Goal: Contribute content

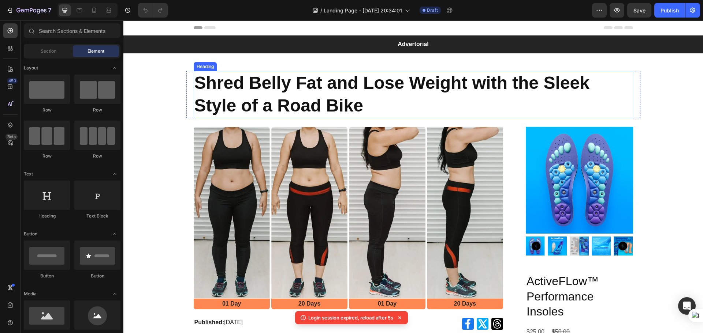
click at [327, 82] on h1 "Shred Belly Fat and Lose Weight with the Sleek Style of a Road Bike" at bounding box center [413, 94] width 439 height 47
click at [325, 82] on h1 "Shred Belly Fat and Lose Weight with the Sleek Style of a Road Bike" at bounding box center [413, 94] width 439 height 47
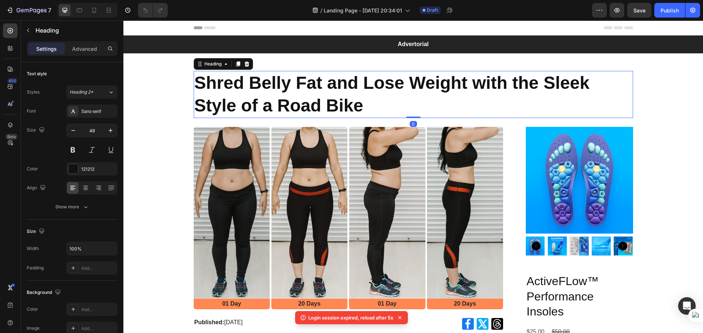
click at [363, 101] on p "Shred Belly Fat and Lose Weight with the Sleek Style of a Road Bike" at bounding box center [413, 95] width 438 height 46
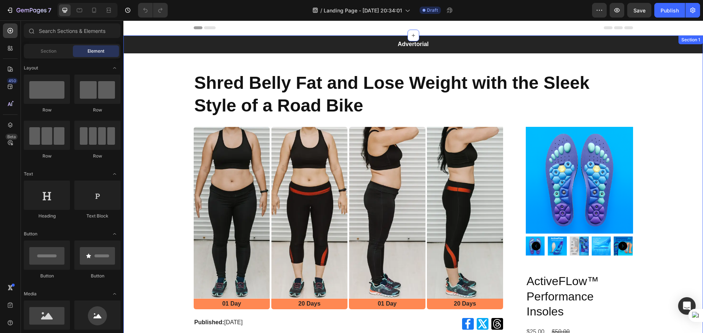
click at [317, 111] on h1 "Shred Belly Fat and Lose Weight with the Sleek Style of a Road Bike" at bounding box center [413, 94] width 439 height 47
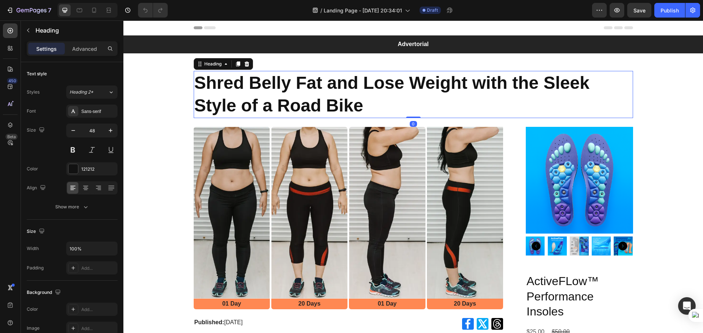
click at [358, 100] on h1 "Shred Belly Fat and Lose Weight with the Sleek Style of a Road Bike" at bounding box center [413, 94] width 439 height 47
click at [358, 100] on p "Shred Belly Fat and Lose Weight with the Sleek Style of a Road Bike" at bounding box center [413, 95] width 438 height 46
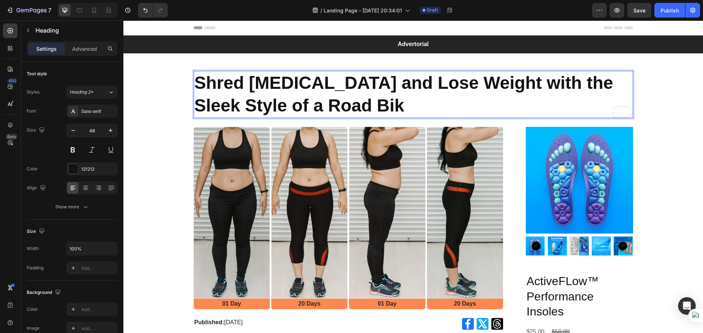
click at [358, 100] on p "Shred Belly Fat and Lose Weight with the Sleek Style of a Road Bik" at bounding box center [413, 95] width 438 height 46
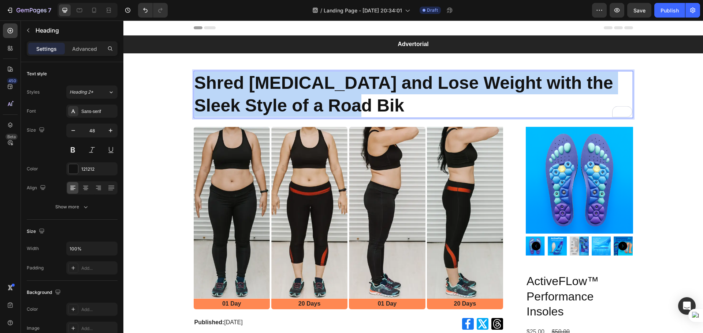
drag, startPoint x: 358, startPoint y: 100, endPoint x: 347, endPoint y: 97, distance: 11.1
click at [357, 100] on p "Shred Belly Fat and Lose Weight with the Sleek Style of a Road Bik" at bounding box center [413, 95] width 438 height 46
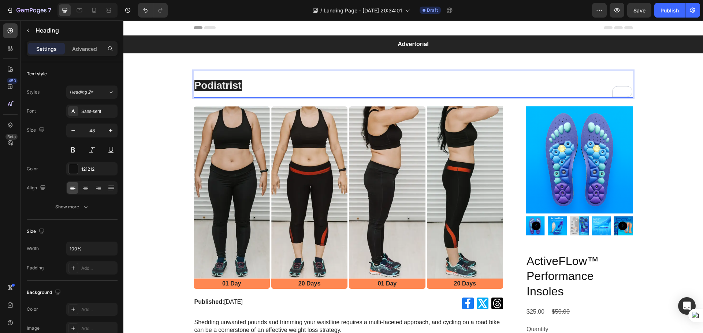
click at [240, 89] on p "Podiatrist" at bounding box center [413, 84] width 438 height 25
click at [236, 85] on span "Podiatrist" at bounding box center [217, 85] width 47 height 11
click at [240, 86] on p "Podiatrist" at bounding box center [413, 84] width 438 height 25
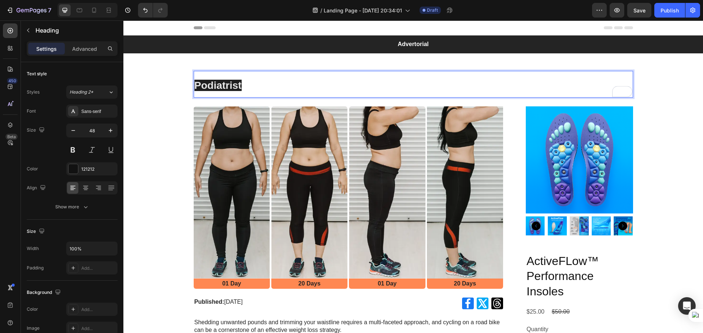
click at [240, 86] on p "Podiatrist" at bounding box center [413, 84] width 438 height 25
click at [239, 84] on p "Podiatrist" at bounding box center [413, 84] width 438 height 25
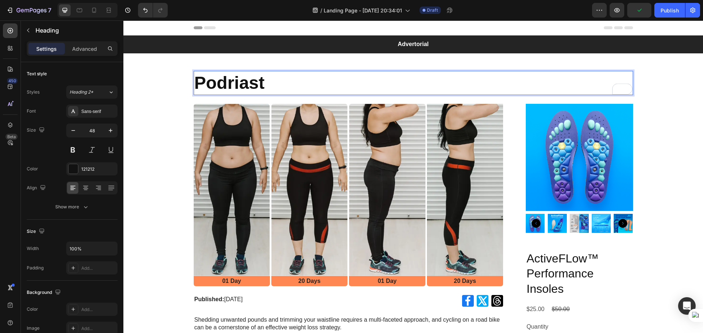
click at [229, 80] on p "Podriast" at bounding box center [413, 83] width 438 height 23
click at [231, 81] on p "Podiast" at bounding box center [413, 83] width 438 height 23
click at [262, 83] on p "Poditrisast" at bounding box center [413, 83] width 438 height 23
drag, startPoint x: 241, startPoint y: 81, endPoint x: 290, endPoint y: 74, distance: 49.5
click at [290, 74] on p "Poditrisst" at bounding box center [413, 83] width 438 height 23
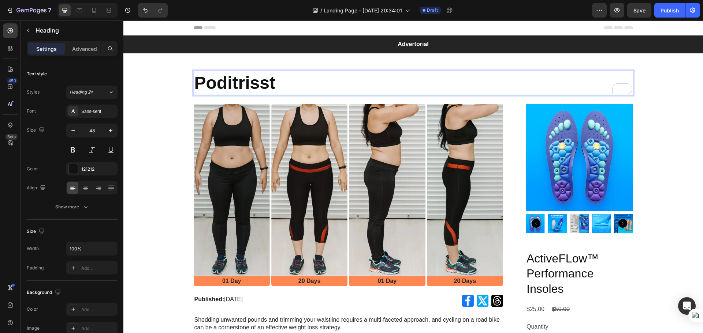
click at [240, 85] on p "Poditrisst" at bounding box center [413, 83] width 438 height 23
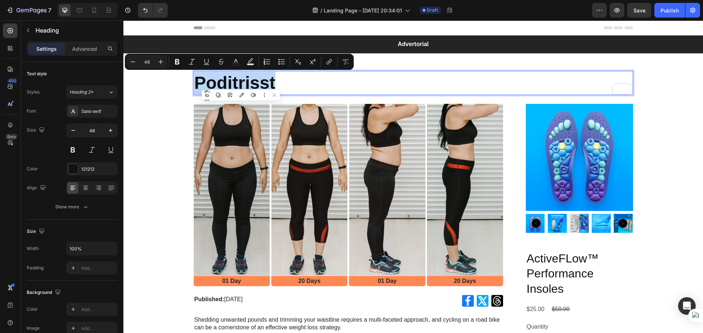
click at [281, 82] on p "Poditrisst" at bounding box center [413, 83] width 438 height 23
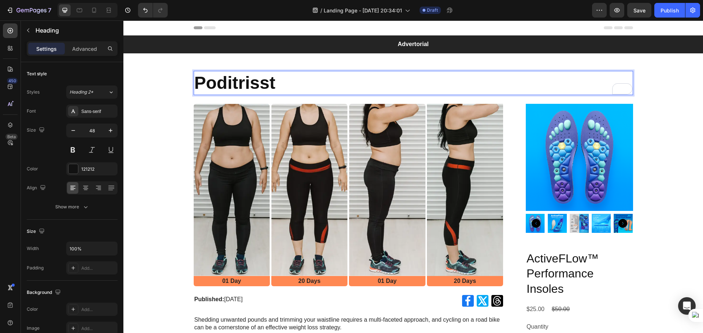
click at [350, 86] on p "Poditrisst" at bounding box center [413, 83] width 438 height 23
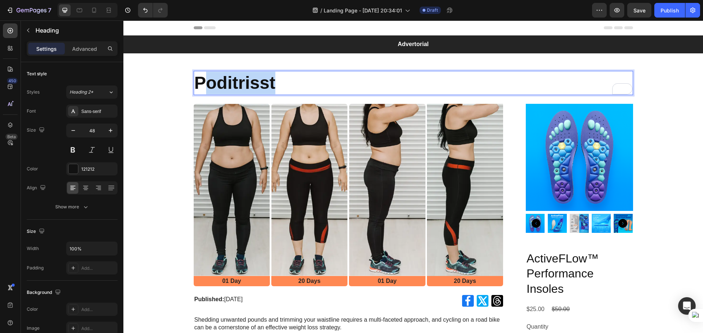
drag, startPoint x: 275, startPoint y: 80, endPoint x: 200, endPoint y: 77, distance: 74.8
click at [200, 77] on p "Poditrisst" at bounding box center [413, 83] width 438 height 23
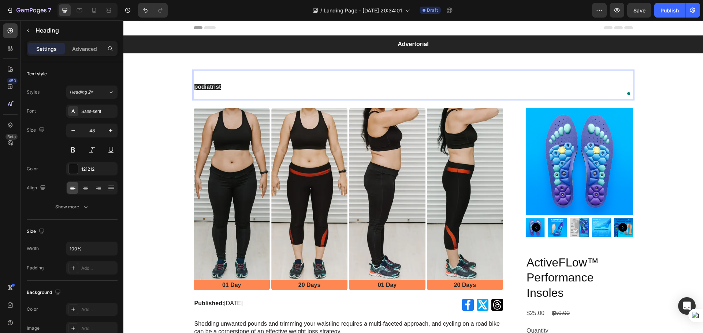
click at [222, 87] on p "podiatrist" at bounding box center [413, 85] width 438 height 27
click at [218, 86] on span "podiatrist" at bounding box center [207, 87] width 27 height 6
click at [243, 88] on p "podiatrist" at bounding box center [413, 85] width 438 height 27
drag, startPoint x: 224, startPoint y: 85, endPoint x: 191, endPoint y: 84, distance: 32.2
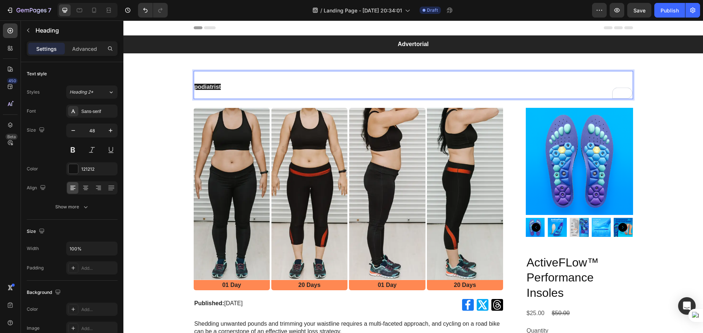
click at [194, 84] on p "podiatrist" at bounding box center [413, 85] width 438 height 27
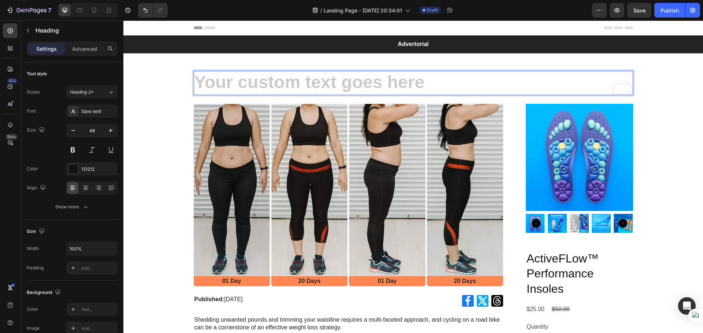
click at [361, 75] on h1 "Rich Text Editor. Editing area: main" at bounding box center [413, 83] width 439 height 24
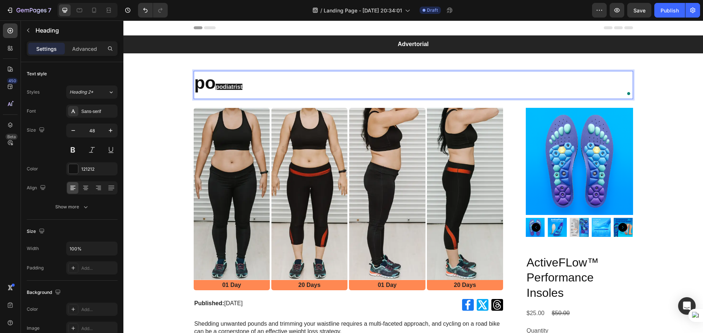
click at [224, 86] on p "po podiatrist" at bounding box center [413, 85] width 438 height 27
click at [216, 86] on p "po podiatrist" at bounding box center [413, 85] width 438 height 27
click at [214, 85] on p "po podiatrist" at bounding box center [413, 85] width 438 height 27
click at [368, 85] on p "podiatrist podiatrist" at bounding box center [413, 85] width 438 height 27
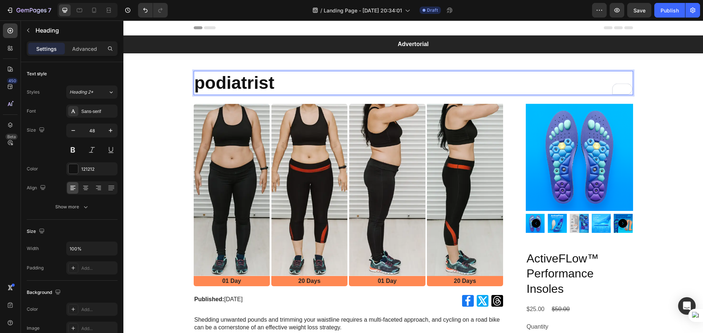
click at [202, 82] on p "podiatrist" at bounding box center [413, 83] width 438 height 23
click at [284, 85] on p "Podiatrist" at bounding box center [413, 83] width 438 height 23
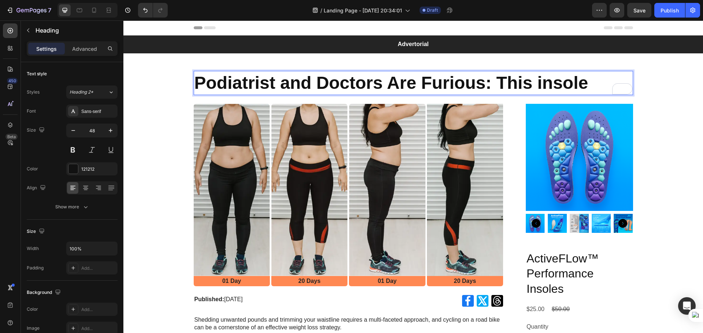
click at [538, 80] on p "Podiatrist and Doctors Are Furious: This insole" at bounding box center [413, 83] width 438 height 23
click at [593, 82] on p "Podiatrist and Doctors Are Furious: This Insole" at bounding box center [413, 83] width 438 height 23
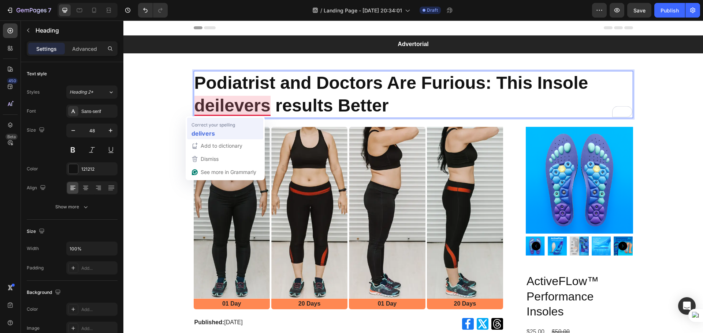
click at [244, 124] on div "Correct your spelling" at bounding box center [225, 124] width 69 height 7
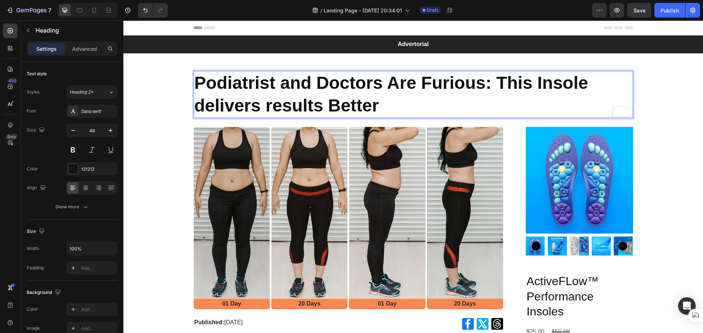
click at [271, 103] on p "Podiatrist and Doctors Are Furious: This Insole delivers results Better" at bounding box center [413, 95] width 438 height 46
click at [199, 99] on p "Podiatrist and Doctors Are Furious: This Insole delivers Results Better" at bounding box center [413, 95] width 438 height 46
click at [406, 100] on p "Podiatrist and Doctors Are Furious: This Insole Delivers Results Better" at bounding box center [413, 95] width 438 height 46
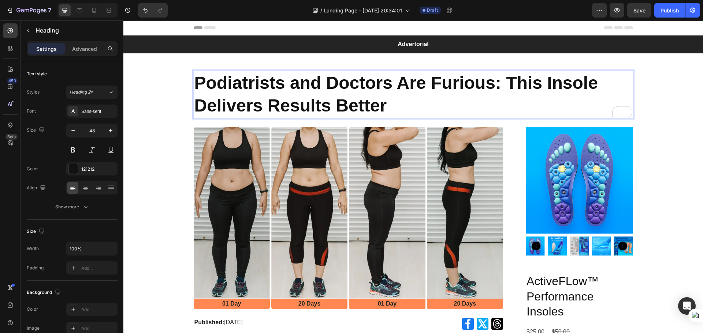
click at [394, 101] on p "Podiatrists and Doctors Are Furious: This Insole Delivers Results Better" at bounding box center [413, 95] width 438 height 46
click at [230, 83] on p "Podiatrists and Doctors Are Furious: This Insole Delivers Results Better" at bounding box center [413, 95] width 438 height 46
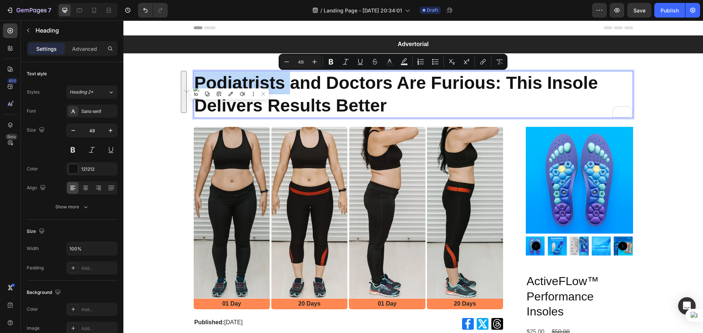
copy p "Podiatrists and Doctors Are Furious: This Insole Delivers Results Better"
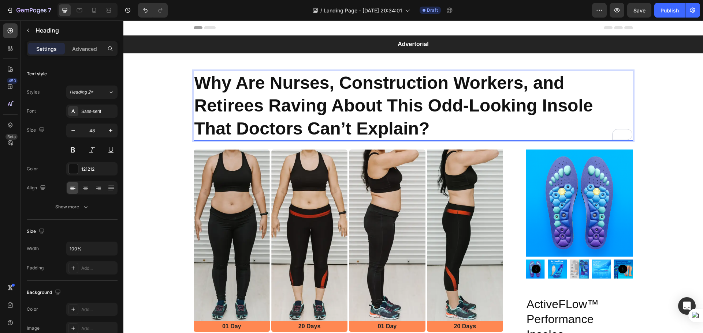
click at [267, 81] on p "Why Are Nurses, Construction Workers, and Retirees Raving About This Odd-Lookin…" at bounding box center [413, 106] width 438 height 68
click at [268, 81] on p "Why Are Nurses, Construction Workers, and Retirees Raving About This Odd-Lookin…" at bounding box center [413, 106] width 438 height 68
click at [536, 82] on p "Why Are Nurses, Construction Workers, and Retirees Raving About This Odd-Lookin…" at bounding box center [413, 106] width 438 height 68
drag, startPoint x: 565, startPoint y: 83, endPoint x: 490, endPoint y: 88, distance: 75.2
click at [497, 88] on p "Why Are Nurses, Construction Workers, and Retirees Raving About This Odd-Lookin…" at bounding box center [413, 106] width 438 height 68
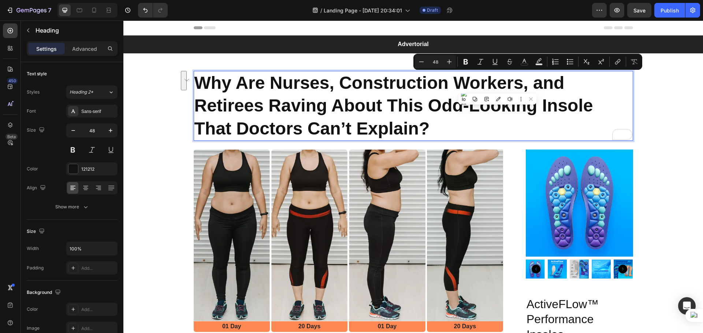
click at [263, 106] on p "Why Are Nurses, Construction Workers, and Retirees Raving About This Odd-Lookin…" at bounding box center [413, 106] width 438 height 68
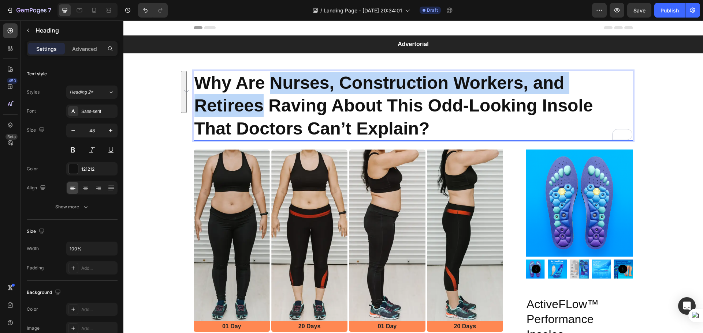
drag, startPoint x: 257, startPoint y: 104, endPoint x: 271, endPoint y: 80, distance: 27.1
click at [271, 80] on p "Why Are Nurses, Construction Workers, and Retirees Raving About This Odd-Lookin…" at bounding box center [413, 106] width 438 height 68
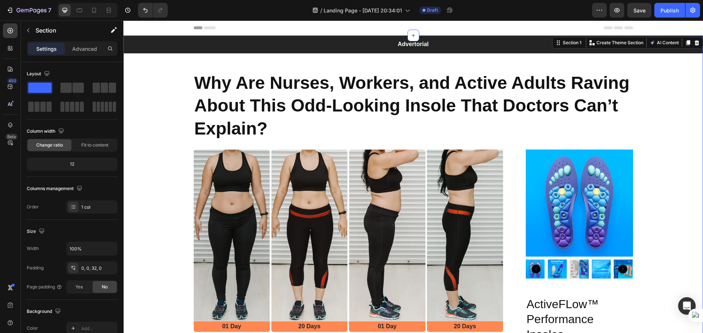
click at [271, 86] on p "Why Are Nurses, Workers, and Active Adults Raving About This Odd-Looking Insole…" at bounding box center [413, 106] width 438 height 68
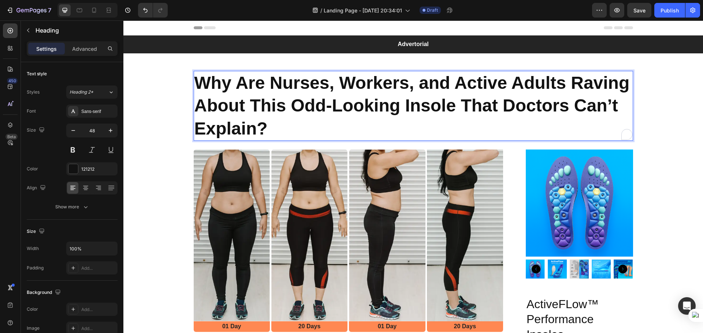
click at [274, 84] on p "Why Are Nurses, Workers, and Active Adults Raving About This Odd-Looking Insole…" at bounding box center [413, 106] width 438 height 68
click at [271, 85] on p "Why Are Nurses, Workers, and Active Adults Raving About This Odd-Looking Insole…" at bounding box center [413, 106] width 438 height 68
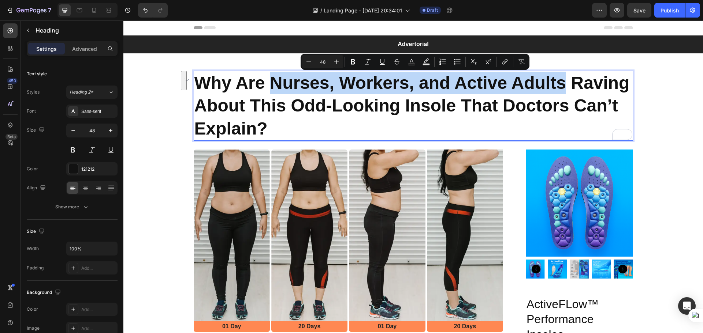
drag, startPoint x: 271, startPoint y: 85, endPoint x: 534, endPoint y: 86, distance: 262.5
click at [534, 86] on p "Why Are Nurses, Workers, and Active Adults Raving About This Odd-Looking Insole…" at bounding box center [413, 106] width 438 height 68
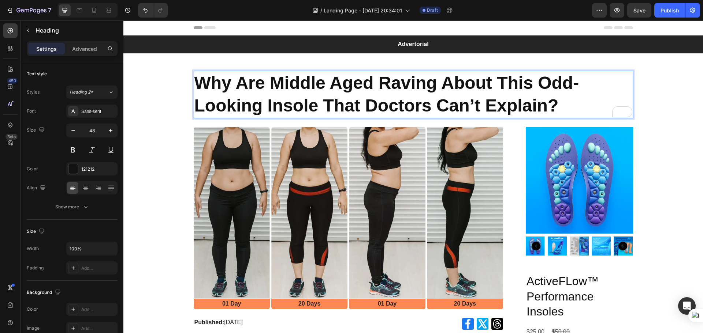
click at [266, 81] on p "Why Are Middle Aged Raving About This Odd-Looking Insole That Doctors Can’t Exp…" at bounding box center [413, 95] width 438 height 46
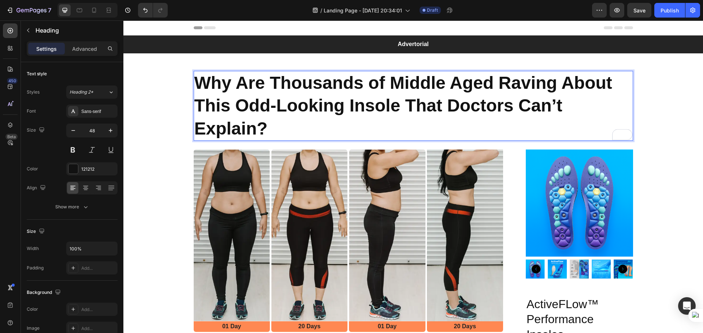
click at [494, 83] on p "Why Are Thousands of Middle Aged Raving About This Odd-Looking Insole That Doct…" at bounding box center [413, 106] width 438 height 68
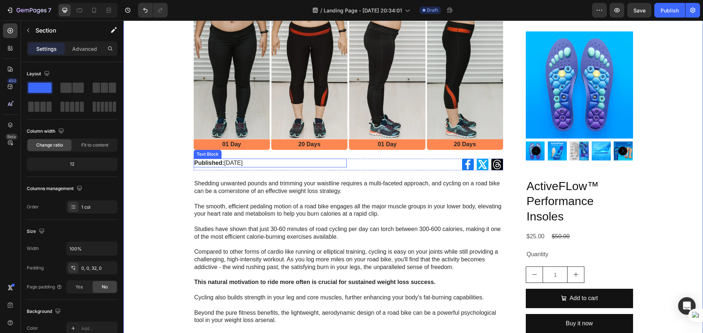
scroll to position [183, 0]
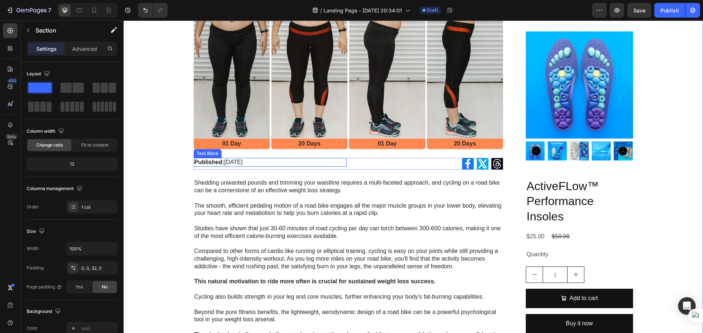
click at [286, 163] on p "Published: Monday, June 24, 2024" at bounding box center [270, 162] width 152 height 7
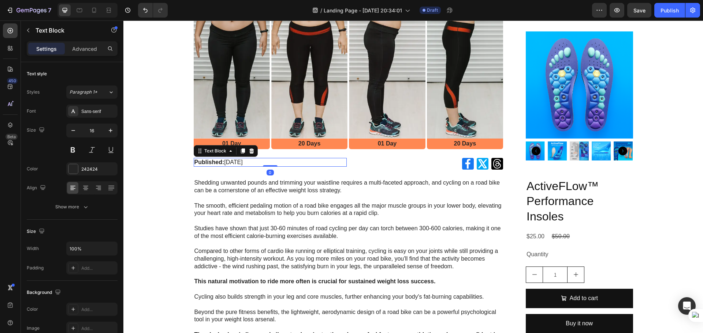
click at [286, 163] on p "Published: Monday, June 24, 2024" at bounding box center [270, 162] width 152 height 7
click at [207, 185] on p "Shedding unwanted pounds and trimming your waistline requires a multi-faceted a…" at bounding box center [348, 198] width 308 height 38
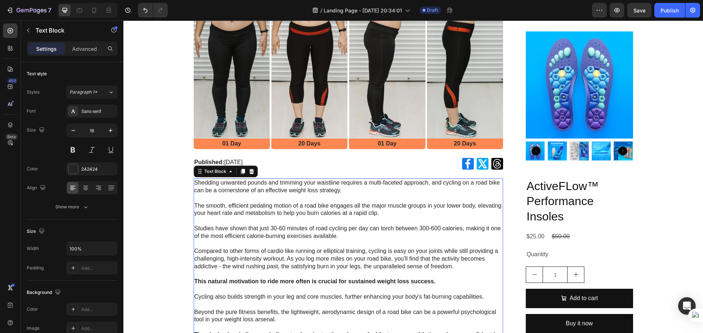
click at [276, 227] on p "Studies have shown that just 30-60 minutes of road cycling per day can torch be…" at bounding box center [348, 228] width 308 height 23
click at [214, 186] on p "Shedding unwanted pounds and trimming your waistline requires a multi-faceted a…" at bounding box center [348, 198] width 308 height 38
click at [206, 185] on p "Shedding unwanted pounds and trimming your waistline requires a multi-faceted a…" at bounding box center [348, 198] width 308 height 38
drag, startPoint x: 206, startPoint y: 185, endPoint x: 210, endPoint y: 186, distance: 4.1
click at [207, 185] on p "Shedding unwanted pounds and trimming your waistline requires a multi-faceted a…" at bounding box center [348, 198] width 308 height 38
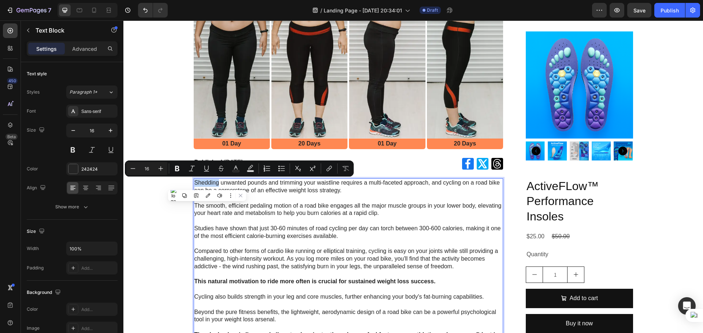
scroll to position [329, 0]
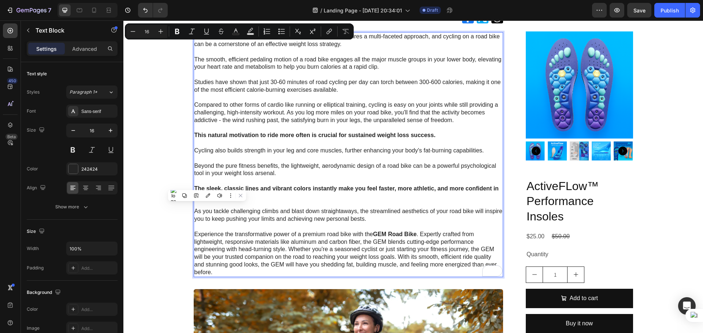
click at [363, 235] on p "Beyond the pure fitness benefits, the lightweight, aerodynamic design of a road…" at bounding box center [348, 220] width 308 height 114
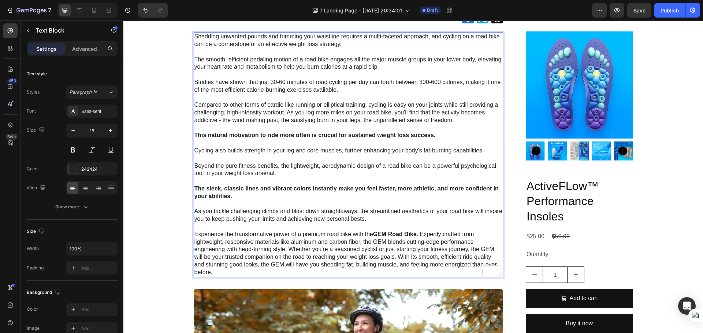
click at [447, 264] on p "Beyond the pure fitness benefits, the lightweight, aerodynamic design of a road…" at bounding box center [348, 220] width 308 height 114
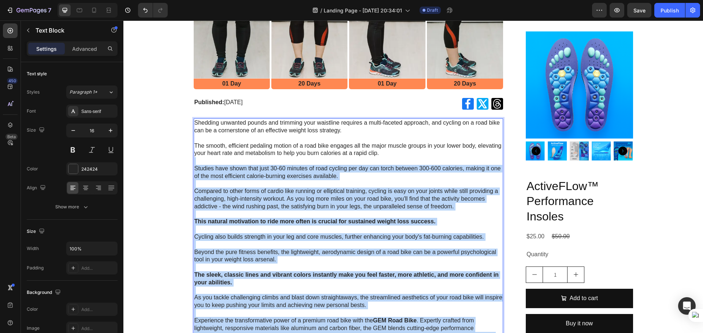
scroll to position [220, 0]
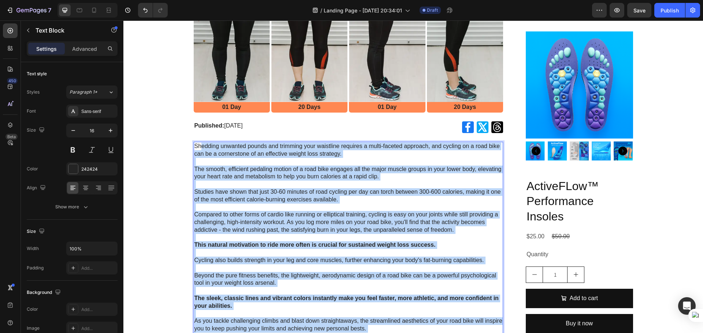
drag, startPoint x: 224, startPoint y: 270, endPoint x: 200, endPoint y: 151, distance: 121.7
click at [200, 151] on div "Shedding unwanted pounds and trimming your waistline requires a multi-faceted a…" at bounding box center [349, 264] width 310 height 245
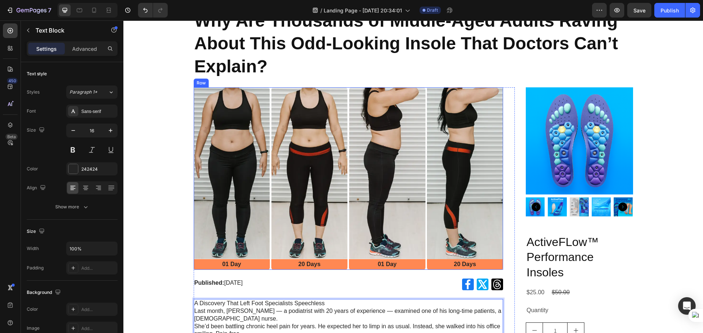
scroll to position [73, 0]
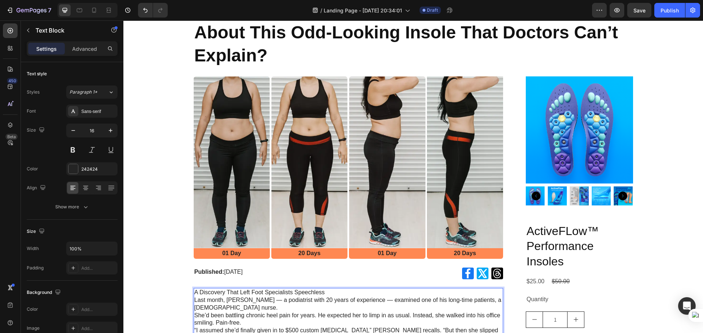
click at [324, 297] on p "Last month, Dr. Evan Patel — a podiatrist with 20 years of experience — examine…" at bounding box center [348, 304] width 308 height 15
click at [325, 293] on p "A Discovery That Left Foot Specialists Speechless" at bounding box center [348, 293] width 308 height 8
drag, startPoint x: 324, startPoint y: 292, endPoint x: 191, endPoint y: 291, distance: 132.9
click at [194, 291] on div "A Discovery That Left Foot Specialists Speechless Last month, Dr. Evan Patel — …" at bounding box center [349, 338] width 310 height 100
copy p "A Discovery That Left Foot Specialists Speechless"
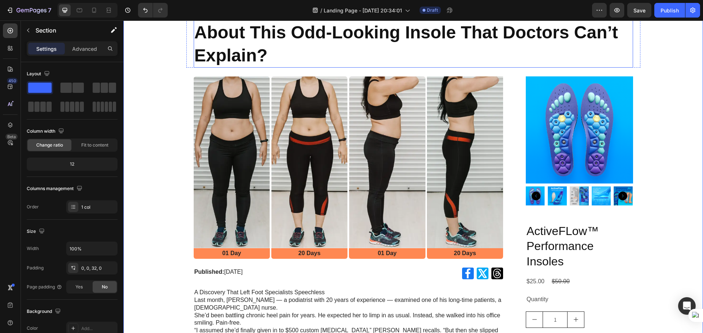
click at [281, 62] on p "Why Are Thousands of Middle-Aged Adults Raving About This Odd-Looking Insole Th…" at bounding box center [413, 33] width 438 height 68
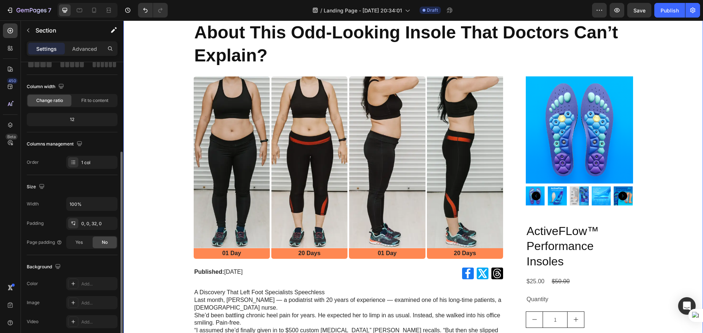
scroll to position [8, 0]
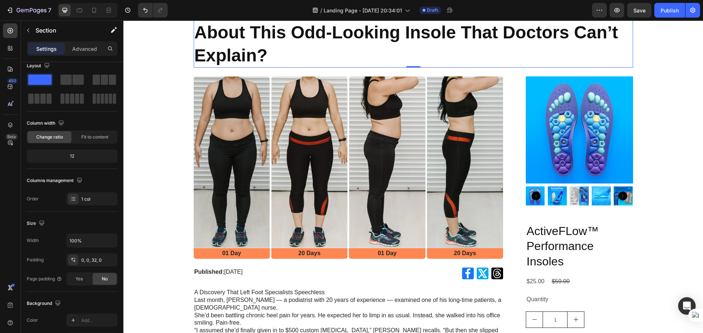
click at [419, 60] on p "Why Are Thousands of Middle-Aged Adults Raving About This Odd-Looking Insole Th…" at bounding box center [413, 33] width 438 height 68
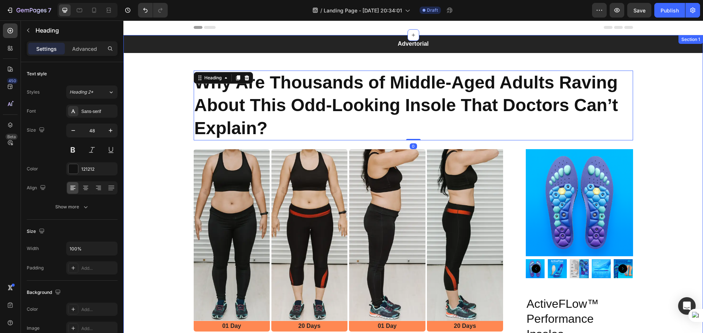
scroll to position [0, 0]
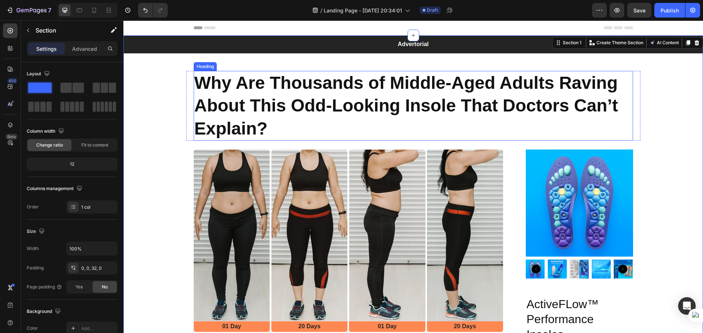
click at [395, 134] on p "Why Are Thousands of Middle-Aged Adults Raving About This Odd-Looking Insole Th…" at bounding box center [413, 106] width 438 height 68
click at [86, 50] on p "Advanced" at bounding box center [84, 49] width 25 height 8
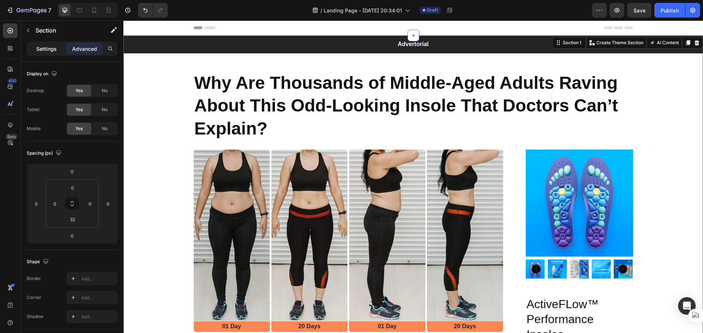
click at [49, 51] on p "Settings" at bounding box center [46, 49] width 20 height 8
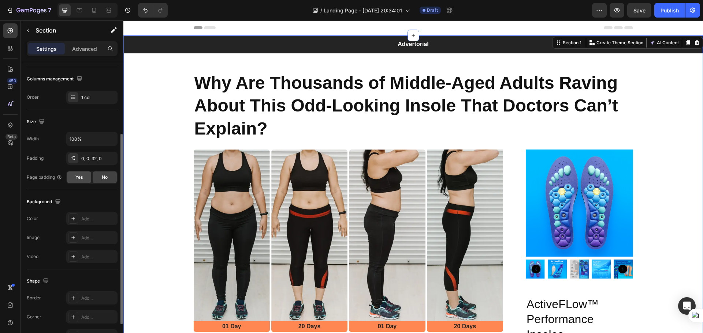
scroll to position [154, 0]
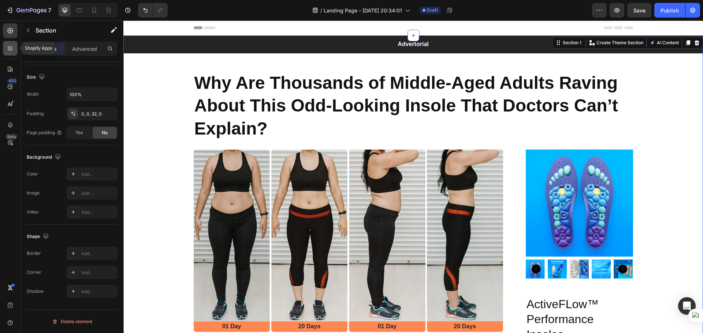
click at [12, 53] on div at bounding box center [10, 48] width 15 height 15
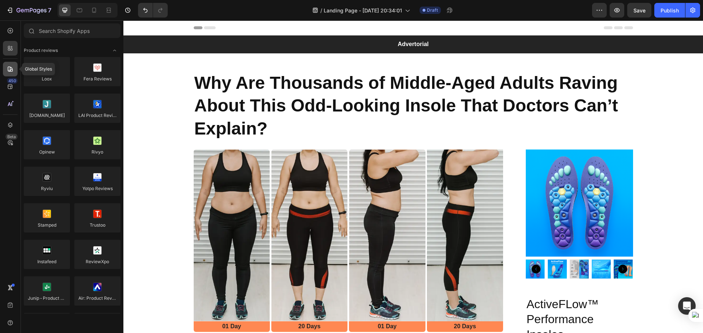
click at [13, 73] on div at bounding box center [10, 69] width 15 height 15
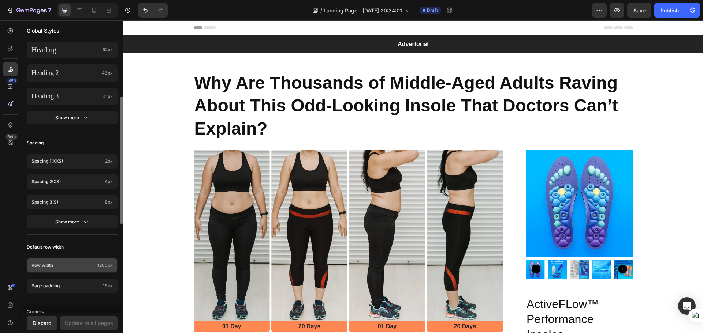
scroll to position [195, 0]
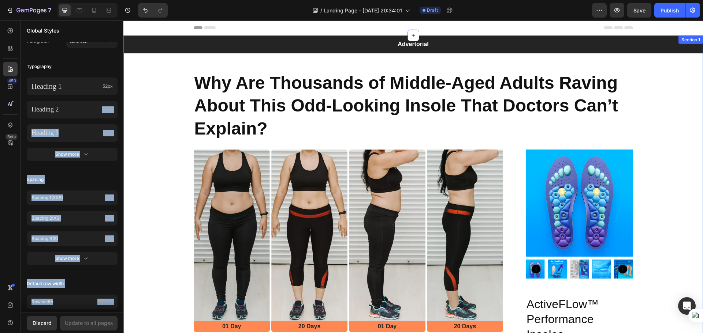
drag, startPoint x: 202, startPoint y: 128, endPoint x: 171, endPoint y: 117, distance: 33.1
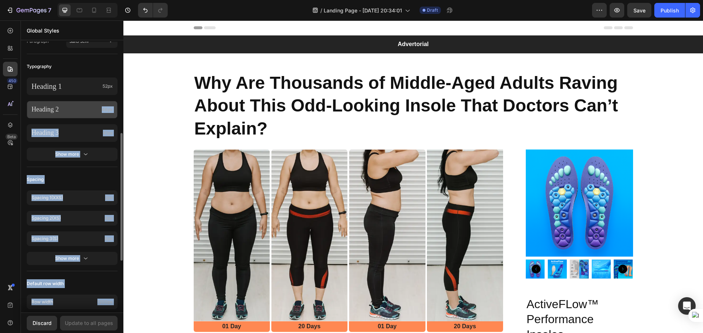
click at [93, 106] on p "Heading 2" at bounding box center [64, 109] width 67 height 8
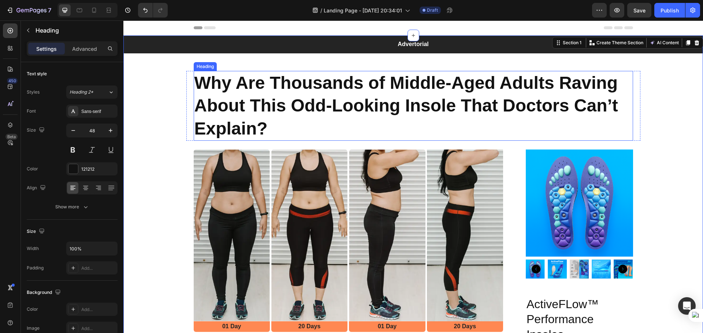
click at [290, 131] on p "Why Are Thousands of Middle-Aged Adults Raving About This Odd-Looking Insole Th…" at bounding box center [413, 106] width 438 height 68
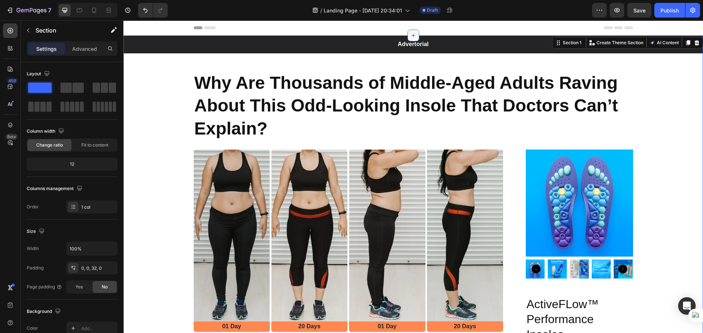
click at [411, 32] on div at bounding box center [413, 36] width 12 height 12
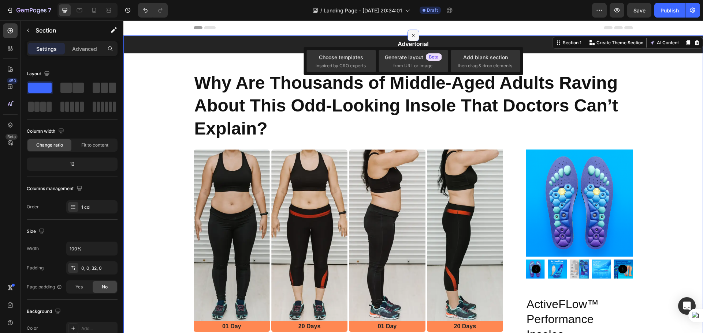
click at [411, 32] on icon at bounding box center [413, 35] width 8 height 8
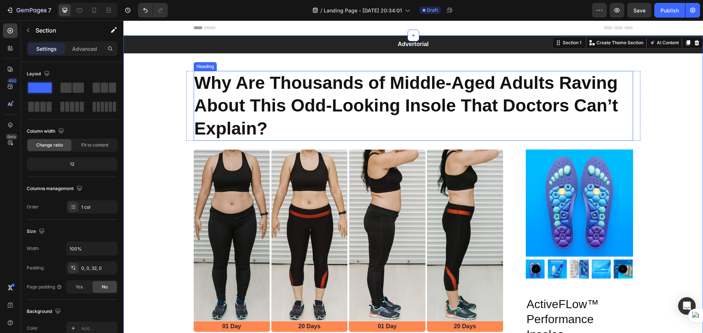
click at [360, 137] on p "Why Are Thousands of Middle-Aged Adults Raving About This Odd-Looking Insole Th…" at bounding box center [413, 106] width 438 height 68
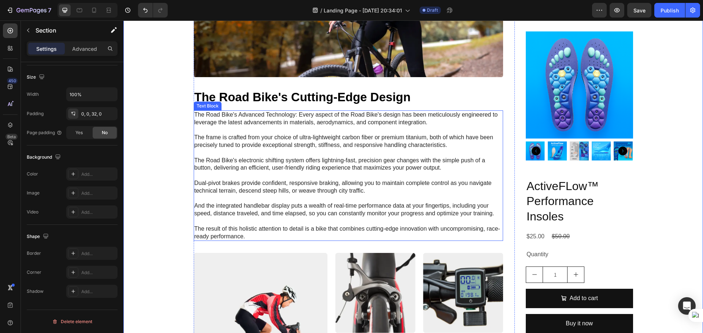
scroll to position [586, 0]
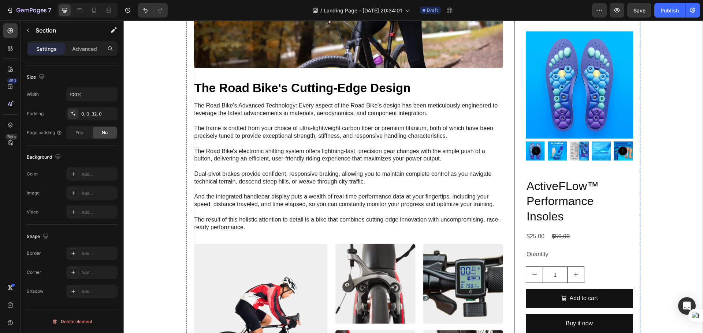
click at [313, 83] on h2 "The Road Bike's Cutting-Edge Design" at bounding box center [349, 88] width 310 height 17
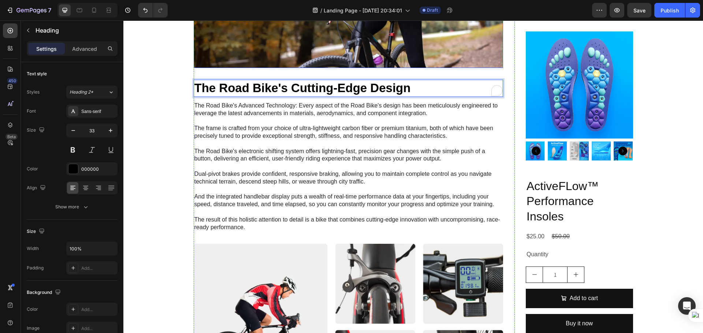
scroll to position [549, 0]
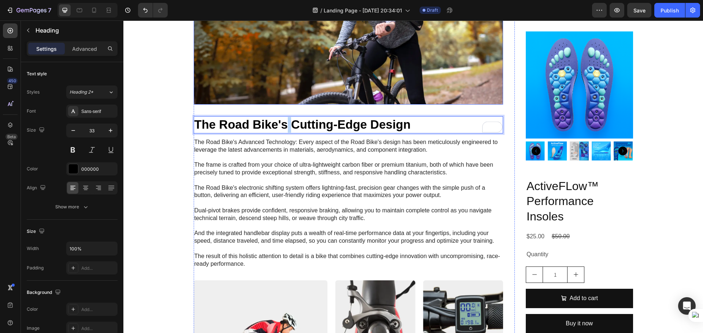
drag, startPoint x: 286, startPoint y: 79, endPoint x: 287, endPoint y: 97, distance: 17.3
drag, startPoint x: 415, startPoint y: 118, endPoint x: 403, endPoint y: 106, distance: 16.8
click at [410, 102] on div "Image 01 Day Text Block Row Image 20 Days Text Block Row Image 01 Day Text Bloc…" at bounding box center [349, 90] width 310 height 978
click at [394, 107] on div "Image 01 Day Text Block Row Image 20 Days Text Block Row Image 01 Day Text Bloc…" at bounding box center [349, 90] width 310 height 978
click at [440, 117] on p "The Road Bike's Cutting-Edge Design" at bounding box center [348, 125] width 308 height 16
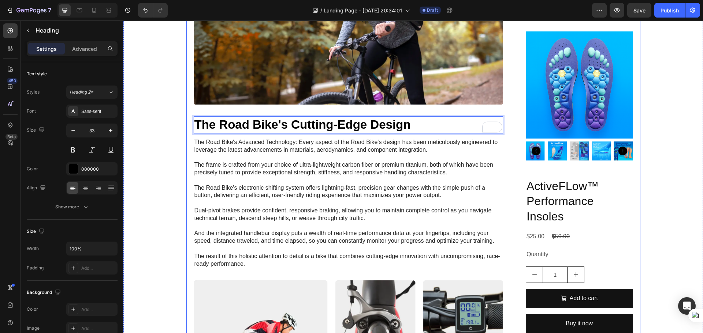
click at [158, 131] on div "Advertorial Text Block Row Why Are Thousands of Middle-Aged Adults Raving About…" at bounding box center [412, 32] width 579 height 1093
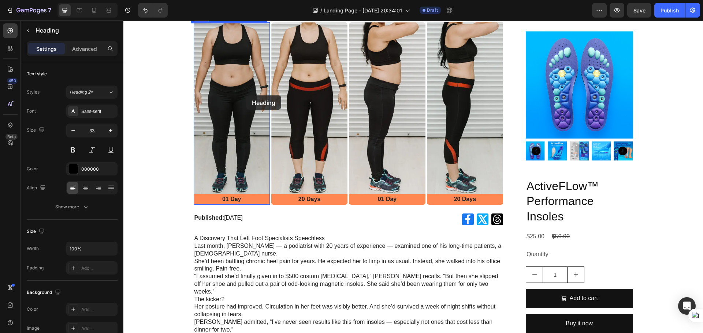
scroll to position [0, 0]
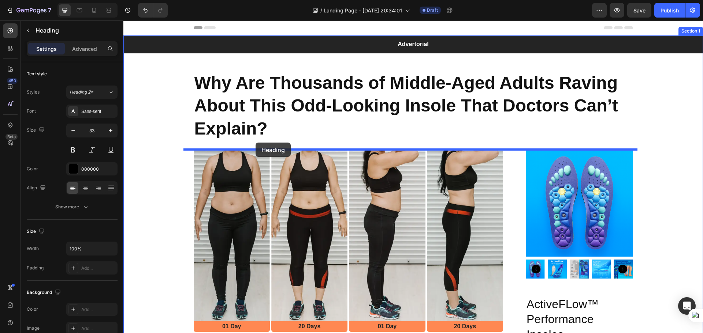
drag, startPoint x: 244, startPoint y: 117, endPoint x: 255, endPoint y: 143, distance: 28.5
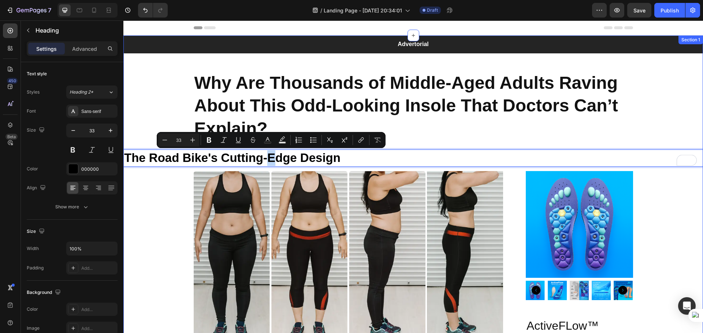
drag, startPoint x: 269, startPoint y: 150, endPoint x: 276, endPoint y: 148, distance: 7.6
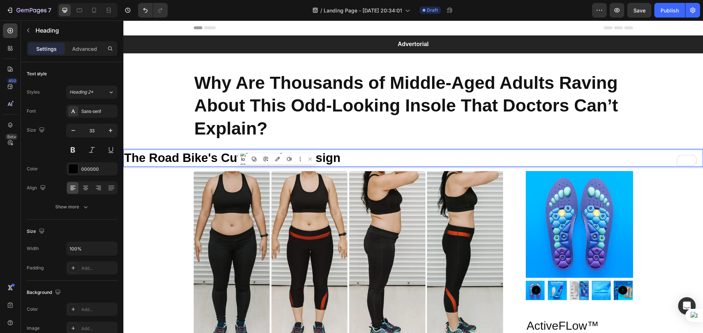
click at [322, 154] on p "The Road Bike's Cutting-Edge Design" at bounding box center [413, 158] width 578 height 16
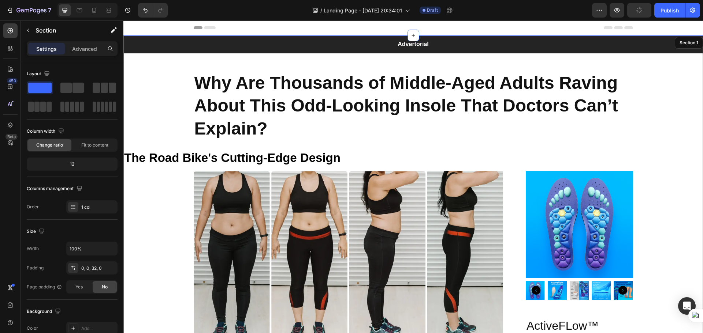
click at [388, 158] on h2 "The Road Bike's Cutting-Edge Design" at bounding box center [412, 158] width 579 height 17
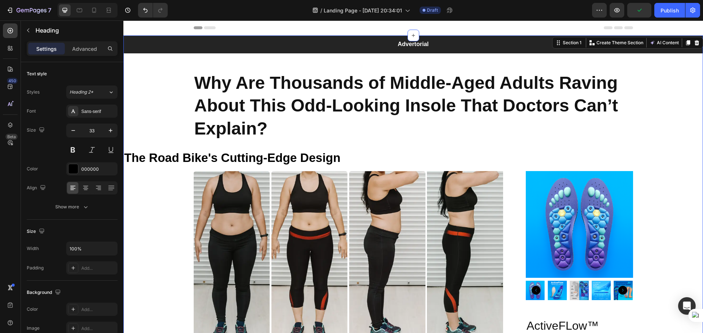
click at [368, 154] on h2 "The Road Bike's Cutting-Edge Design" at bounding box center [412, 158] width 579 height 17
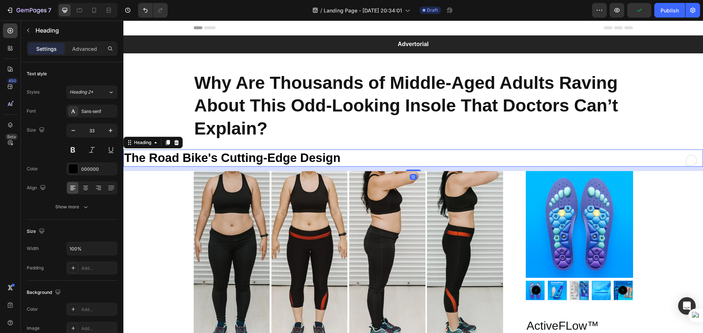
click at [366, 154] on h2 "The Road Bike's Cutting-Edge Design" at bounding box center [412, 158] width 579 height 17
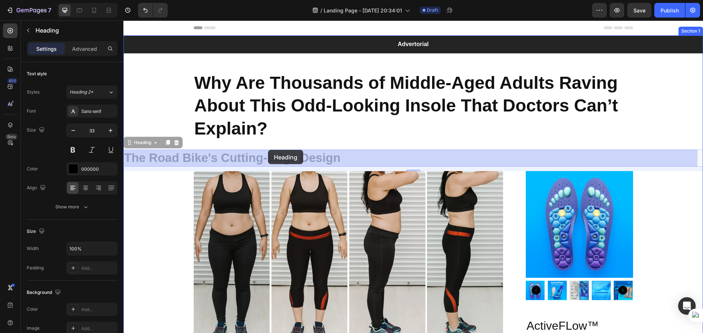
drag, startPoint x: 171, startPoint y: 156, endPoint x: 268, endPoint y: 150, distance: 96.4
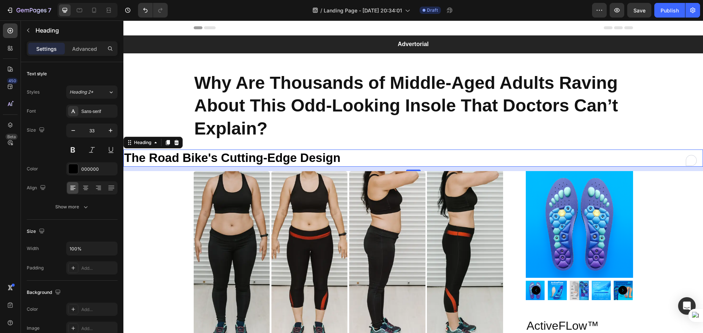
click at [131, 159] on h2 "The Road Bike's Cutting-Edge Design" at bounding box center [412, 158] width 579 height 17
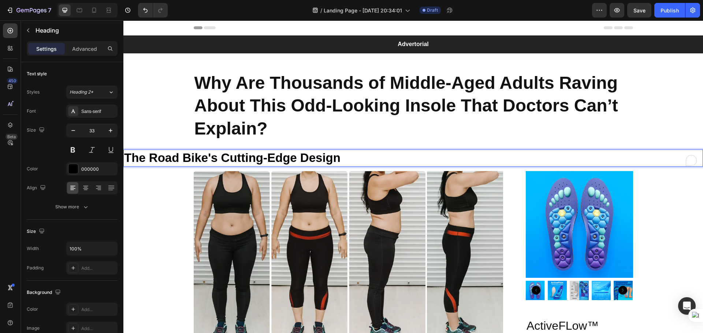
click at [126, 159] on p "The Road Bike's Cutting-Edge Design" at bounding box center [413, 158] width 578 height 16
click at [194, 91] on h1 "Why Are Thousands of Middle-Aged Adults Raving About This Odd-Looking Insole Th…" at bounding box center [413, 106] width 439 height 70
click at [194, 90] on h1 "Why Are Thousands of Middle-Aged Adults Raving About This Odd-Looking Insole Th…" at bounding box center [413, 106] width 439 height 70
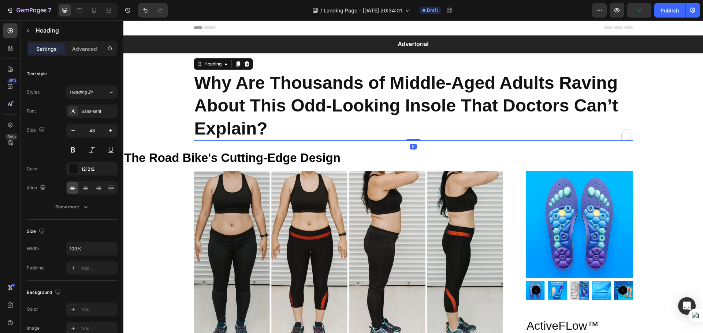
click at [202, 88] on p "Why Are Thousands of Middle-Aged Adults Raving About This Odd-Looking Insole Th…" at bounding box center [413, 106] width 438 height 68
click at [202, 84] on p "Why Are Thousands of Middle-Aged Adults Raving About This Odd-Looking Insole Th…" at bounding box center [413, 106] width 438 height 68
click at [201, 84] on p "Why Are Thousands of Middle-Aged Adults Raving About This Odd-Looking Insole Th…" at bounding box center [413, 106] width 438 height 68
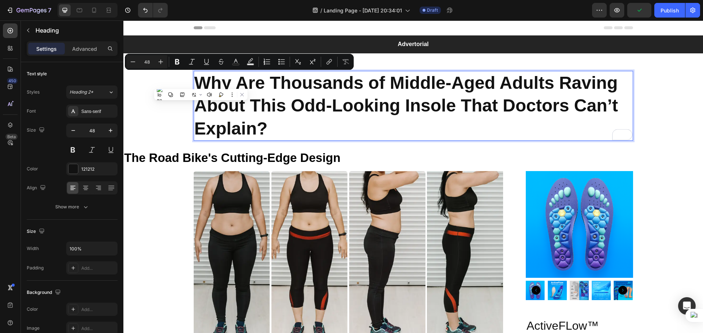
click at [266, 116] on p "Why Are Thousands of Middle-Aged Adults Raving About This Odd-Looking Insole Th…" at bounding box center [413, 106] width 438 height 68
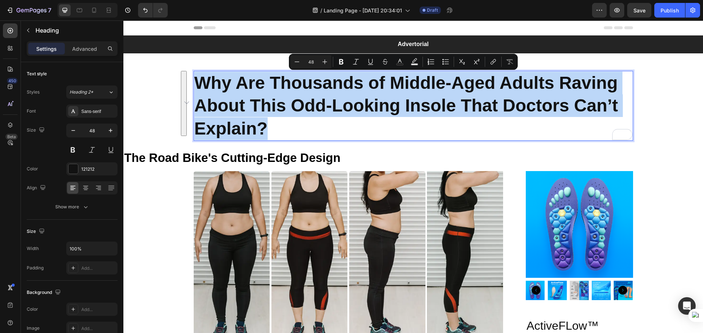
drag, startPoint x: 268, startPoint y: 129, endPoint x: 207, endPoint y: 78, distance: 79.3
click at [194, 78] on p "Why Are Thousands of Middle-Aged Adults Raving About This Odd-Looking Insole Th…" at bounding box center [413, 106] width 438 height 68
copy p "Why Are Thousands of Middle-Aged Adults Raving About This Odd-Looking Insole Th…"
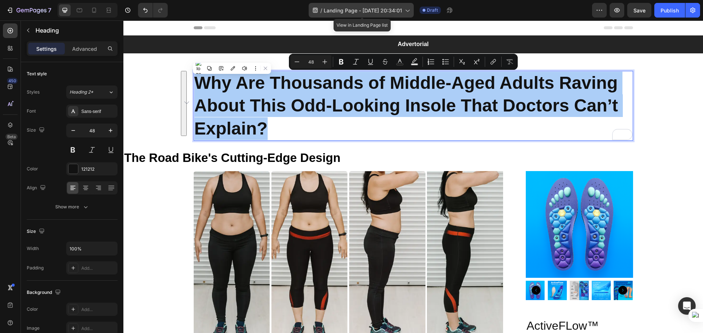
click at [402, 11] on span "Landing Page - [DATE] 20:34:01" at bounding box center [363, 11] width 78 height 8
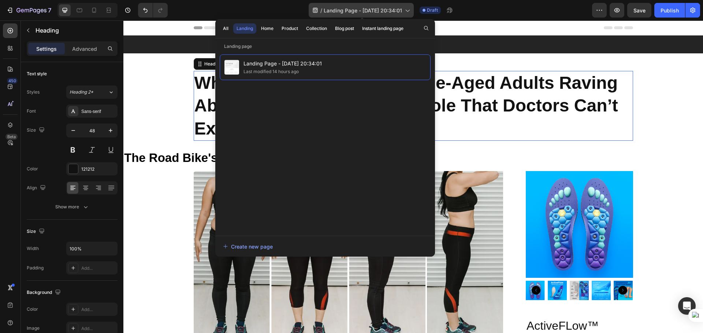
click at [400, 10] on span "Landing Page - [DATE] 20:34:01" at bounding box center [363, 11] width 78 height 8
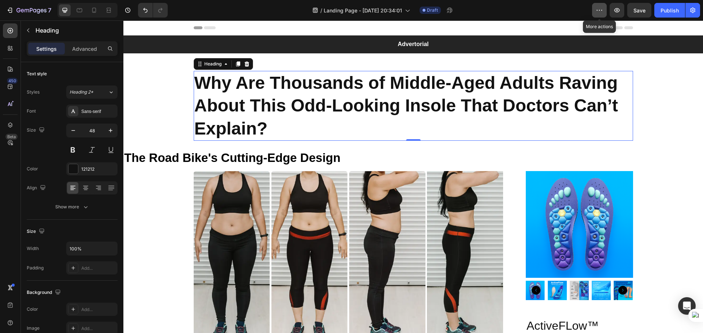
click at [600, 10] on icon "button" at bounding box center [599, 10] width 7 height 7
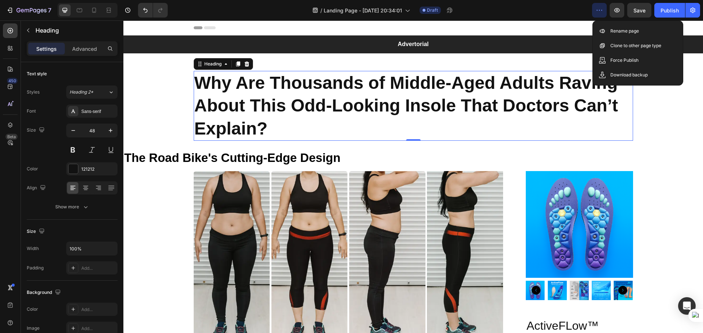
click at [597, 12] on icon "button" at bounding box center [599, 10] width 7 height 7
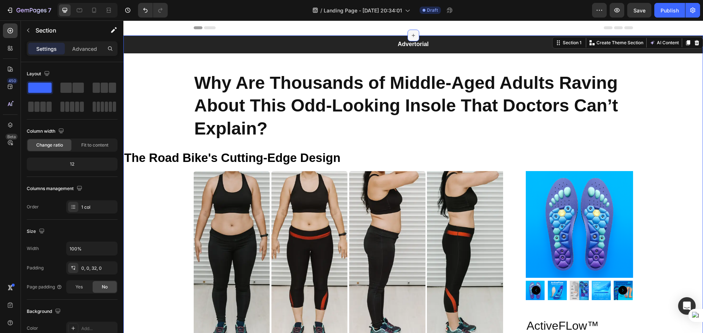
click at [411, 37] on icon at bounding box center [413, 36] width 6 height 6
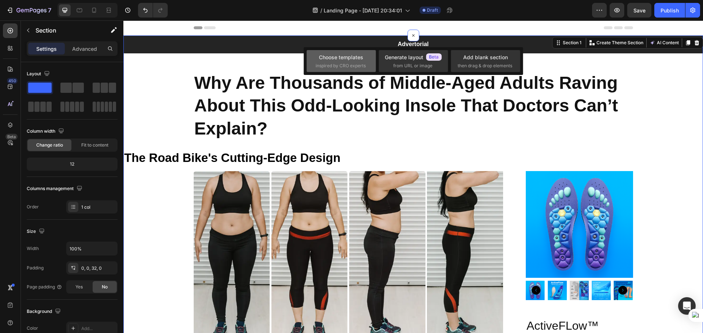
click at [356, 61] on div "Choose templates inspired by CRO experts" at bounding box center [341, 61] width 51 height 16
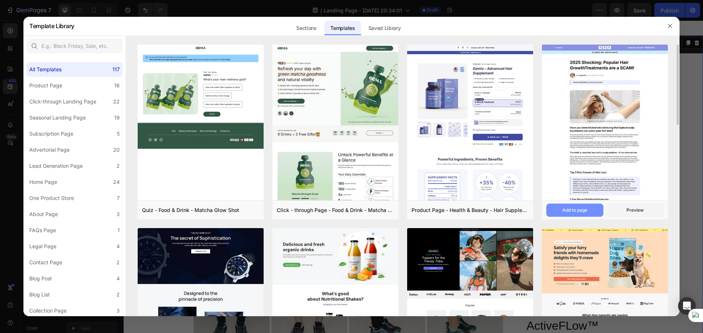
click at [574, 208] on div "Add to page" at bounding box center [574, 210] width 25 height 7
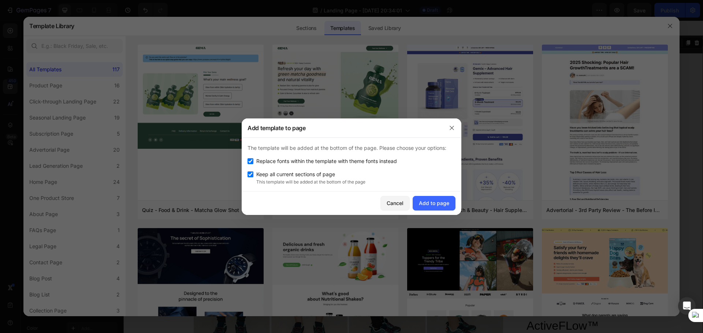
click at [251, 177] on input "checkbox" at bounding box center [250, 175] width 6 height 6
checkbox input "false"
click at [439, 201] on div "Add to page" at bounding box center [434, 203] width 30 height 8
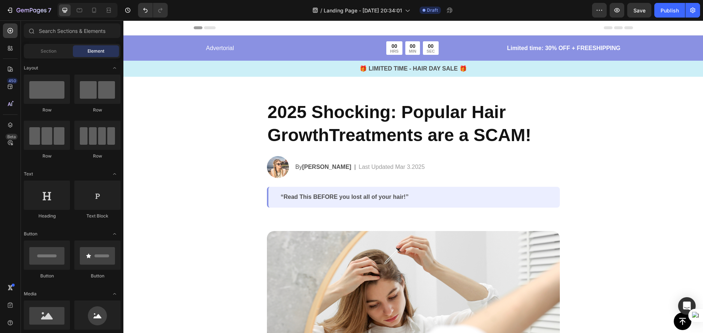
drag, startPoint x: 701, startPoint y: 81, endPoint x: 826, endPoint y: 80, distance: 124.8
click at [361, 110] on h2 "2025 Shocking: Popular Hair GrowthTreatments are a SCAM!" at bounding box center [413, 123] width 293 height 47
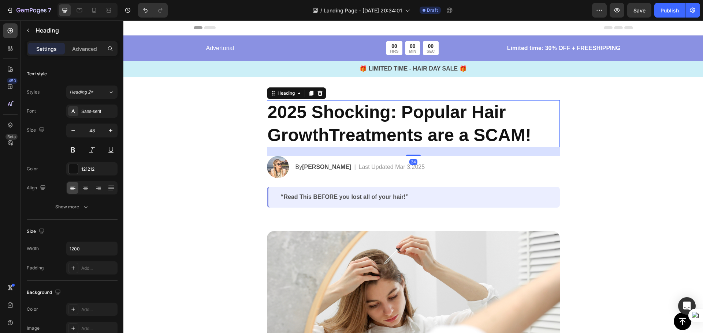
click at [481, 135] on h2 "2025 Shocking: Popular Hair GrowthTreatments are a SCAM!" at bounding box center [413, 123] width 293 height 47
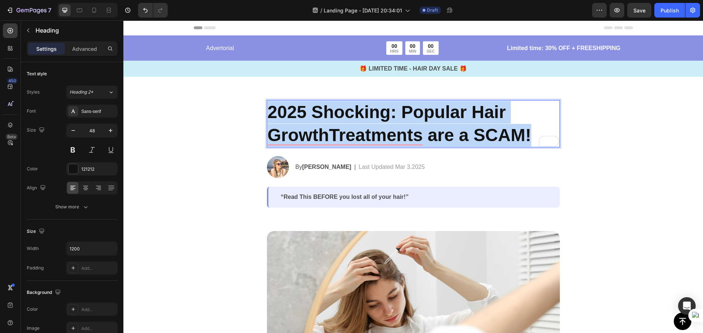
drag, startPoint x: 530, startPoint y: 137, endPoint x: 264, endPoint y: 104, distance: 267.7
click at [267, 104] on h2 "2025 Shocking: Popular Hair GrowthTreatments are a SCAM!" at bounding box center [413, 123] width 293 height 47
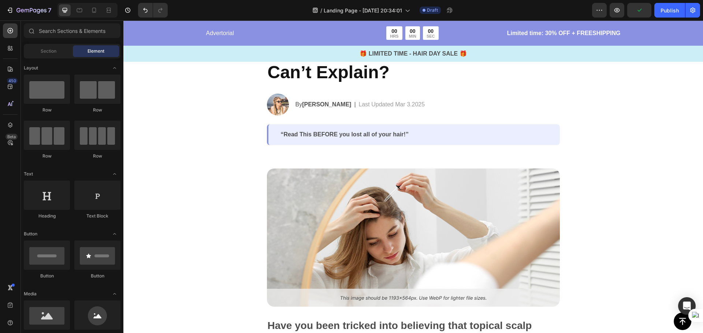
scroll to position [110, 0]
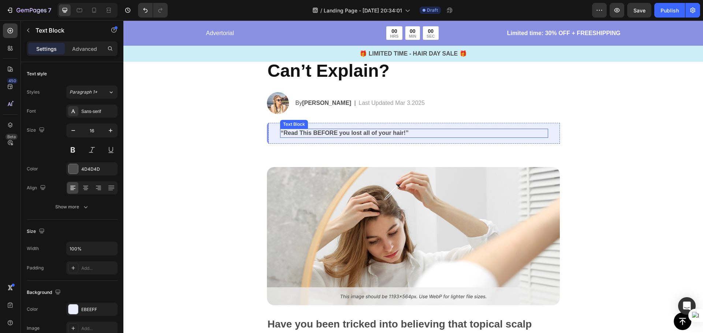
click at [426, 135] on p "“Read This BEFORE you lost all of your hair!”" at bounding box center [414, 134] width 266 height 8
click at [415, 134] on p "“Read This BEFORE you lost all of your hair!”" at bounding box center [414, 134] width 266 height 8
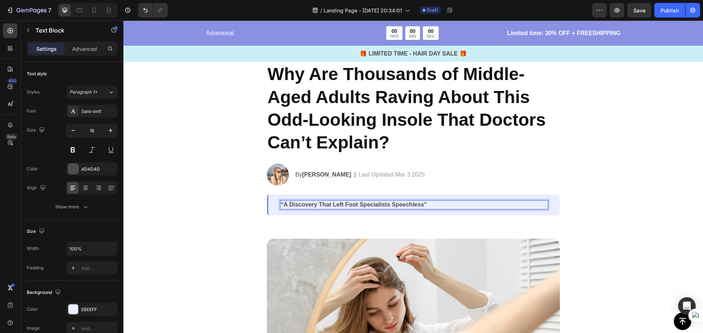
scroll to position [37, 0]
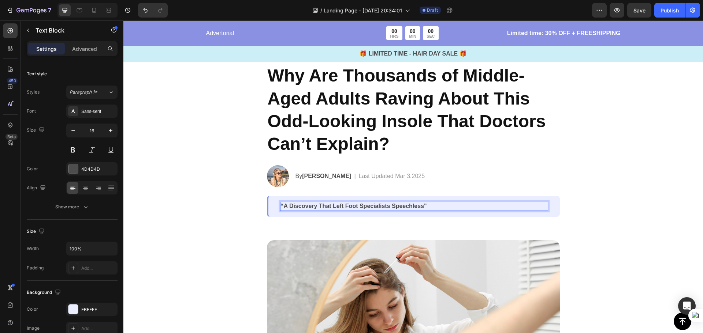
click at [555, 207] on div "“A Discovery That Left Foot Specialists Speechless" Text Block 0 Row" at bounding box center [413, 206] width 293 height 21
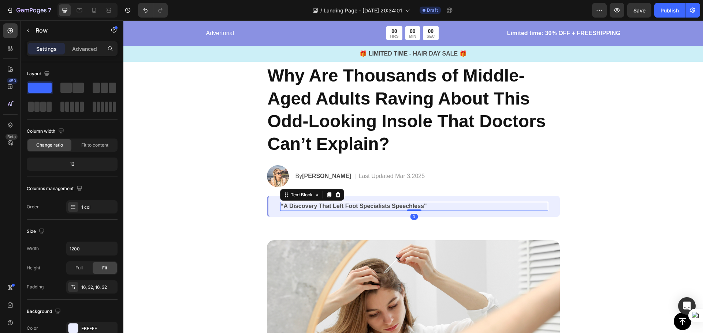
click at [413, 203] on p "“A Discovery That Left Foot Specialists Speechless"" at bounding box center [414, 207] width 266 height 8
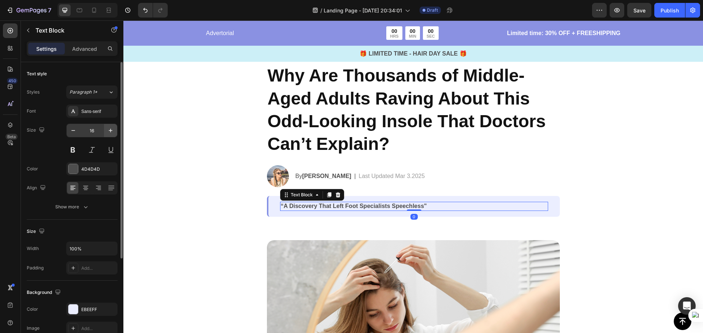
click at [111, 133] on icon "button" at bounding box center [110, 130] width 7 height 7
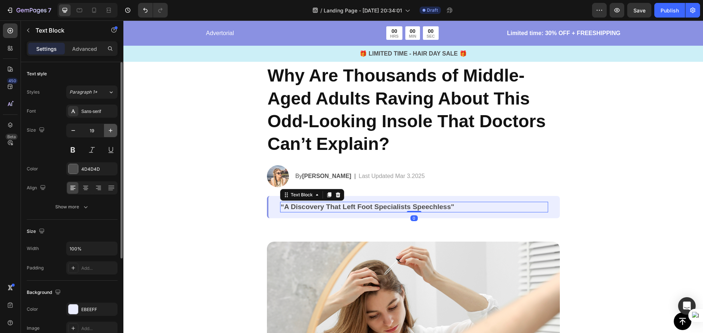
click at [111, 133] on icon "button" at bounding box center [110, 130] width 7 height 7
click at [111, 133] on icon "button" at bounding box center [111, 131] width 4 height 4
type input "21"
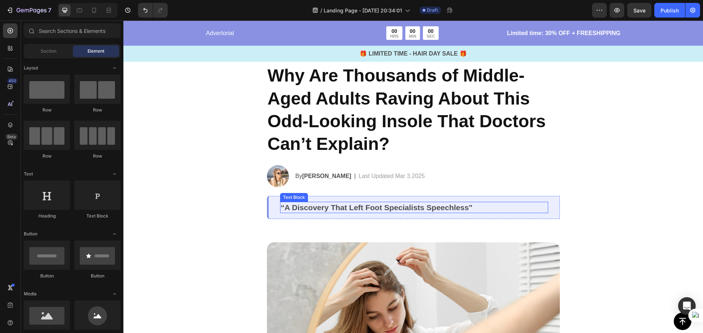
click at [463, 207] on p "“A Discovery That Left Foot Specialists Speechless"" at bounding box center [414, 208] width 266 height 10
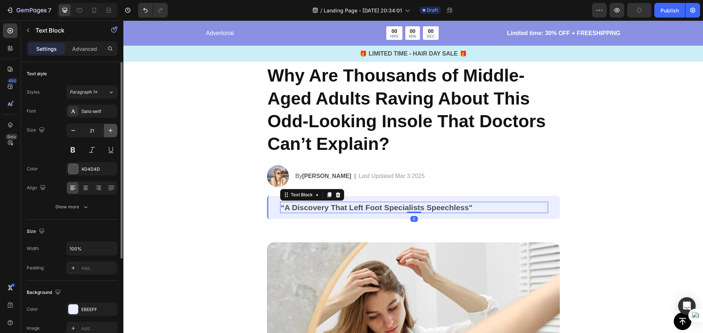
click at [111, 132] on icon "button" at bounding box center [110, 130] width 7 height 7
type input "22"
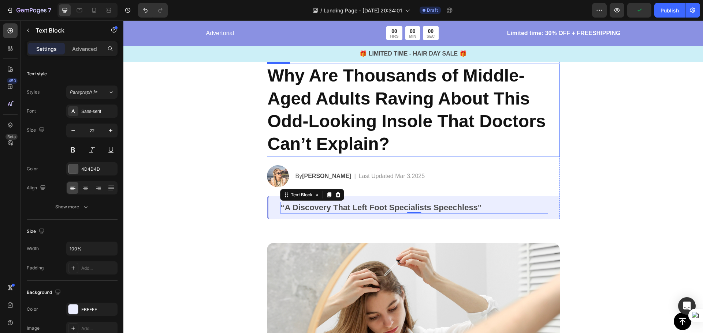
click at [386, 129] on p "Why Are Thousands of Middle-Aged Adults Raving About This Odd-Looking Insole Th…" at bounding box center [413, 110] width 291 height 92
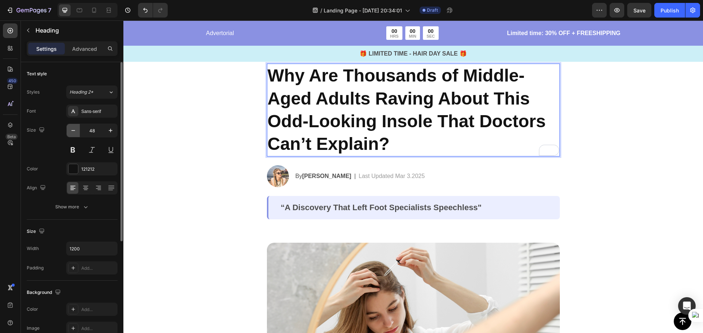
click at [74, 128] on icon "button" at bounding box center [73, 130] width 7 height 7
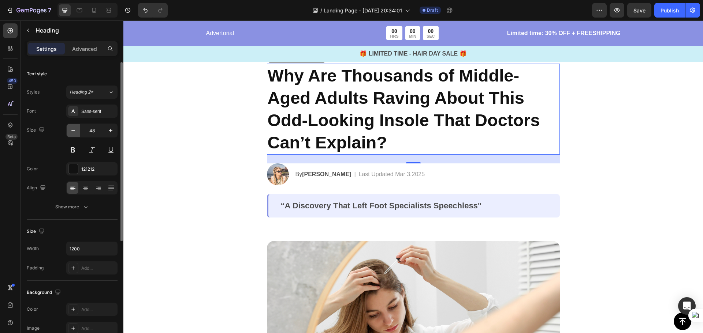
type input "47"
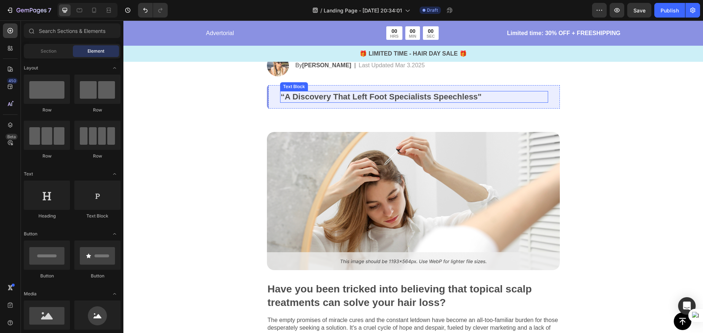
scroll to position [146, 0]
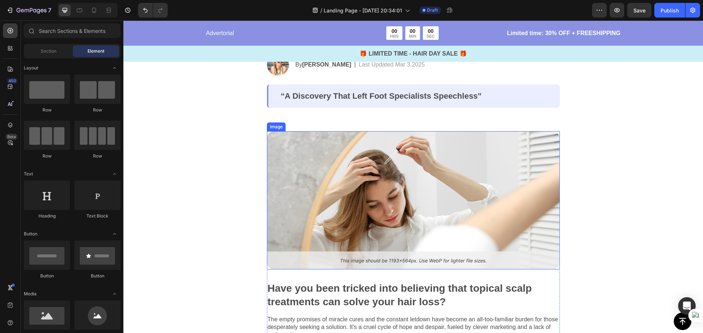
click at [443, 167] on img at bounding box center [413, 200] width 293 height 138
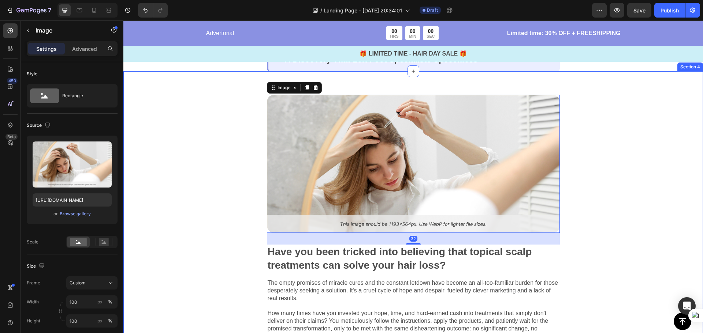
click at [615, 168] on div "Image 32 Have you been tricked into believing that topical scalp treatments can…" at bounding box center [412, 248] width 579 height 354
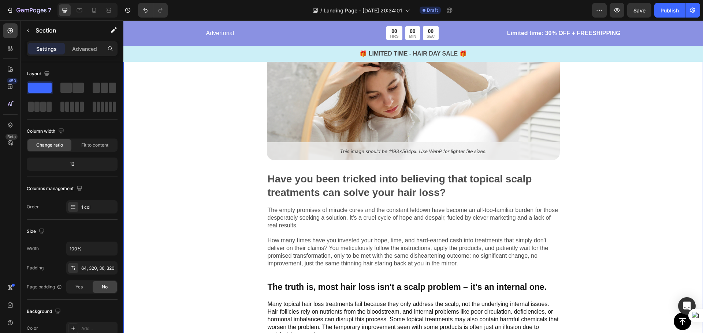
scroll to position [256, 0]
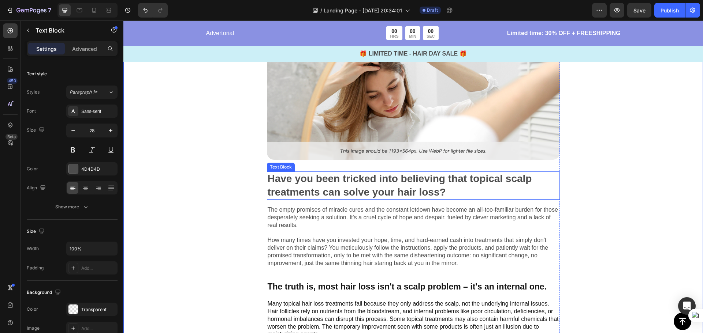
click at [450, 188] on p "Have you been tricked into believing that topical scalp treatments can solve yo…" at bounding box center [413, 185] width 291 height 27
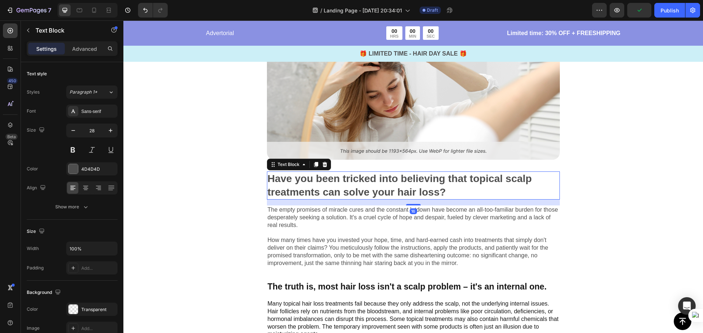
click at [475, 183] on p "Have you been tricked into believing that topical scalp treatments can solve yo…" at bounding box center [413, 185] width 291 height 27
click at [347, 251] on p "The empty promises of miracle cures and the constant letdown have become an all…" at bounding box center [413, 236] width 291 height 61
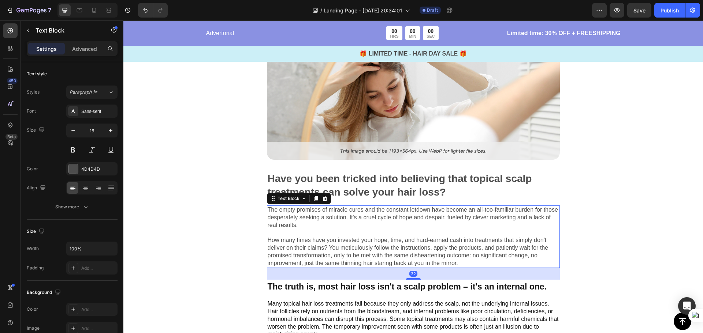
click at [459, 256] on p "The empty promises of miracle cures and the constant letdown have become an all…" at bounding box center [413, 236] width 291 height 61
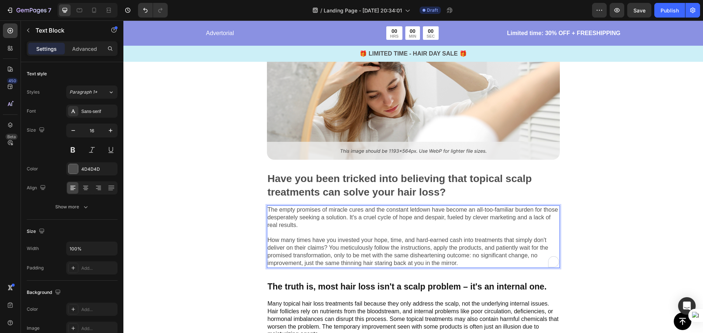
click at [465, 263] on p "The empty promises of miracle cures and the constant letdown have become an all…" at bounding box center [413, 236] width 291 height 61
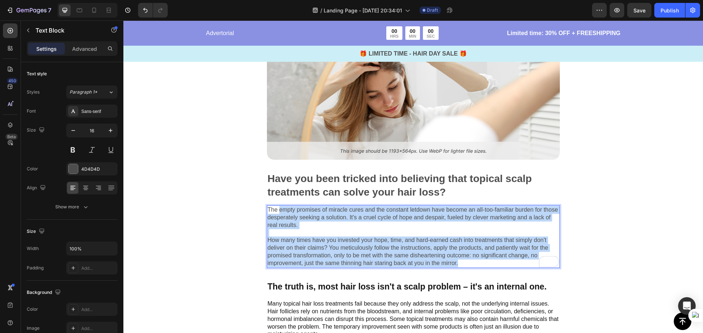
drag, startPoint x: 456, startPoint y: 263, endPoint x: 277, endPoint y: 207, distance: 186.9
click at [277, 207] on p "The empty promises of miracle cures and the constant letdown have become an all…" at bounding box center [413, 236] width 291 height 61
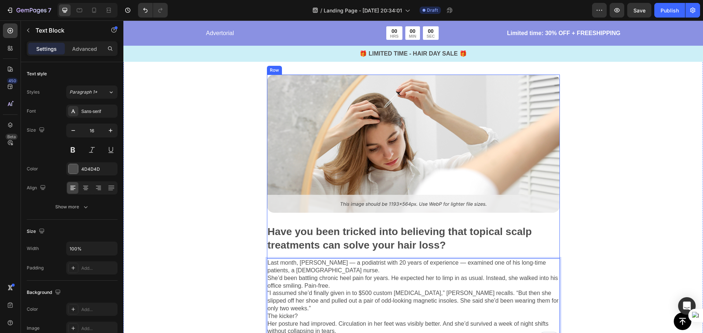
scroll to position [220, 0]
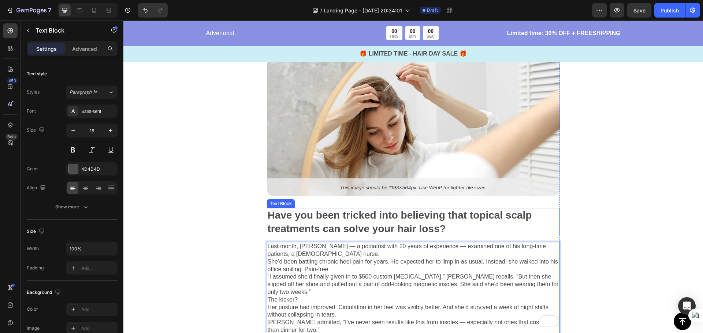
click at [474, 221] on p "Have you been tricked into believing that topical scalp treatments can solve yo…" at bounding box center [413, 222] width 291 height 27
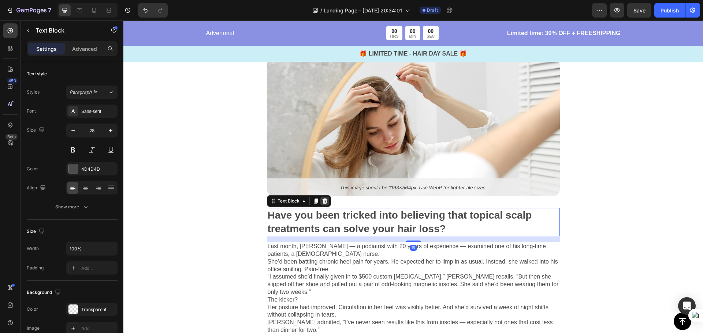
click at [324, 198] on icon at bounding box center [325, 201] width 6 height 6
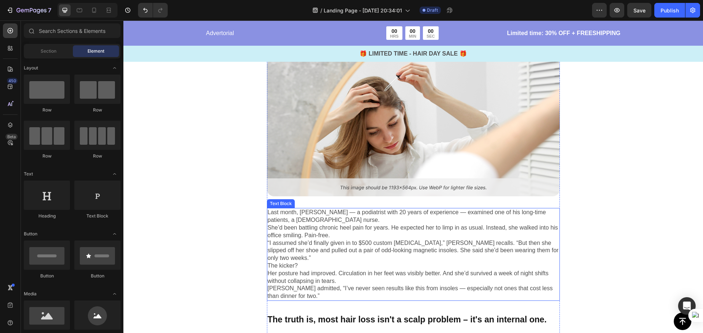
click at [332, 214] on p "Last month, Dr. Evan Patel — a podiatrist with 20 years of experience — examine…" at bounding box center [413, 216] width 291 height 15
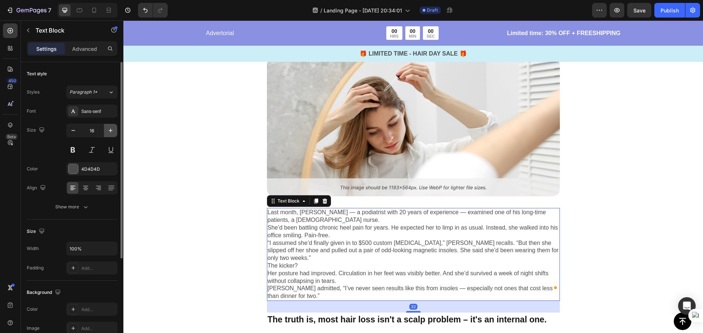
click at [109, 130] on icon "button" at bounding box center [110, 130] width 7 height 7
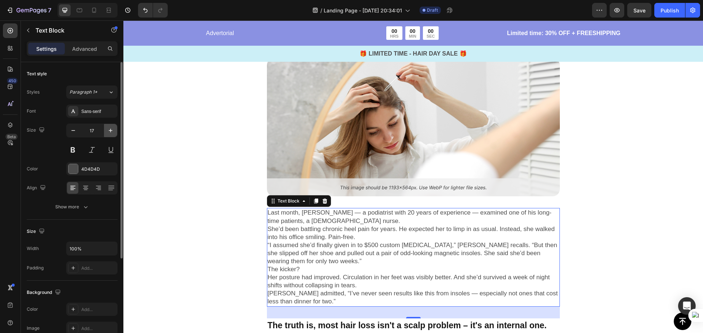
click at [109, 130] on icon "button" at bounding box center [110, 130] width 7 height 7
type input "18"
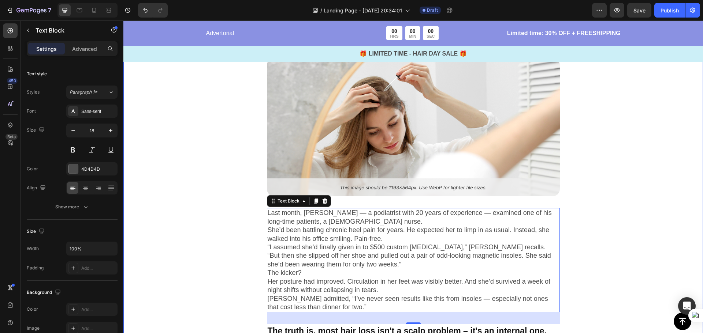
click at [614, 249] on div "Image Last month, Dr. Evan Patel — a podiatrist with 20 years of experience — e…" at bounding box center [412, 216] width 579 height 362
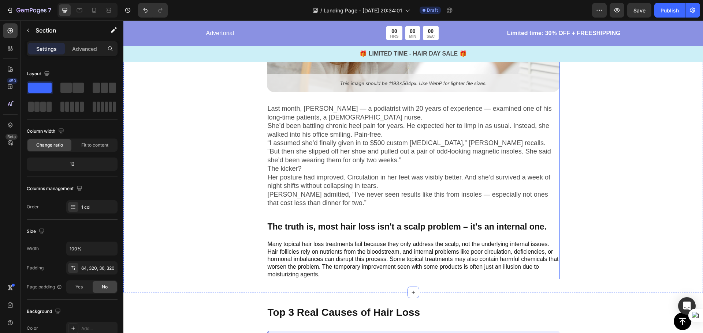
scroll to position [329, 0]
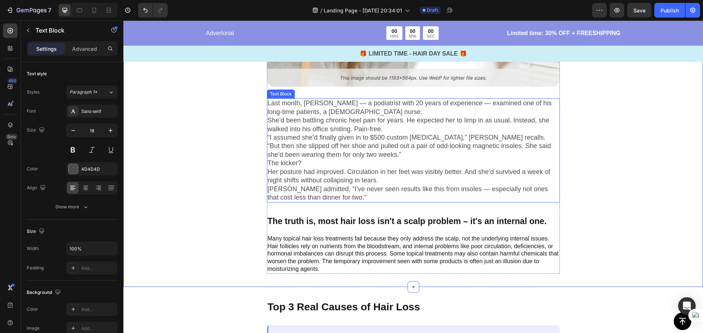
click at [299, 103] on p "Last month, Dr. Evan Patel — a podiatrist with 20 years of experience — examine…" at bounding box center [413, 107] width 291 height 17
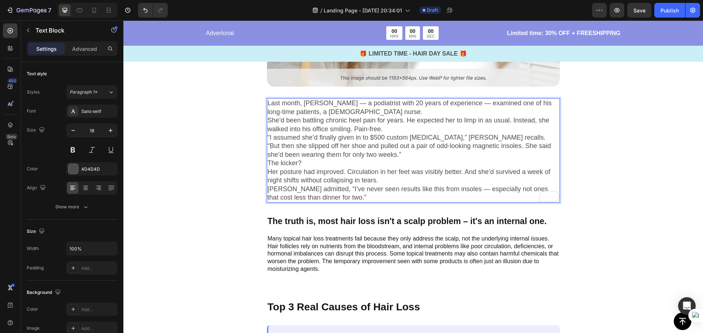
click at [353, 104] on p "Last month, Dr. Evan Patel — a podiatrist with 20 years of experience — examine…" at bounding box center [413, 107] width 291 height 17
click at [268, 119] on p "She’d been battling chronic heel pain for years. He expected her to limp in as …" at bounding box center [413, 124] width 291 height 17
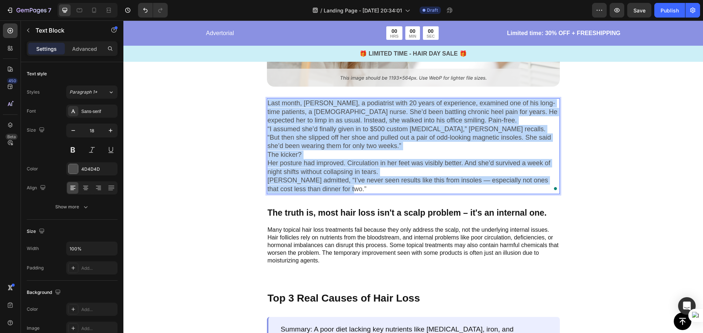
drag, startPoint x: 340, startPoint y: 189, endPoint x: 265, endPoint y: 102, distance: 115.5
click at [267, 102] on div "Last month, Dr. Evan Patel, a podiatrist with 20 years of experience, examined …" at bounding box center [413, 146] width 293 height 96
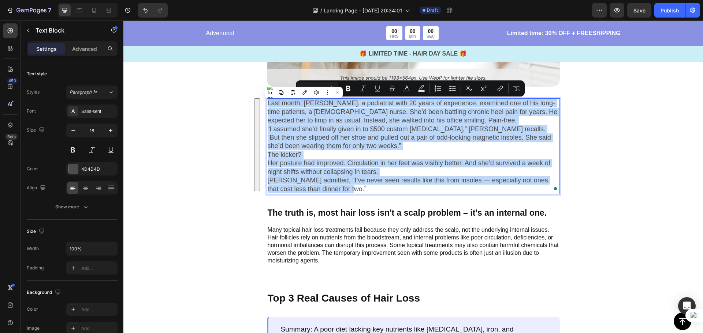
copy div "Last month, Dr. Evan Patel, a podiatrist with 20 years of experience, examined …"
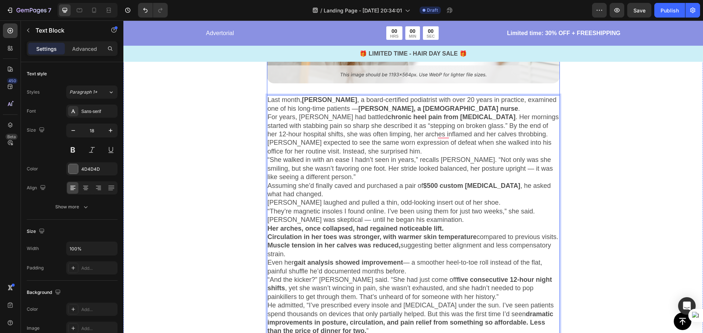
scroll to position [314, 0]
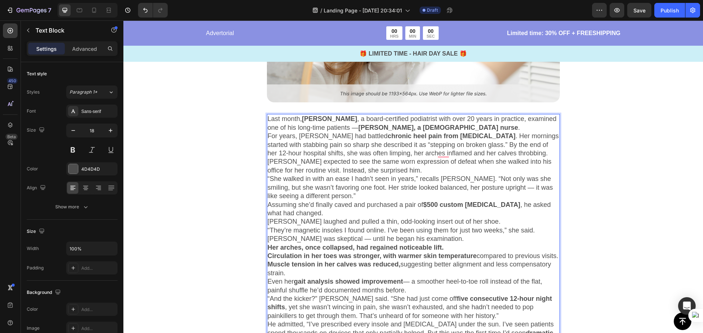
click at [358, 126] on strong "[PERSON_NAME], a [DEMOGRAPHIC_DATA] nurse" at bounding box center [438, 127] width 160 height 7
drag, startPoint x: 358, startPoint y: 126, endPoint x: 361, endPoint y: 127, distance: 3.7
click at [359, 127] on strong "[PERSON_NAME], a [DEMOGRAPHIC_DATA] nurse" at bounding box center [432, 127] width 160 height 7
click at [361, 127] on strong "[PERSON_NAME], a [DEMOGRAPHIC_DATA] nurse" at bounding box center [432, 127] width 160 height 7
click at [448, 126] on strong "[PERSON_NAME], a [DEMOGRAPHIC_DATA] nurse" at bounding box center [432, 127] width 160 height 7
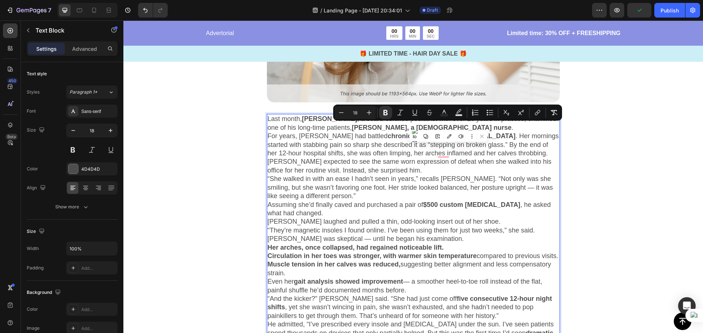
click at [457, 125] on p "Last month, [PERSON_NAME] , a board-certified podiatrist with over 20 years in …" at bounding box center [413, 123] width 291 height 17
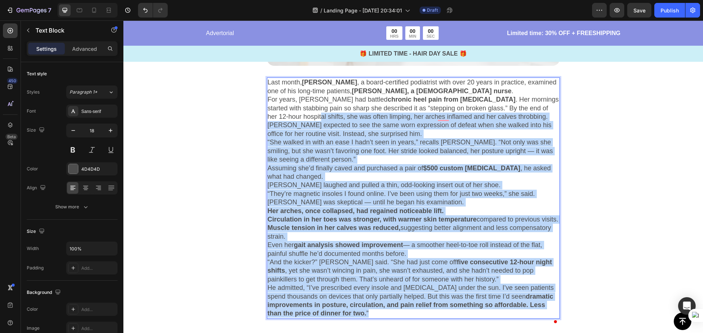
scroll to position [204, 0]
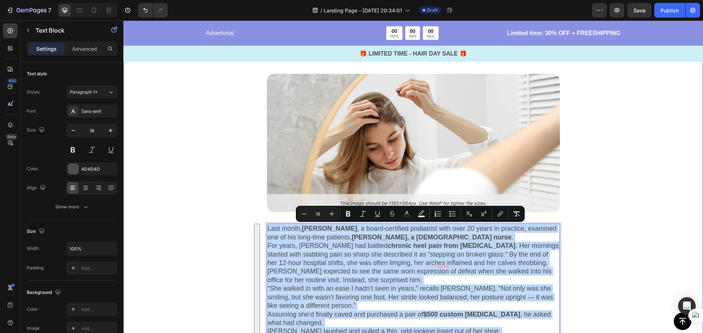
drag, startPoint x: 393, startPoint y: 175, endPoint x: 262, endPoint y: 214, distance: 136.4
click at [262, 214] on div "Image Last month, [PERSON_NAME] , a board-certified podiatrist with over 20 yea…" at bounding box center [412, 305] width 345 height 463
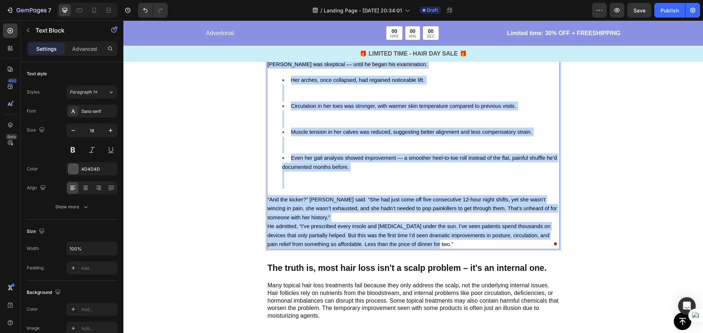
scroll to position [324, 0]
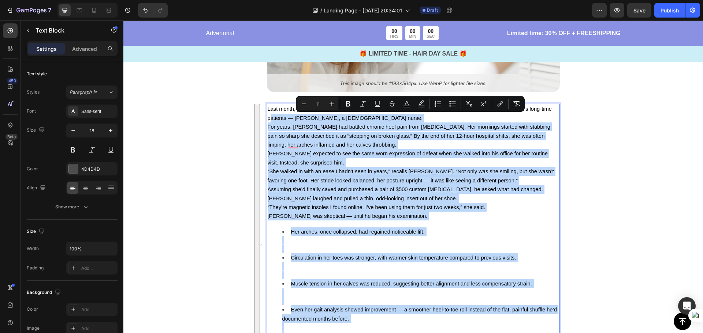
drag, startPoint x: 426, startPoint y: 176, endPoint x: 264, endPoint y: 114, distance: 173.5
click at [267, 114] on div "Last month, [PERSON_NAME], a board-certified podiatrist with over 20 years in p…" at bounding box center [413, 253] width 293 height 298
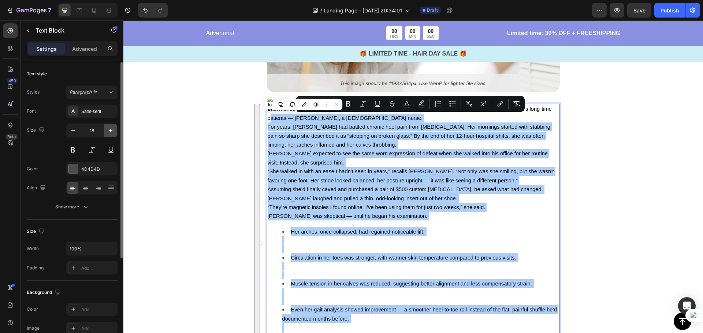
click at [110, 131] on icon "button" at bounding box center [110, 130] width 7 height 7
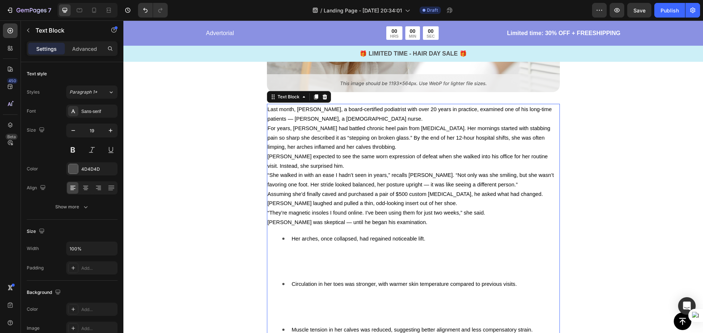
click at [322, 250] on li "Her arches, once collapsed, had regained noticeable lift." at bounding box center [420, 257] width 277 height 46
click at [282, 271] on li "Her arches, once collapsed, had regained noticeable lift. ⁠⁠⁠⁠⁠⁠⁠" at bounding box center [420, 257] width 277 height 46
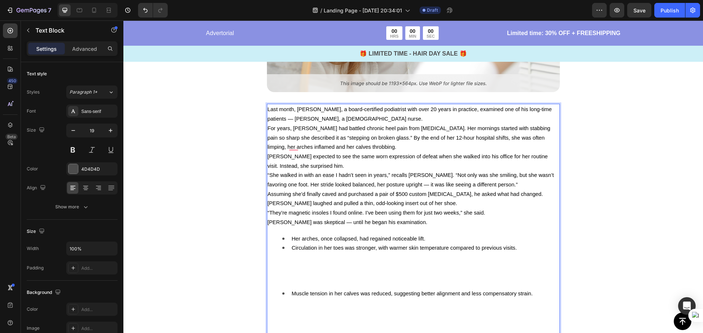
click at [287, 273] on li "Circulation in her toes was stronger, with warmer skin temperature compared to …" at bounding box center [420, 266] width 277 height 46
click at [287, 283] on li "Circulation in her toes was stronger, with warmer skin temperature compared to …" at bounding box center [420, 266] width 277 height 46
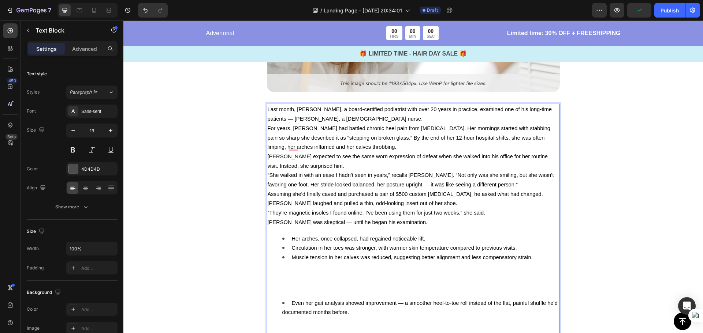
click at [284, 296] on li "Muscle tension in her calves was reduced, suggesting better alignment and less …" at bounding box center [420, 276] width 277 height 46
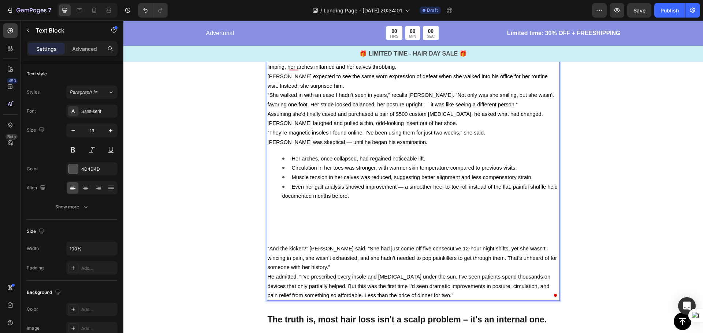
scroll to position [434, 0]
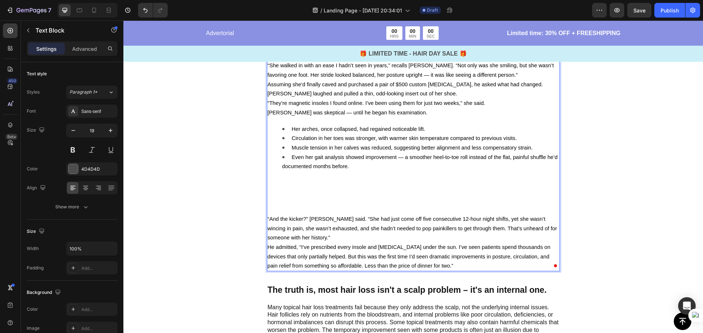
click at [276, 210] on div "Last month, [PERSON_NAME], a board-certified podiatrist with over 20 years in p…" at bounding box center [413, 132] width 293 height 277
click at [267, 213] on div "Last month, [PERSON_NAME], a board-certified podiatrist with over 20 years in p…" at bounding box center [413, 132] width 293 height 277
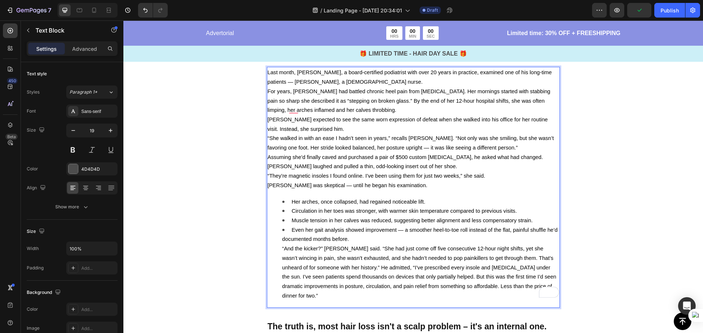
scroll to position [361, 0]
click at [277, 199] on ul "Her arches, once collapsed, had regained noticeable lift. Circulation in her to…" at bounding box center [413, 250] width 291 height 104
click at [279, 193] on div "Last month, [PERSON_NAME], a board-certified podiatrist with over 20 years in p…" at bounding box center [413, 187] width 293 height 241
drag, startPoint x: 264, startPoint y: 195, endPoint x: 272, endPoint y: 199, distance: 8.8
click at [267, 195] on div "Last month, Dr. Evan Patel, a board-certified podiatrist with over 20 years in …" at bounding box center [413, 187] width 293 height 241
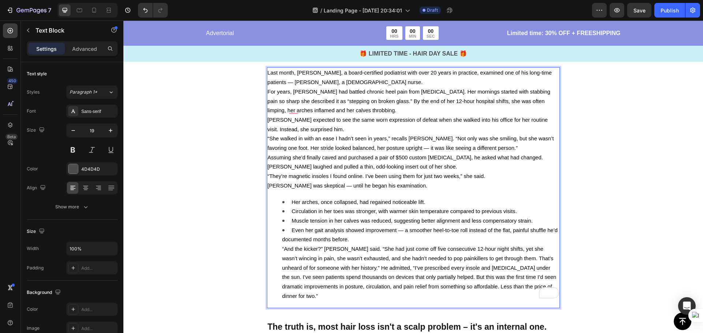
click at [279, 248] on ul "Her arches, once collapsed, had regained noticeable lift. Circulation in her to…" at bounding box center [413, 250] width 291 height 104
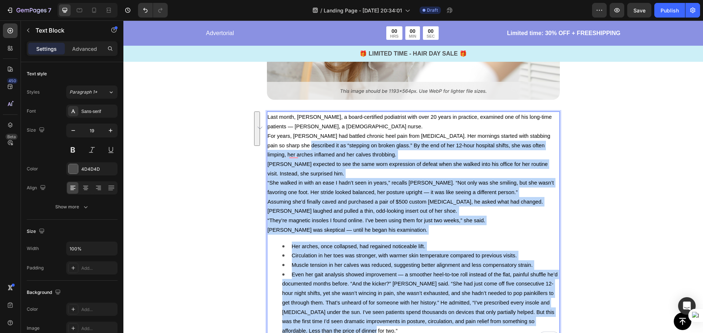
scroll to position [287, 0]
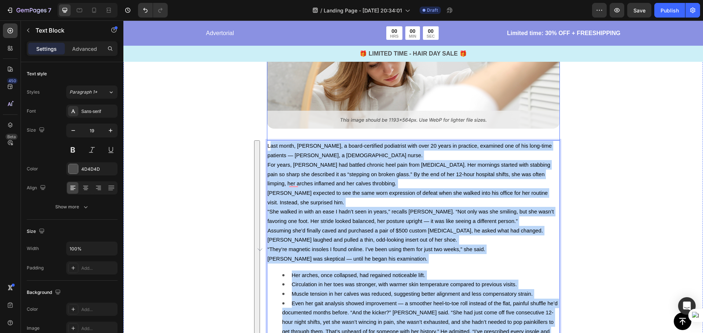
drag, startPoint x: 374, startPoint y: 289, endPoint x: 269, endPoint y: 139, distance: 182.6
click at [269, 139] on div "Image Last month, Dr. Evan Patel, a board-certified podiatrist with over 20 yea…" at bounding box center [413, 216] width 293 height 453
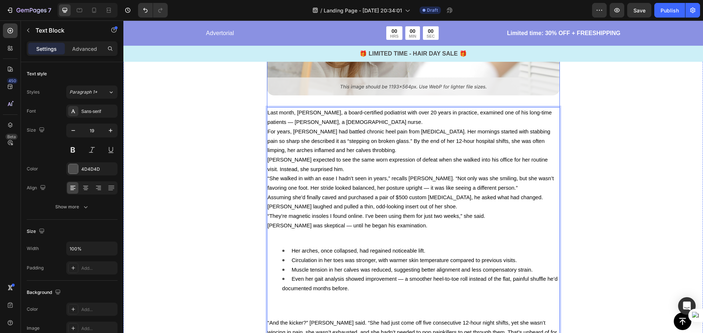
scroll to position [368, 0]
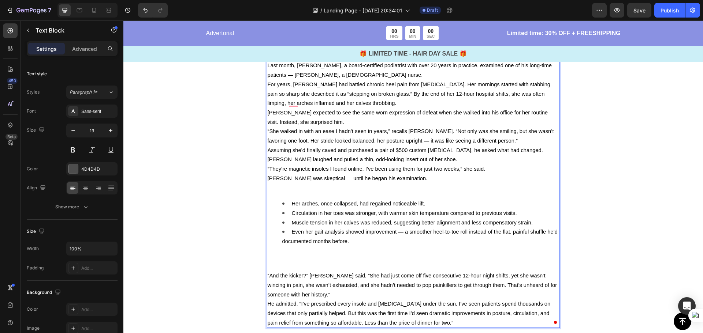
click at [496, 184] on p "Rich Text Editor. Editing area: main" at bounding box center [413, 187] width 291 height 9
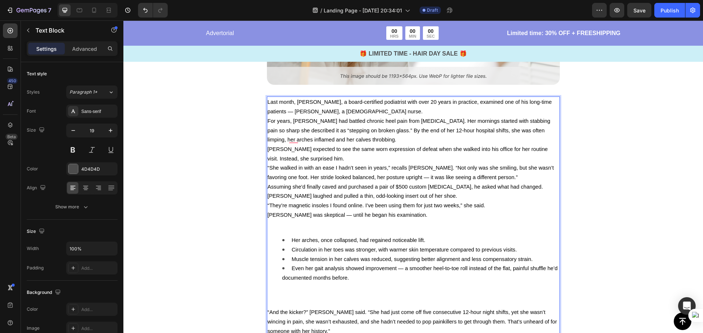
click at [426, 117] on p "For years, Linda had battled chronic heel pain from plantar fasciitis. Her morn…" at bounding box center [413, 130] width 291 height 28
click at [508, 108] on p "Last month, Dr. Evan Patel, a board-certified podiatrist with over 20 years in …" at bounding box center [413, 106] width 291 height 19
click at [292, 112] on span "Last month, Dr. Evan Patel, a board-certified podiatrist with over 20 years in …" at bounding box center [410, 106] width 284 height 15
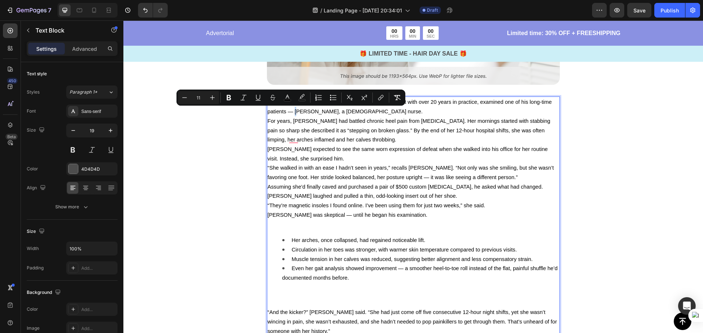
click at [292, 112] on span "Last month, Dr. Evan Patel, a board-certified podiatrist with over 20 years in …" at bounding box center [410, 106] width 284 height 15
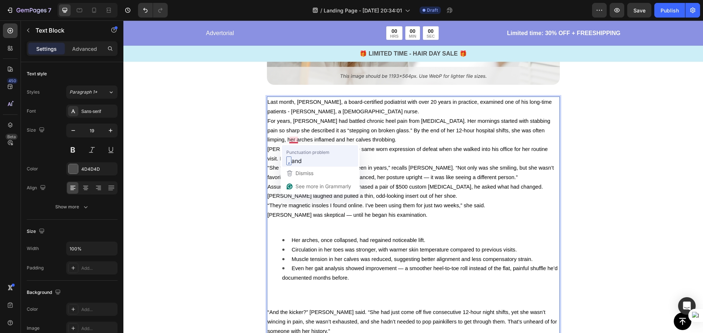
drag, startPoint x: 266, startPoint y: 122, endPoint x: 430, endPoint y: 172, distance: 172.4
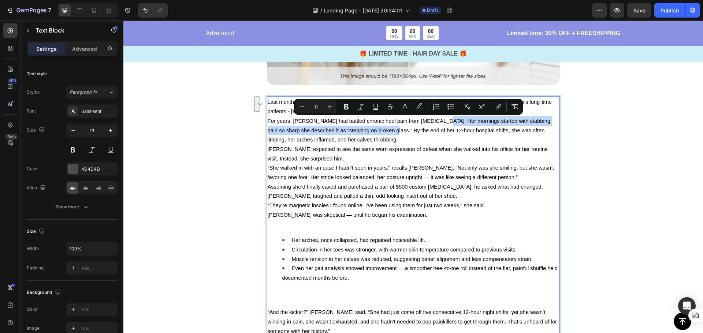
drag, startPoint x: 364, startPoint y: 130, endPoint x: 425, endPoint y: 121, distance: 61.4
click at [425, 121] on span "For years, Linda had battled chronic heel pain from plantar fasciitis. Her morn…" at bounding box center [409, 130] width 283 height 25
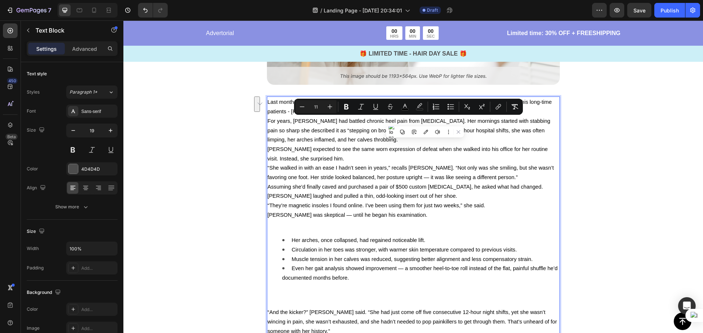
click at [386, 139] on p "For years, Linda had battled chronic heel pain from plantar fasciitis. Her morn…" at bounding box center [413, 130] width 291 height 28
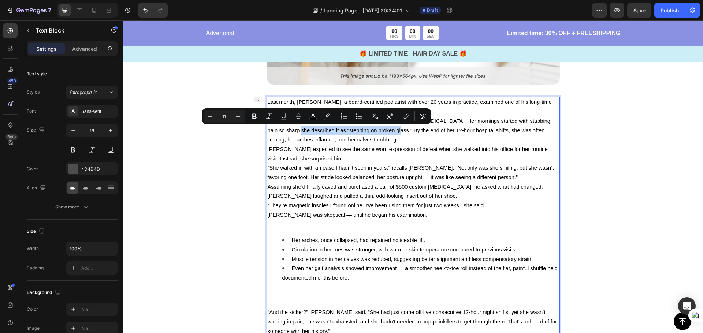
drag, startPoint x: 366, startPoint y: 129, endPoint x: 268, endPoint y: 129, distance: 97.7
click at [268, 129] on span "For years, Linda had battled chronic heel pain from plantar fasciitis. Her morn…" at bounding box center [409, 130] width 283 height 25
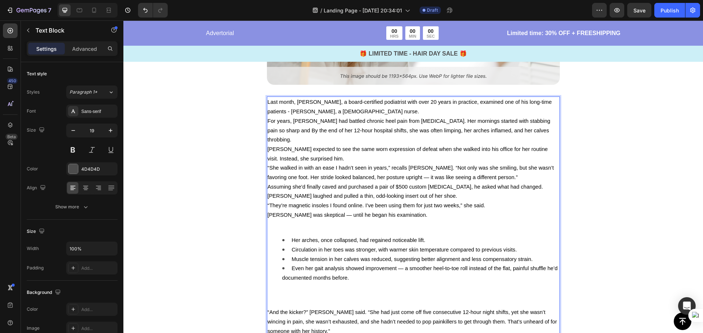
click at [268, 129] on span "For years, Linda had battled chronic heel pain from plantar fasciitis. Her morn…" at bounding box center [409, 130] width 283 height 25
click at [529, 133] on p "For years, Linda had battled chronic heel pain from plantar fasciitis. Her morn…" at bounding box center [413, 130] width 291 height 28
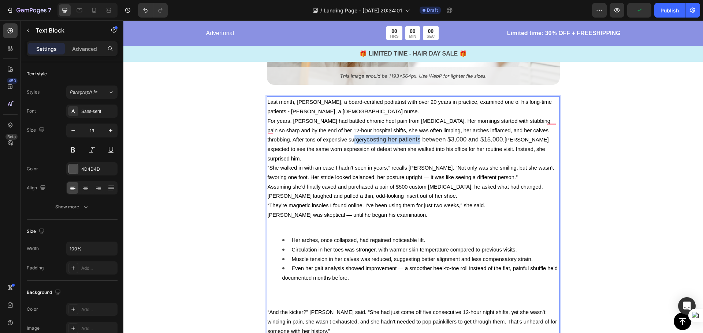
drag, startPoint x: 370, startPoint y: 139, endPoint x: 316, endPoint y: 136, distance: 54.6
click at [315, 137] on p "For years, Linda had battled chronic heel pain from plantar fasciitis. Her morn…" at bounding box center [413, 139] width 291 height 47
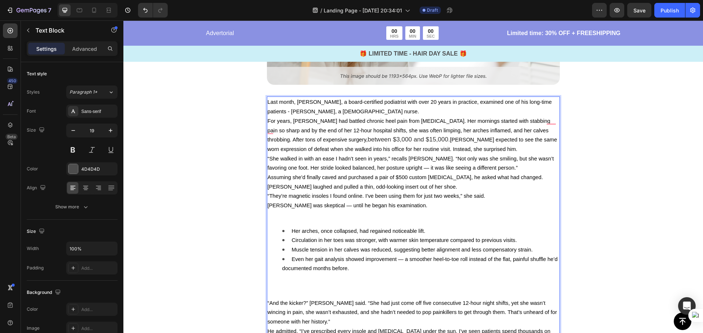
click at [368, 140] on span "between $3,000 and $15,000." at bounding box center [409, 139] width 82 height 7
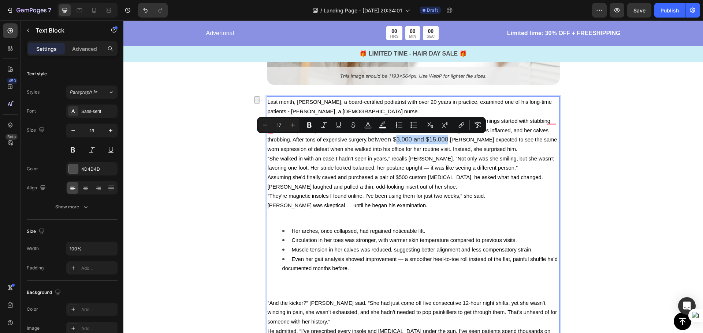
drag, startPoint x: 344, startPoint y: 139, endPoint x: 398, endPoint y: 141, distance: 53.5
click at [398, 141] on span "between $3,000 and $15,000." at bounding box center [409, 139] width 82 height 7
click at [384, 156] on div at bounding box center [398, 151] width 78 height 11
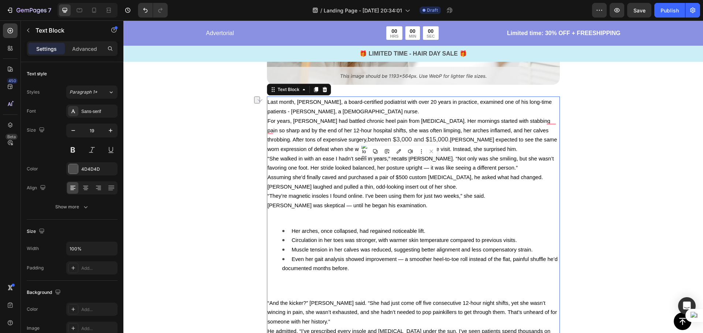
click at [397, 181] on p "Assuming she’d finally caved and purchased a pair of $500 custom [MEDICAL_DATA]…" at bounding box center [413, 178] width 291 height 10
drag, startPoint x: 398, startPoint y: 139, endPoint x: 338, endPoint y: 139, distance: 59.3
click at [368, 139] on span "between $3,000 and $15,000." at bounding box center [409, 139] width 82 height 7
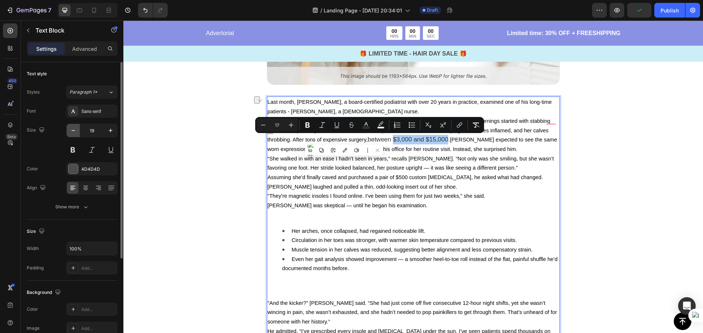
click at [77, 128] on icon "button" at bounding box center [73, 130] width 7 height 7
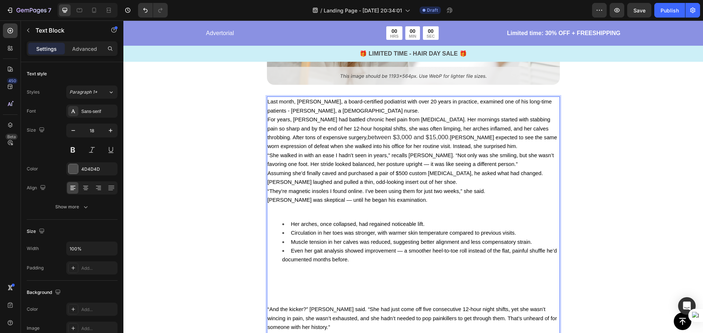
click at [396, 149] on span "Dr. Patel expected to see the same worn expression of defeat when she walked in…" at bounding box center [413, 142] width 290 height 15
click at [514, 206] on p "To enrich screen reader interactions, please activate Accessibility in Grammarl…" at bounding box center [413, 209] width 291 height 8
click at [400, 137] on span "Dr. Patel expected to see the same worn expression of defeat when she walked in…" at bounding box center [413, 142] width 290 height 15
click at [439, 215] on div "Last month, Dr. Evan Patel, a board-certified podiatrist with over 20 years in …" at bounding box center [413, 228] width 293 height 263
click at [111, 133] on icon "button" at bounding box center [110, 130] width 7 height 7
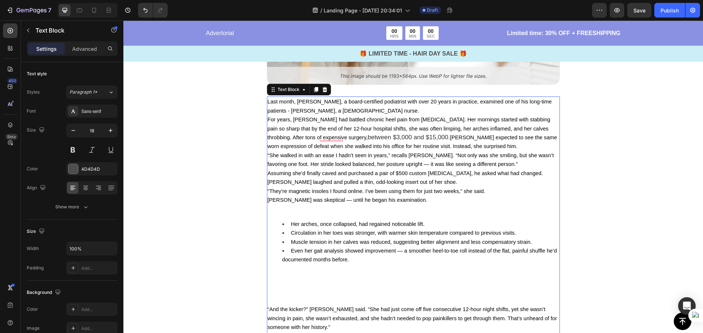
type input "19"
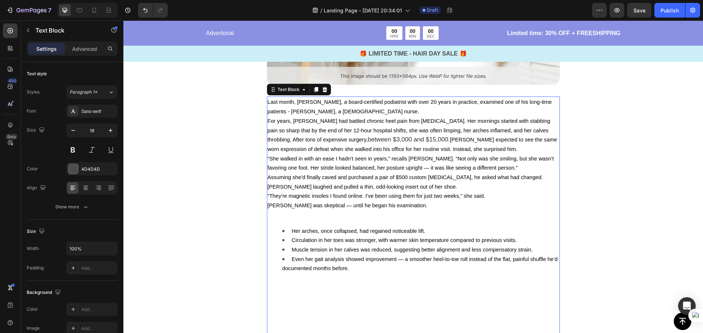
click at [402, 140] on span "Dr. Patel expected to see the same worn expression of defeat when she walked in…" at bounding box center [413, 144] width 290 height 15
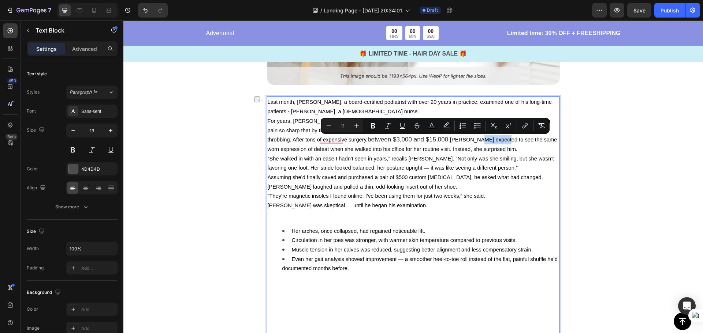
drag, startPoint x: 423, startPoint y: 139, endPoint x: 449, endPoint y: 142, distance: 26.1
click at [449, 142] on span "Dr. Patel expected to see the same worn expression of defeat when she walked in…" at bounding box center [413, 144] width 290 height 15
click at [476, 150] on button at bounding box center [473, 153] width 10 height 10
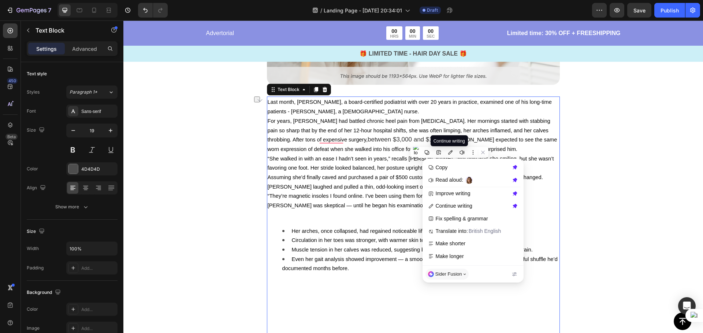
click at [525, 148] on p "For years, Linda had battled chronic heel pain from plantar fasciitis. Her morn…" at bounding box center [413, 135] width 291 height 38
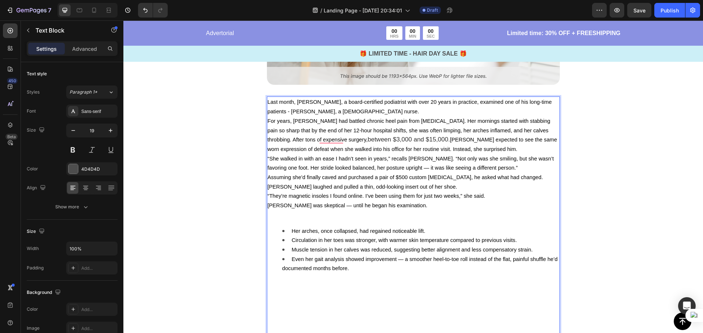
click at [400, 138] on span "between $3,000 and $15,000." at bounding box center [409, 139] width 82 height 7
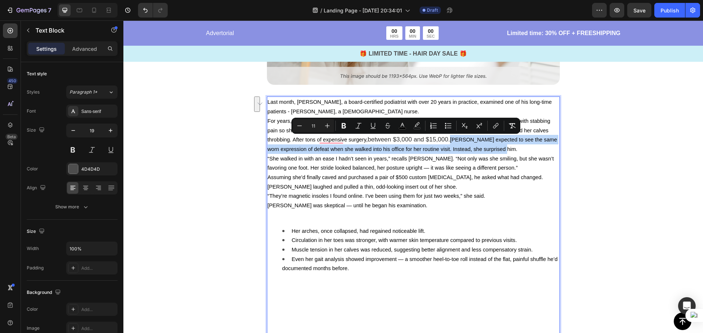
drag, startPoint x: 402, startPoint y: 138, endPoint x: 471, endPoint y: 148, distance: 70.1
click at [471, 148] on p "For years, Linda had battled chronic heel pain from plantar fasciitis. Her morn…" at bounding box center [413, 135] width 291 height 38
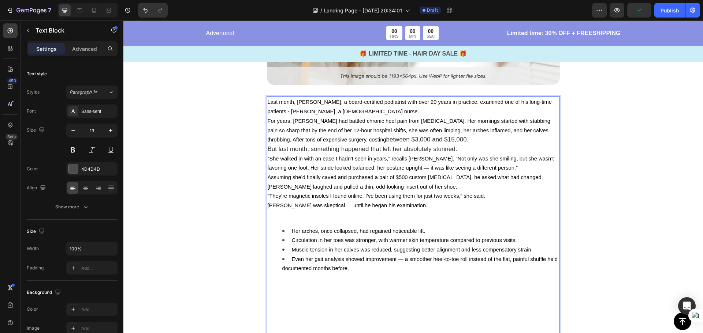
click at [397, 150] on span "But last month, something happened that left her absolutely stunned." at bounding box center [363, 149] width 190 height 7
click at [399, 148] on span "But last month, something happened that left her absolutely stunned." at bounding box center [363, 149] width 190 height 7
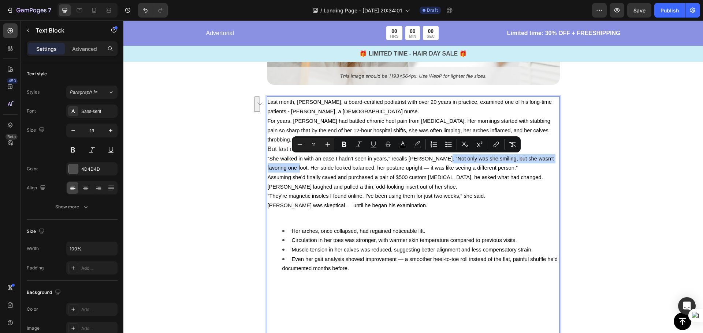
drag, startPoint x: 286, startPoint y: 169, endPoint x: 436, endPoint y: 159, distance: 151.2
click at [436, 159] on span "“She walked in with an ease I hadn’t seen in years,” recalls Dr. Patel. “Not on…" at bounding box center [411, 163] width 286 height 15
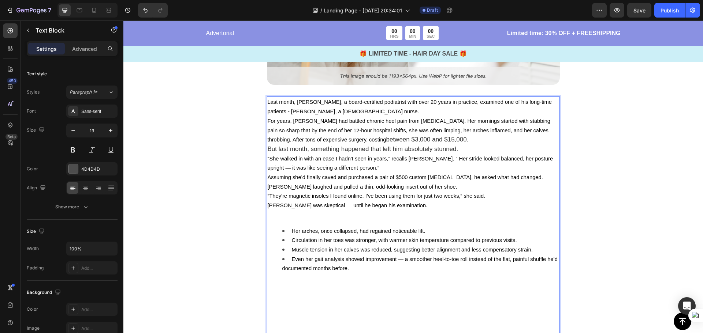
click at [292, 220] on div "Last month, Dr. Evan Patel, a board-certified podiatrist with over 20 years in …" at bounding box center [413, 244] width 293 height 295
click at [277, 227] on ul "Her arches, once collapsed, had regained noticeable lift. Circulation in her to…" at bounding box center [413, 277] width 291 height 101
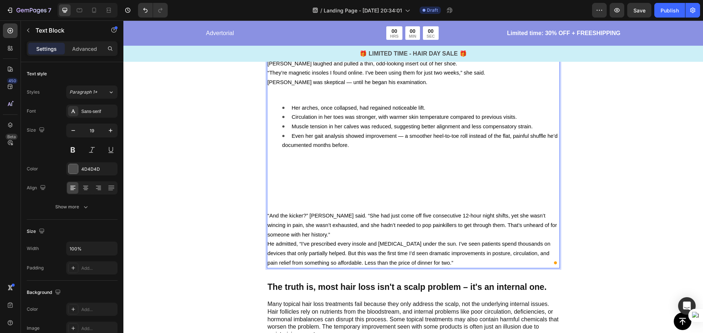
scroll to position [478, 0]
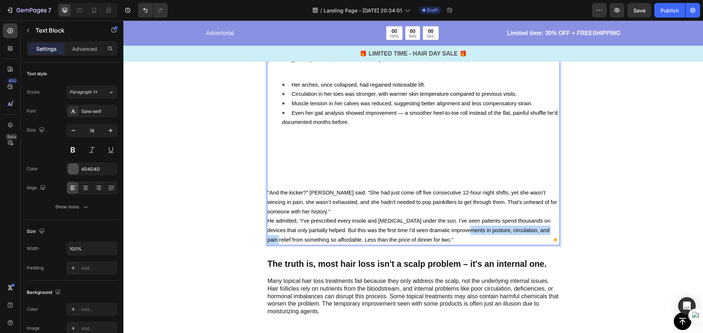
drag, startPoint x: 454, startPoint y: 232, endPoint x: 541, endPoint y: 232, distance: 87.1
click at [541, 232] on span "He admitted, “I’ve prescribed every insole and orthotic under the sun. I’ve see…" at bounding box center [409, 230] width 283 height 25
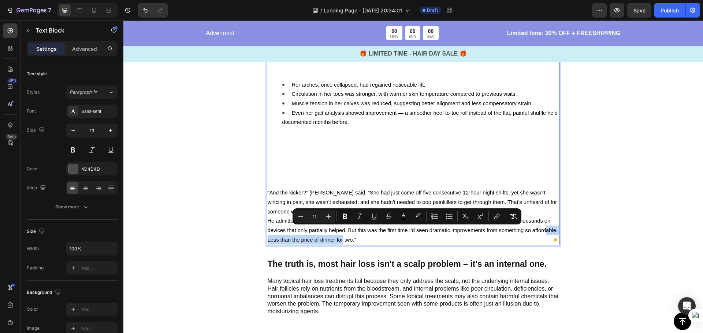
drag, startPoint x: 527, startPoint y: 231, endPoint x: 540, endPoint y: 235, distance: 13.5
click at [540, 235] on p "He admitted, “I’ve prescribed every insole and orthotic under the sun. I’ve see…" at bounding box center [413, 230] width 291 height 28
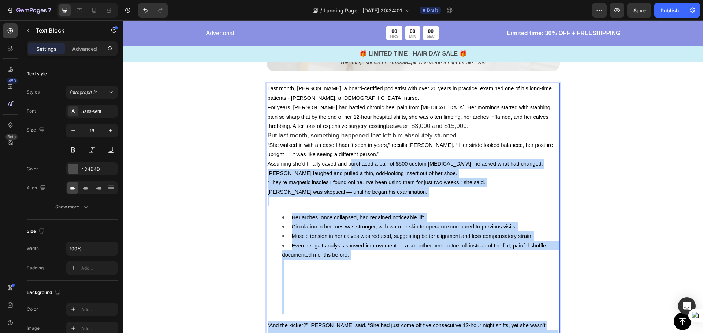
scroll to position [295, 0]
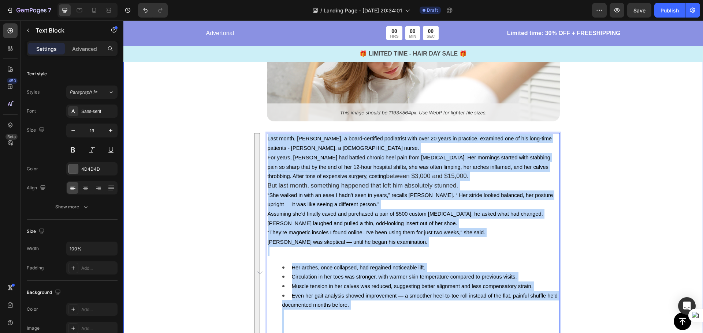
drag, startPoint x: 532, startPoint y: 266, endPoint x: 260, endPoint y: 139, distance: 300.2
click at [260, 139] on div "Image Last month, Dr. Evan Patel, a board-certified podiatrist with over 20 yea…" at bounding box center [412, 236] width 345 height 507
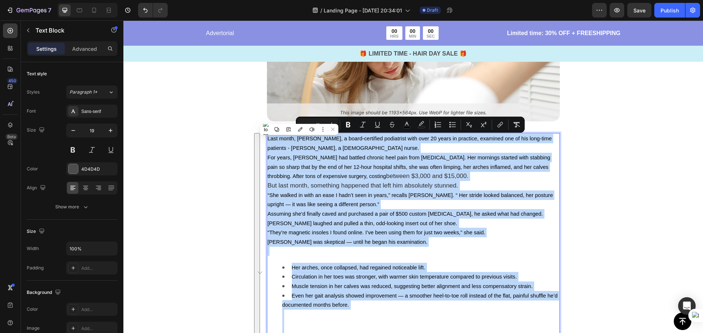
copy div "Last month, Dr. Evan Patel, a board-certified podiatrist with over 20 years in …"
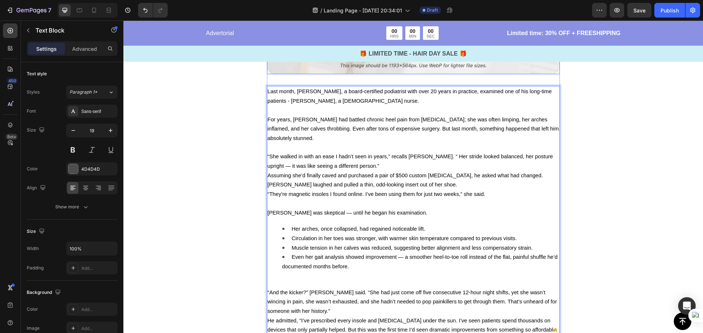
scroll to position [349, 0]
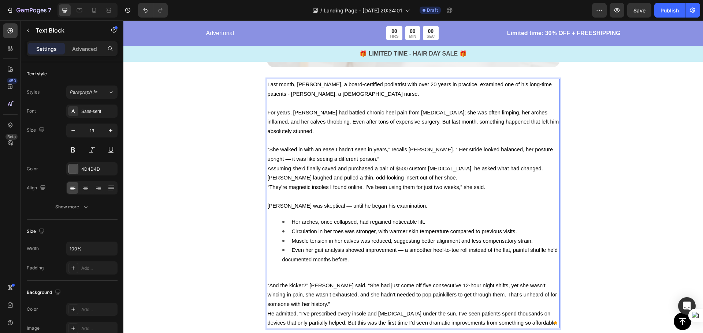
click at [276, 137] on p "Rich Text Editor. Editing area: main" at bounding box center [413, 140] width 291 height 9
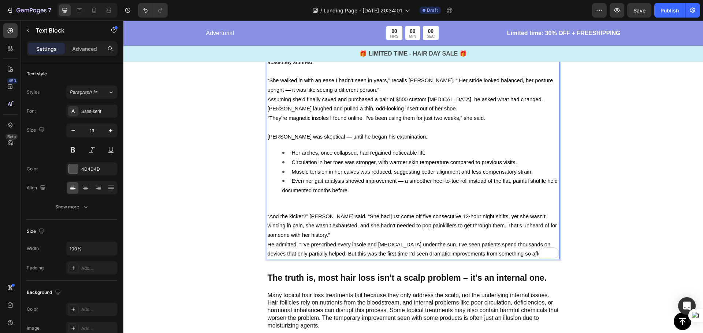
scroll to position [422, 0]
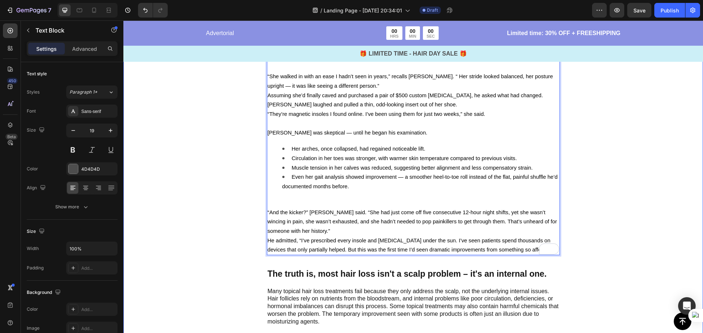
click at [647, 165] on div "Image Last month, Dr. Evan Patel, a board-certified podiatrist with over 20 yea…" at bounding box center [412, 85] width 579 height 507
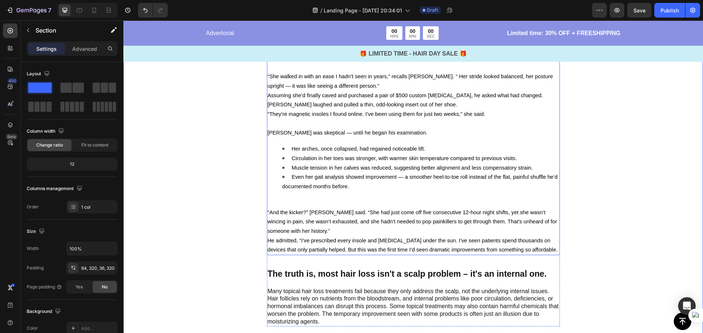
click at [539, 247] on p "He admitted, “I’ve prescribed every insole and [MEDICAL_DATA] under the sun. I’…" at bounding box center [413, 245] width 291 height 19
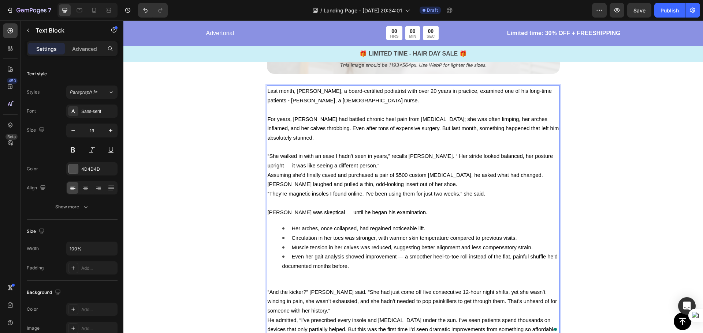
scroll to position [257, 0]
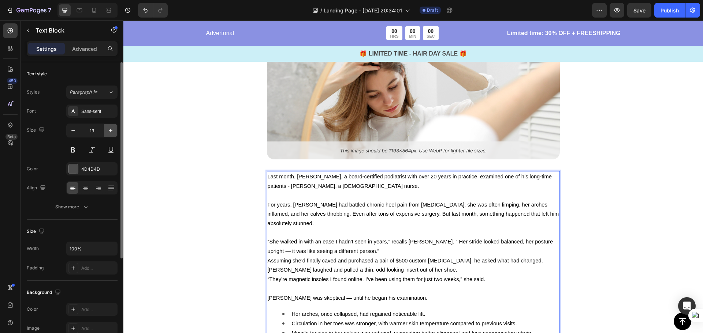
click at [110, 130] on icon "button" at bounding box center [110, 130] width 7 height 7
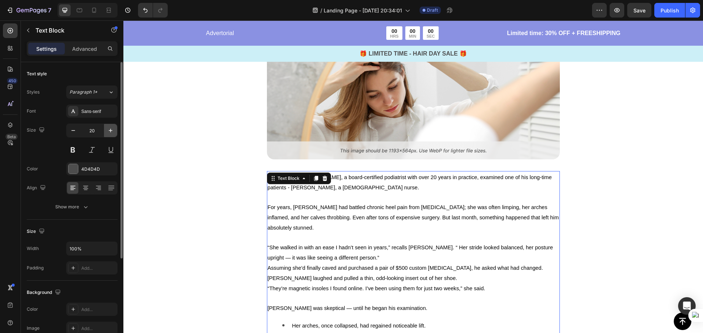
click at [110, 130] on icon "button" at bounding box center [110, 130] width 7 height 7
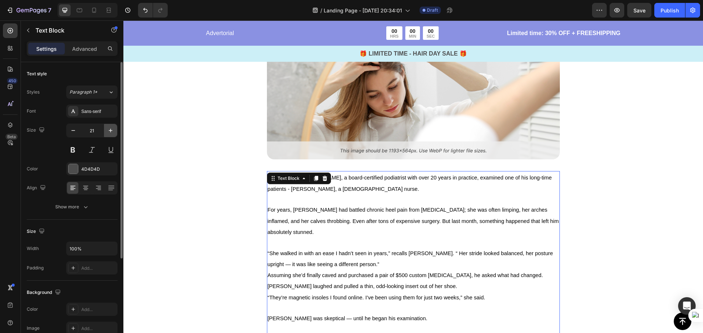
click at [110, 130] on icon "button" at bounding box center [110, 130] width 7 height 7
type input "22"
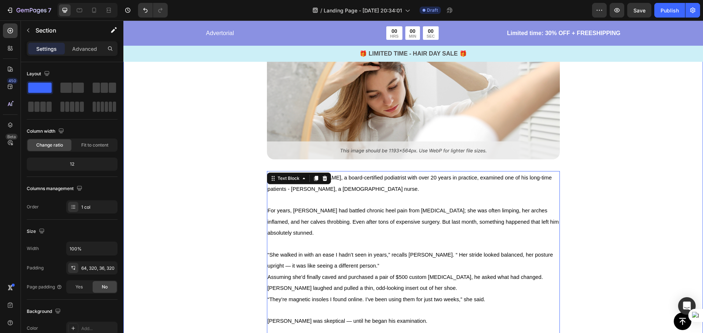
click at [601, 195] on div "Image Last month, Dr. Evan Patel, a board-certified podiatrist with over 20 yea…" at bounding box center [412, 274] width 579 height 553
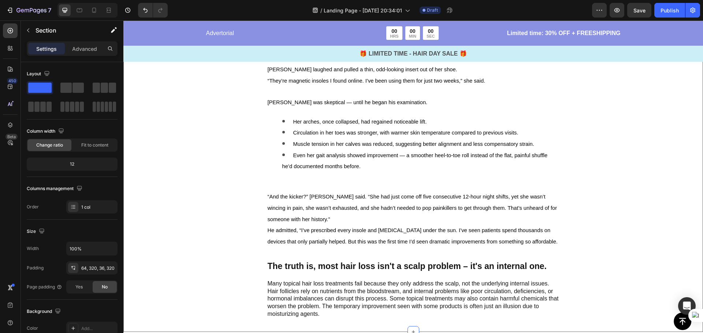
scroll to position [476, 0]
click at [432, 164] on li "Even her gait analysis showed improvement — a smoother heel-to-toe roll instead…" at bounding box center [420, 166] width 277 height 34
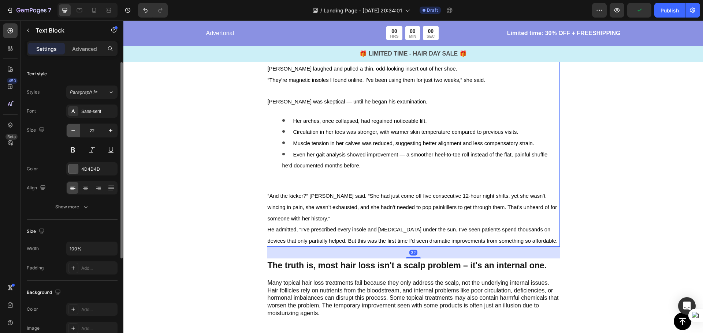
click at [74, 128] on icon "button" at bounding box center [73, 130] width 7 height 7
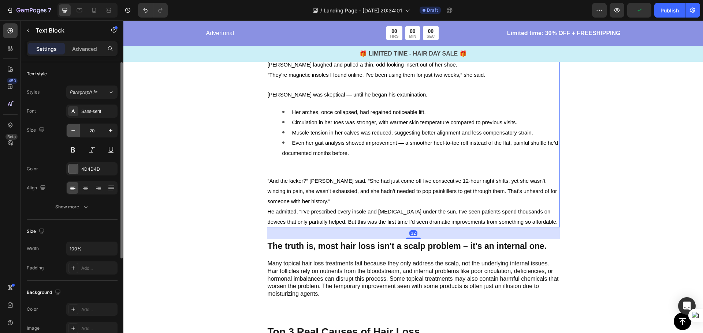
click at [74, 128] on icon "button" at bounding box center [73, 130] width 7 height 7
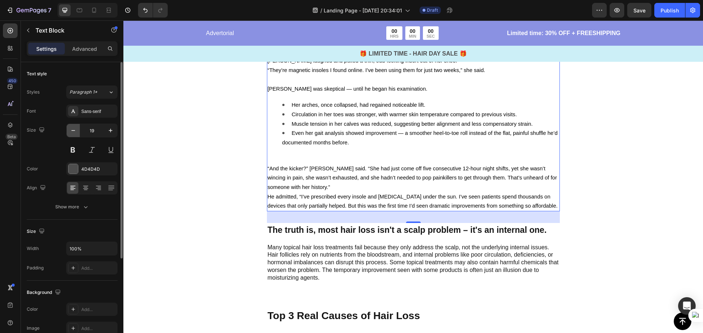
click at [74, 130] on icon "button" at bounding box center [73, 130] width 7 height 7
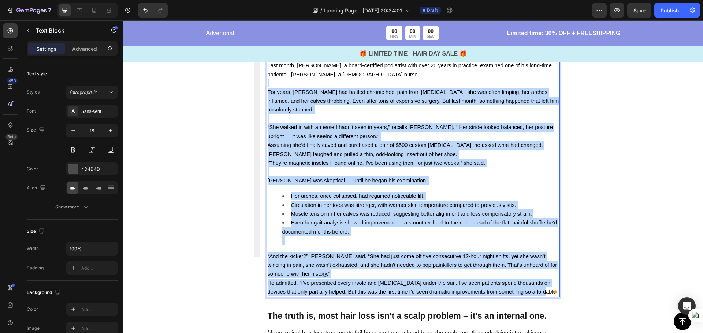
scroll to position [353, 0]
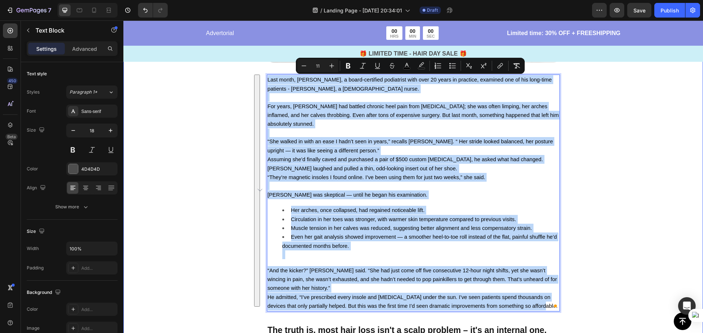
drag, startPoint x: 528, startPoint y: 231, endPoint x: 264, endPoint y: 78, distance: 305.3
click at [264, 78] on div "Image Last month, Dr. Evan Patel, a board-certified podiatrist with over 20 yea…" at bounding box center [412, 154] width 345 height 458
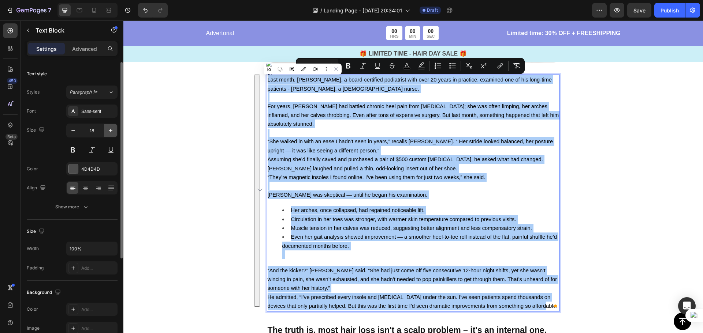
click at [109, 128] on icon "button" at bounding box center [110, 130] width 7 height 7
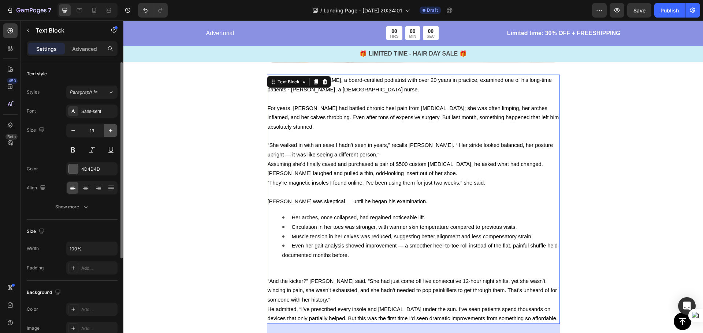
click at [109, 128] on icon "button" at bounding box center [110, 130] width 7 height 7
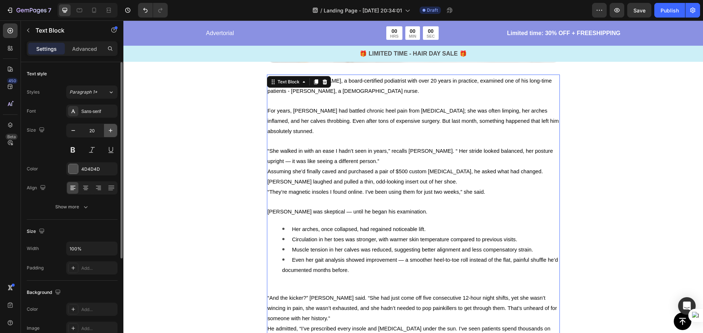
click at [109, 128] on icon "button" at bounding box center [110, 130] width 7 height 7
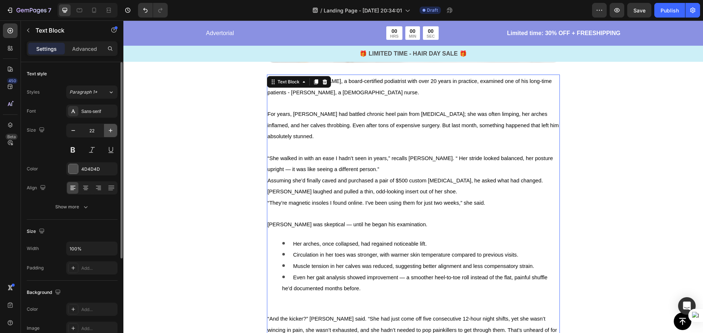
click at [109, 128] on icon "button" at bounding box center [110, 130] width 7 height 7
click at [109, 129] on icon "button" at bounding box center [110, 130] width 7 height 7
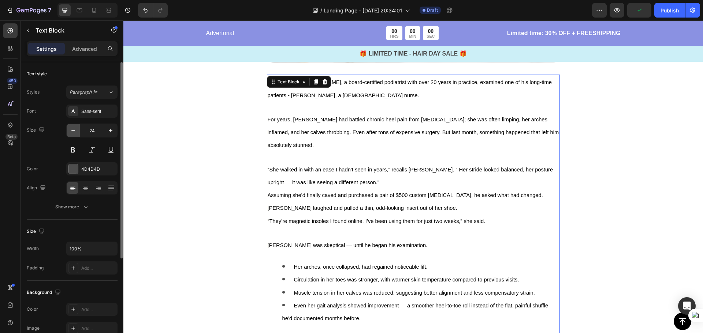
click at [71, 129] on icon "button" at bounding box center [73, 130] width 7 height 7
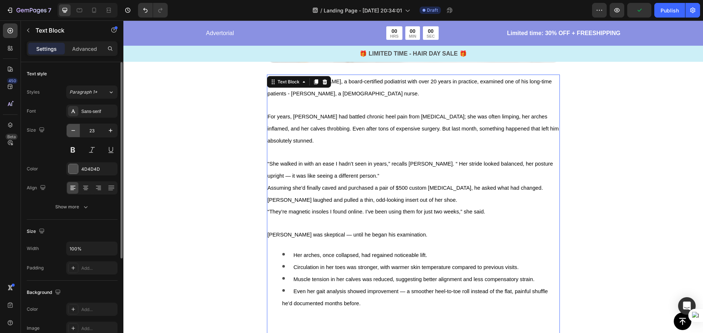
click at [71, 129] on icon "button" at bounding box center [73, 130] width 7 height 7
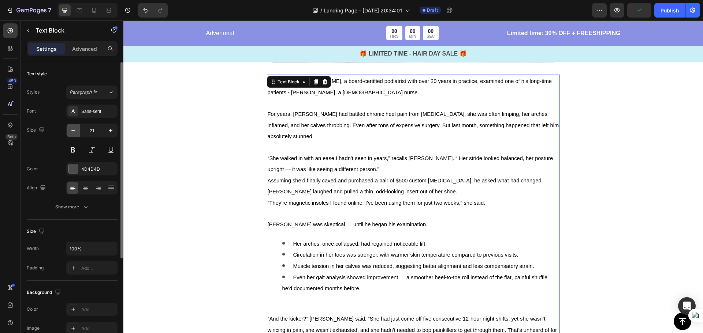
click at [71, 129] on icon "button" at bounding box center [73, 130] width 7 height 7
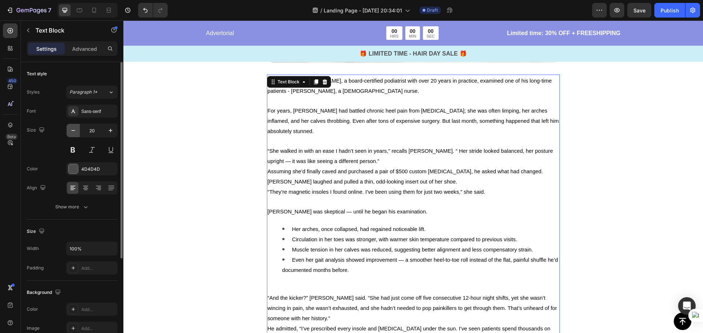
click at [71, 129] on icon "button" at bounding box center [73, 130] width 7 height 7
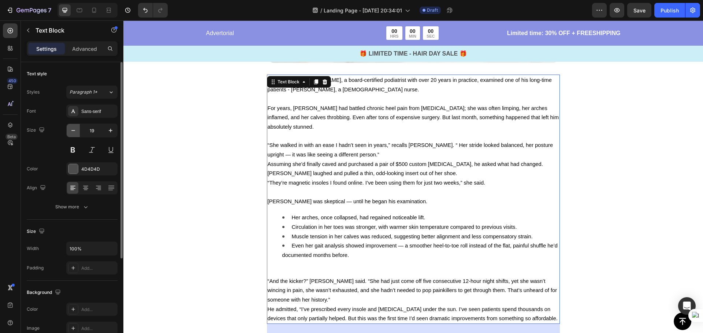
click at [71, 129] on icon "button" at bounding box center [73, 130] width 7 height 7
type input "18"
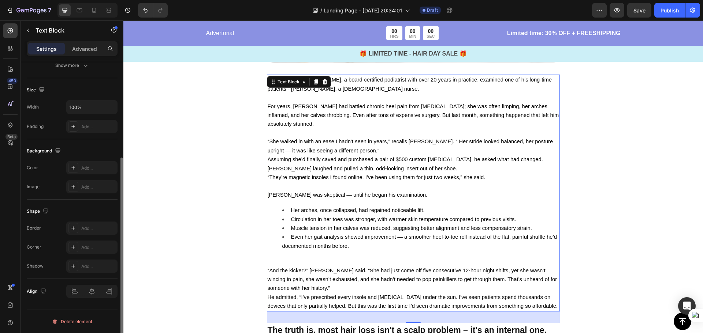
scroll to position [0, 0]
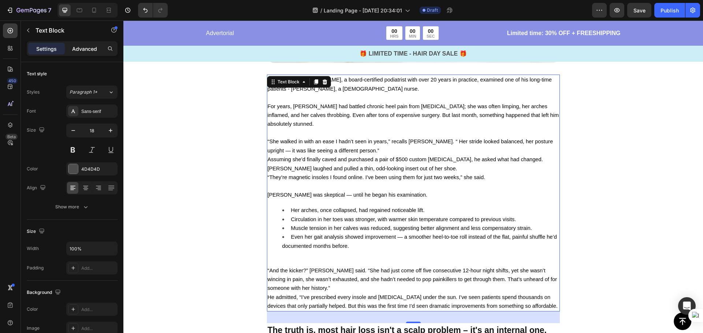
click at [87, 48] on p "Advanced" at bounding box center [84, 49] width 25 height 8
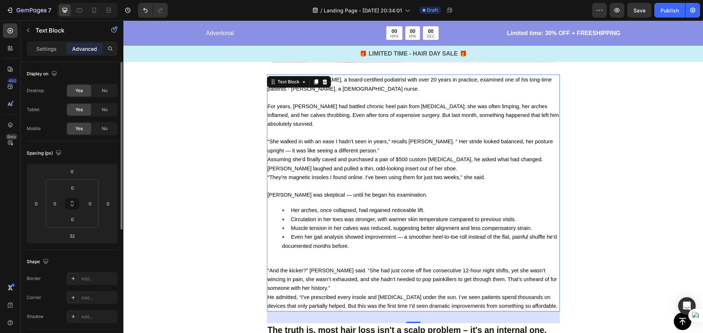
click at [42, 47] on p "Settings" at bounding box center [46, 49] width 20 height 8
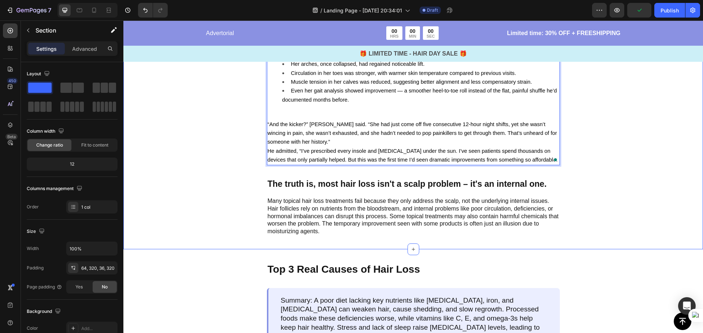
click at [678, 169] on div "Image Last month, Dr. Evan Patel, a board-certified podiatrist with over 20 yea…" at bounding box center [412, 2] width 579 height 495
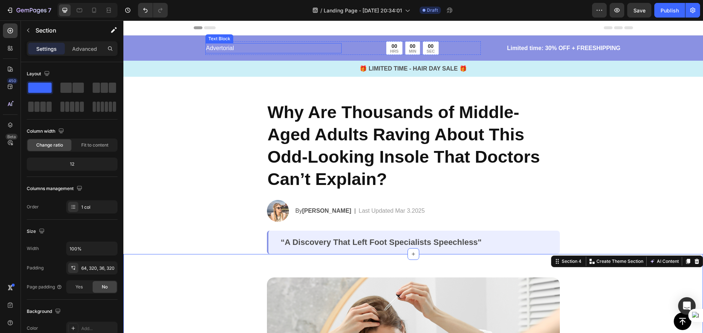
click at [228, 46] on p "Advertorial" at bounding box center [273, 48] width 135 height 9
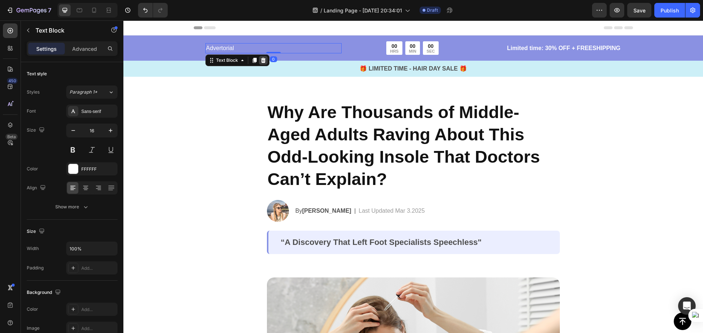
click at [261, 59] on icon at bounding box center [263, 59] width 5 height 5
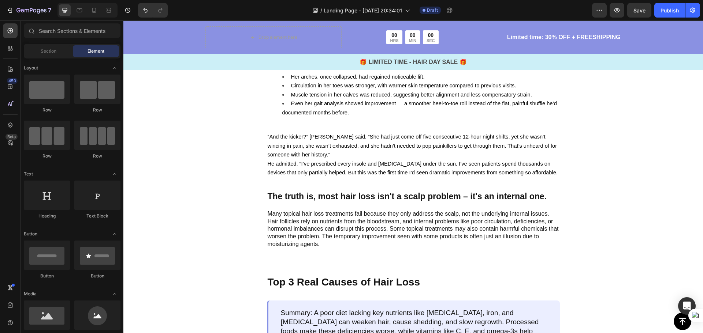
scroll to position [512, 0]
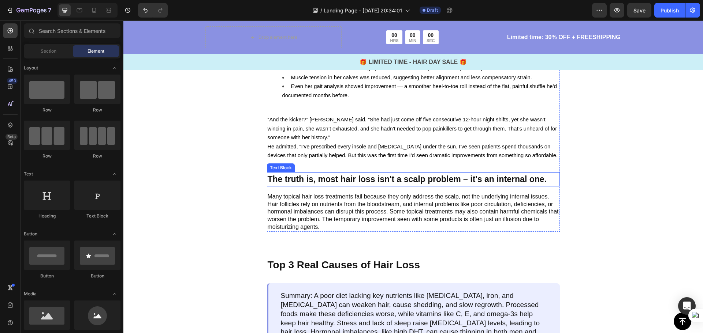
click at [404, 179] on p "The truth is, most hair loss isn't a scalp problem – it's an internal one." at bounding box center [413, 179] width 291 height 13
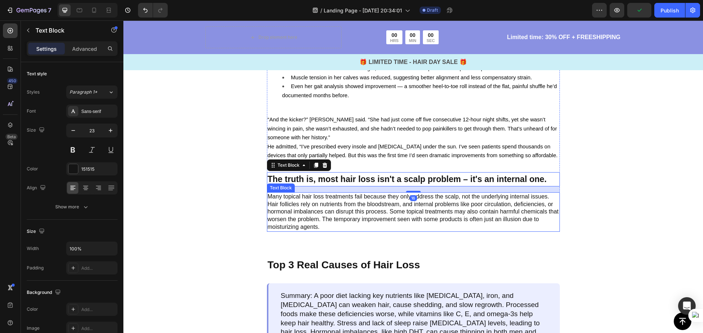
click at [511, 206] on p "Many topical hair loss treatments fail because they only address the scalp, not…" at bounding box center [413, 212] width 291 height 38
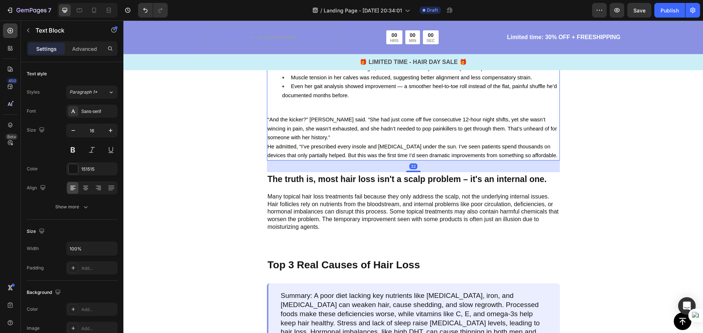
click at [409, 126] on span "“And the kicker?” [PERSON_NAME] said. “She had just come off five consecutive 1…" at bounding box center [413, 129] width 290 height 24
click at [435, 214] on p "Many topical hair loss treatments fail because they only address the scalp, not…" at bounding box center [413, 212] width 291 height 38
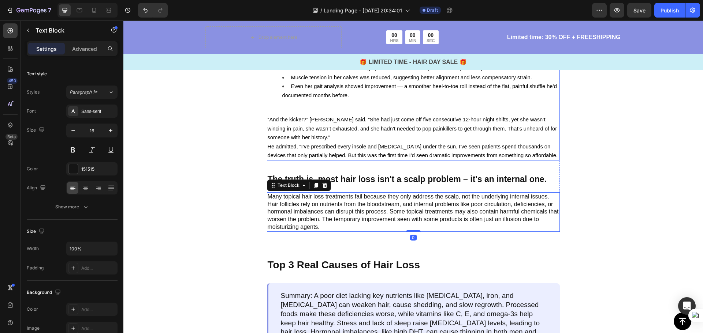
click at [414, 133] on p "“And the kicker?” [PERSON_NAME] said. “She had just come off five consecutive 1…" at bounding box center [413, 128] width 291 height 27
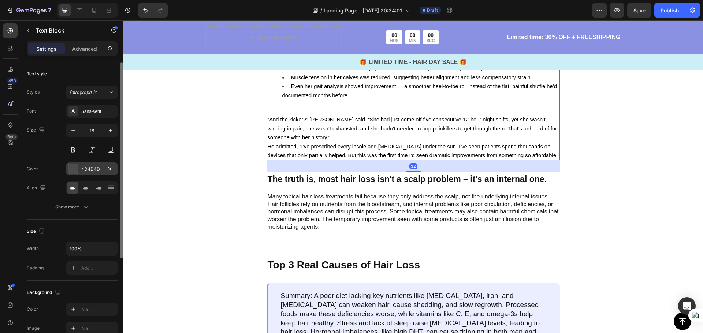
click at [73, 168] on div at bounding box center [73, 169] width 10 height 10
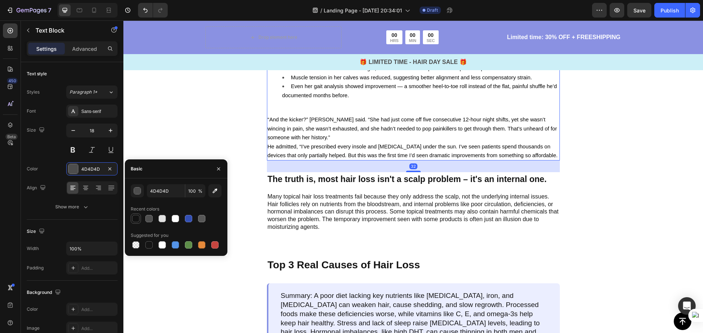
click at [135, 218] on div at bounding box center [135, 218] width 7 height 7
type input "121212"
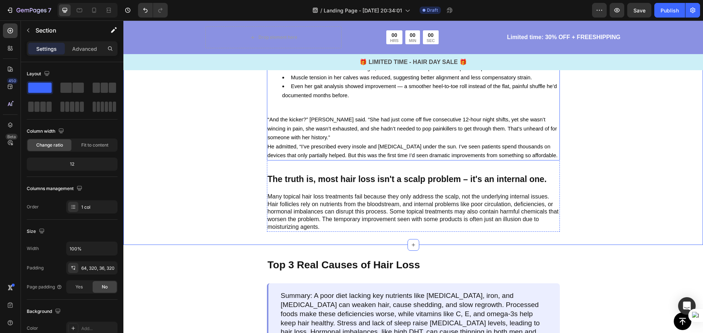
click at [404, 118] on span "“And the kicker?” [PERSON_NAME] said. “She had just come off five consecutive 1…" at bounding box center [413, 129] width 290 height 24
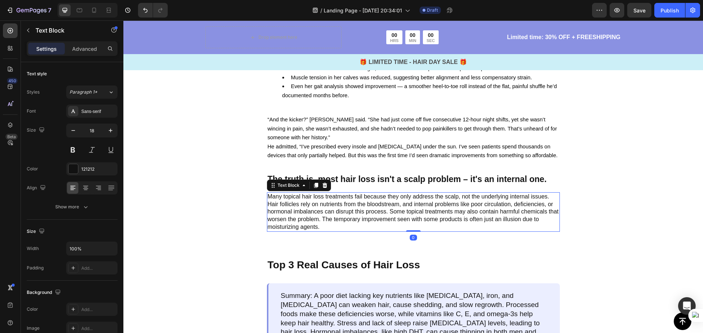
click at [313, 208] on p "Many topical hair loss treatments fail because they only address the scalp, not…" at bounding box center [413, 212] width 291 height 38
click at [350, 118] on span "“And the kicker?” [PERSON_NAME] said. “She had just come off five consecutive 1…" at bounding box center [413, 129] width 290 height 24
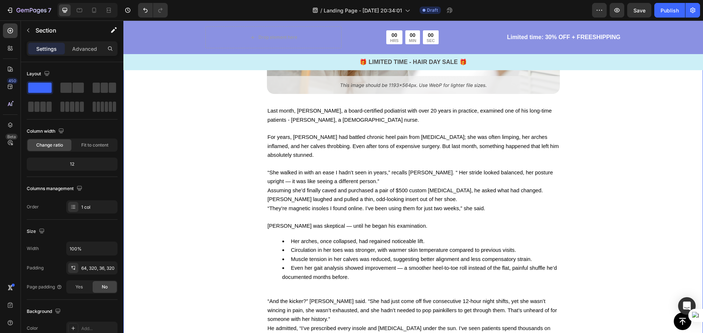
scroll to position [329, 0]
click at [410, 167] on p "To enrich screen reader interactions, please activate Accessibility in Grammarl…" at bounding box center [413, 165] width 291 height 8
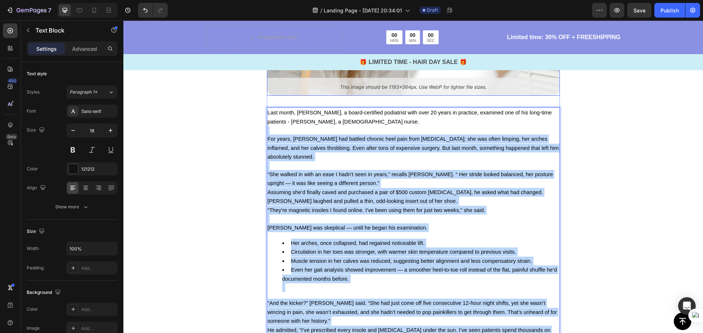
scroll to position [256, 0]
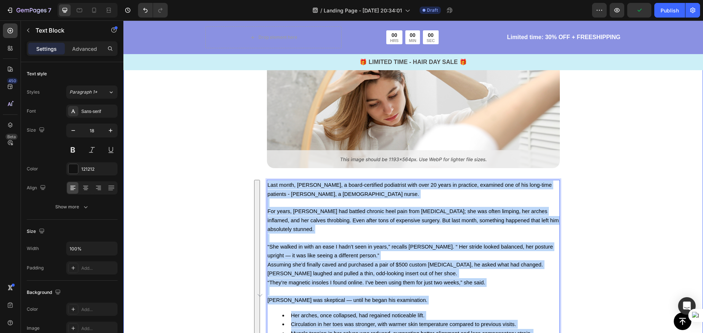
drag, startPoint x: 529, startPoint y: 226, endPoint x: 260, endPoint y: 149, distance: 280.3
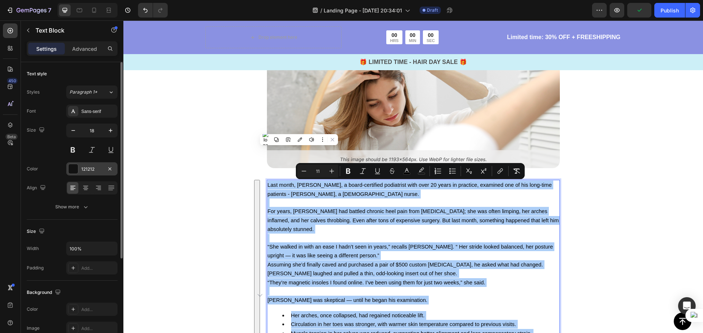
click at [90, 168] on div "121212" at bounding box center [91, 169] width 21 height 7
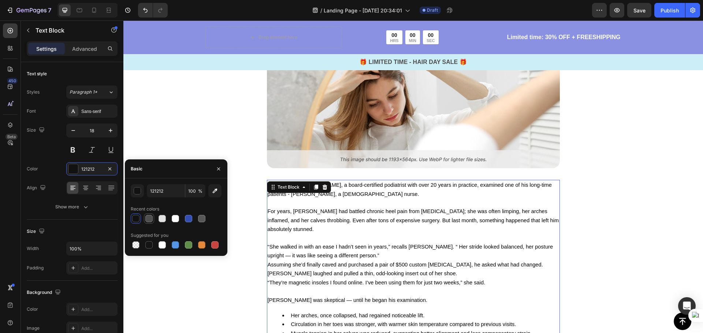
click at [150, 220] on div at bounding box center [148, 218] width 7 height 7
click at [134, 219] on div at bounding box center [135, 218] width 7 height 7
click at [149, 243] on div at bounding box center [148, 245] width 7 height 7
click at [174, 243] on div at bounding box center [175, 245] width 7 height 7
click at [195, 245] on div at bounding box center [176, 245] width 91 height 10
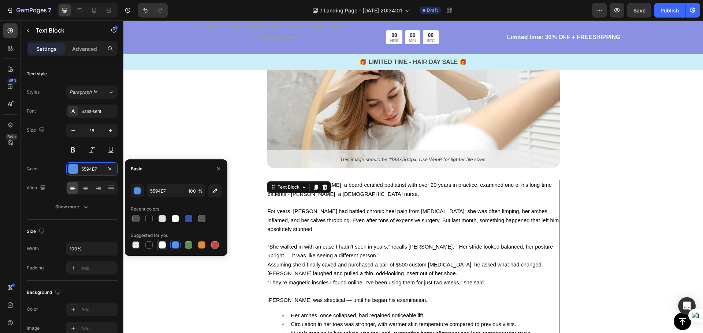
click at [158, 245] on div at bounding box center [161, 245] width 7 height 7
click at [148, 245] on div at bounding box center [148, 245] width 7 height 7
click at [147, 245] on div at bounding box center [148, 245] width 7 height 7
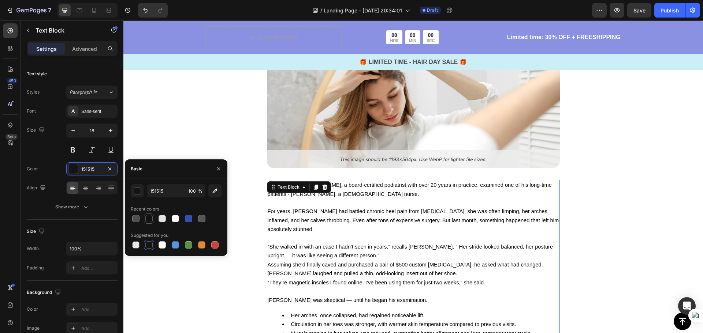
click at [149, 219] on div at bounding box center [148, 218] width 7 height 7
click at [197, 254] on div "121212 100 % Recent colors Suggested for you" at bounding box center [176, 218] width 102 height 78
click at [189, 247] on div at bounding box center [188, 245] width 7 height 7
click at [208, 247] on div at bounding box center [176, 245] width 91 height 10
click at [175, 247] on div at bounding box center [175, 245] width 7 height 7
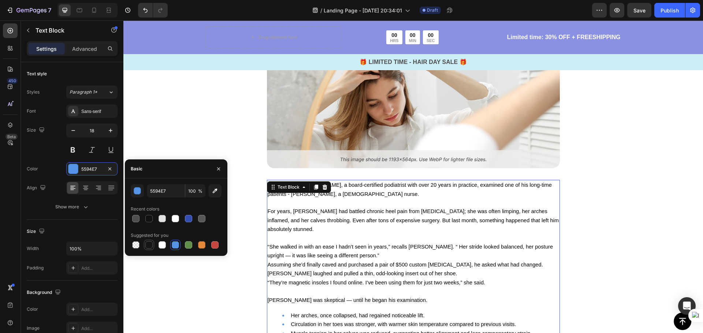
click at [148, 247] on div at bounding box center [148, 245] width 7 height 7
click at [150, 217] on div at bounding box center [148, 218] width 7 height 7
type input "121212"
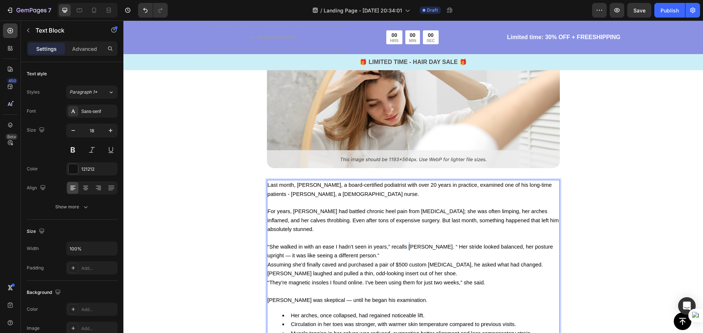
click at [407, 250] on span "“She walked in with an ease I hadn’t seen in years,” recalls [PERSON_NAME]. “ H…" at bounding box center [411, 251] width 286 height 15
click at [527, 292] on p "To enrich screen reader interactions, please activate Accessibility in Grammarl…" at bounding box center [413, 291] width 291 height 8
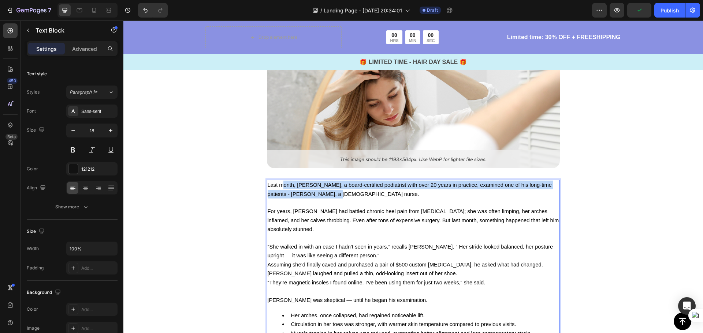
drag, startPoint x: 279, startPoint y: 186, endPoint x: 329, endPoint y: 196, distance: 51.5
click at [325, 194] on span "Last month, [PERSON_NAME], a board-certified podiatrist with over 20 years in p…" at bounding box center [410, 189] width 284 height 15
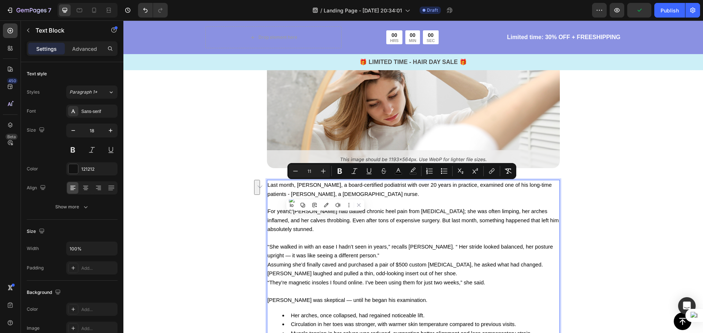
drag, startPoint x: 424, startPoint y: 221, endPoint x: 418, endPoint y: 220, distance: 6.1
click at [420, 220] on span "For years, [PERSON_NAME] had battled chronic heel pain from [MEDICAL_DATA]; she…" at bounding box center [413, 221] width 291 height 24
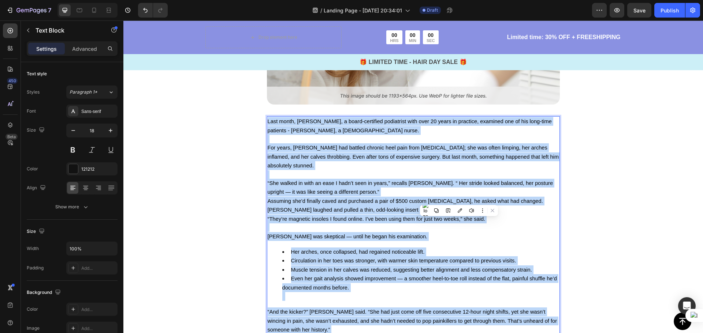
scroll to position [439, 0]
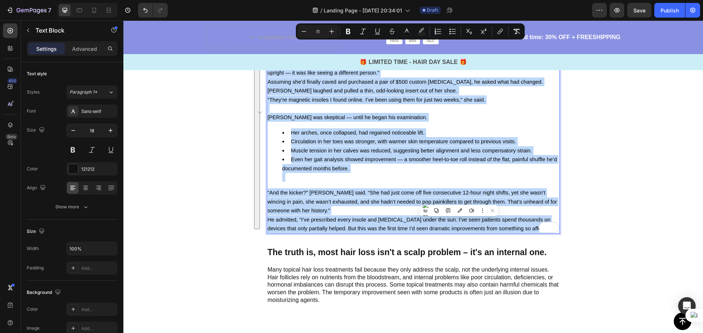
drag, startPoint x: 265, startPoint y: 184, endPoint x: 528, endPoint y: 232, distance: 267.4
click at [525, 227] on span "He admitted, “I’ve prescribed every insole and [MEDICAL_DATA] under the sun. I’…" at bounding box center [413, 224] width 290 height 15
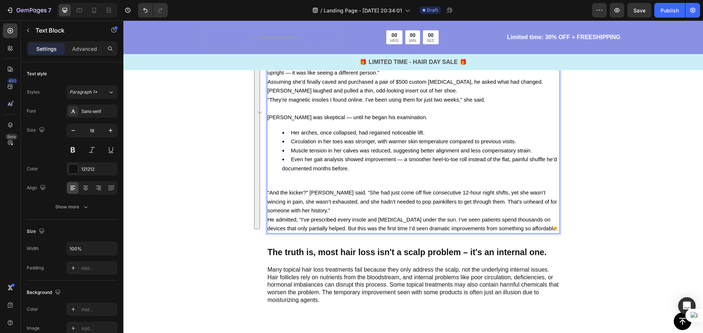
drag, startPoint x: 526, startPoint y: 230, endPoint x: 522, endPoint y: 229, distance: 4.1
click at [522, 229] on span "He admitted, “I’ve prescribed every insole and [MEDICAL_DATA] under the sun. I’…" at bounding box center [413, 224] width 290 height 15
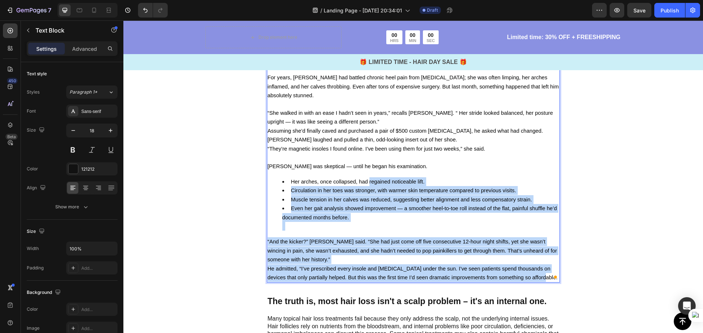
scroll to position [329, 0]
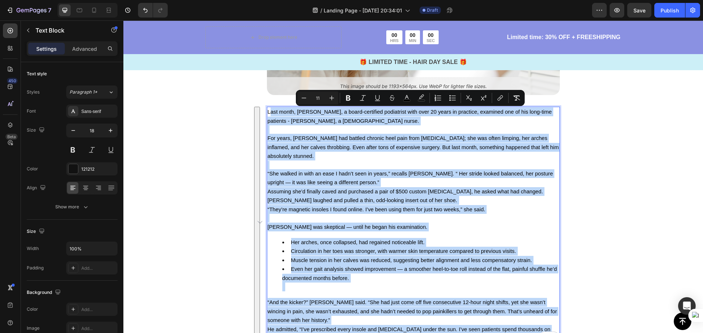
drag, startPoint x: 526, startPoint y: 229, endPoint x: 269, endPoint y: 111, distance: 283.0
click at [269, 111] on div "Last month, [PERSON_NAME], a board-certified podiatrist with over 20 years in p…" at bounding box center [413, 225] width 293 height 237
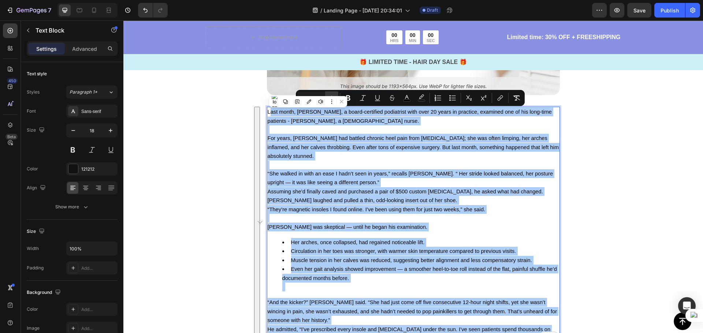
click at [334, 93] on button "Plus" at bounding box center [331, 98] width 13 height 13
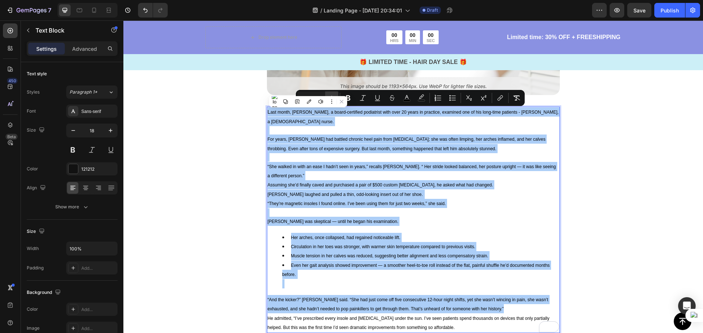
click at [334, 93] on button "Plus" at bounding box center [331, 98] width 13 height 13
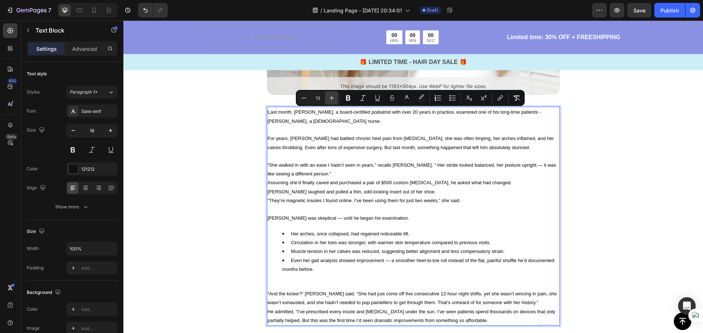
click at [334, 93] on button "Plus" at bounding box center [331, 98] width 13 height 13
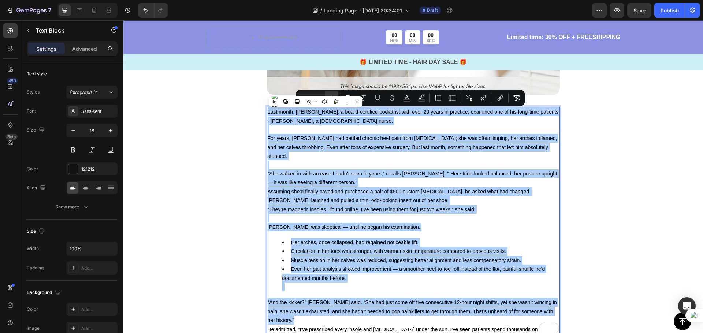
click at [334, 93] on button "Plus" at bounding box center [331, 98] width 13 height 13
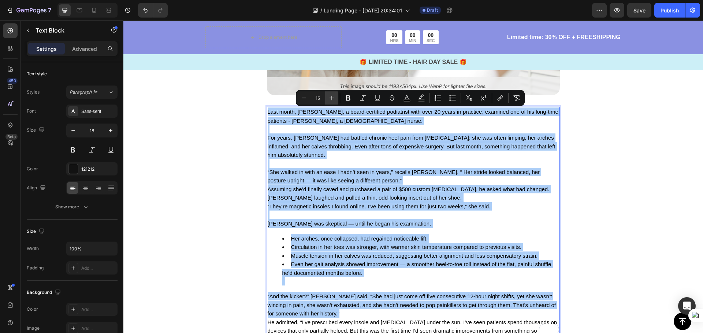
click at [334, 93] on button "Plus" at bounding box center [331, 98] width 13 height 13
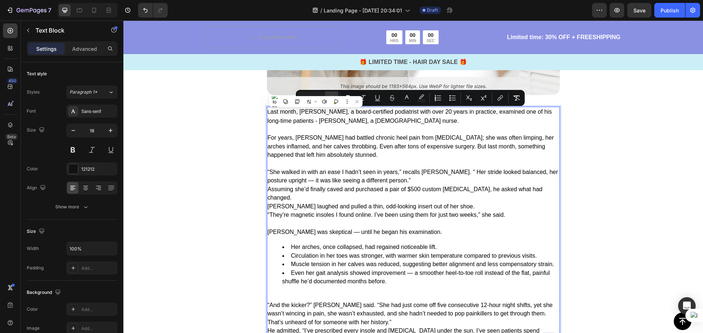
click at [334, 93] on button "Plus" at bounding box center [331, 98] width 13 height 13
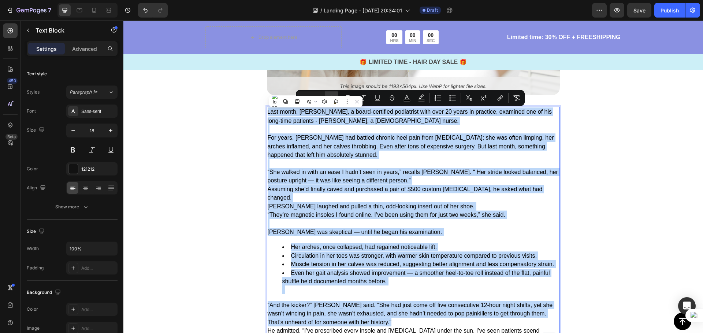
type input "17"
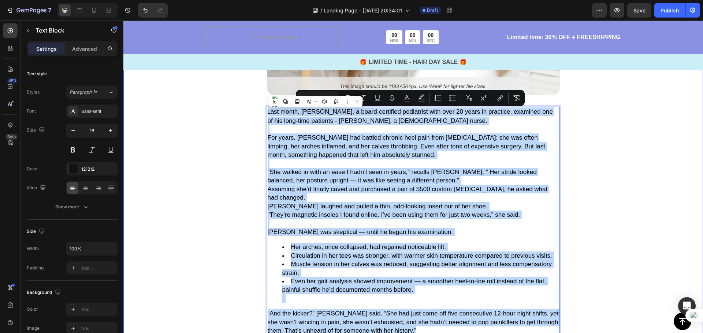
click at [631, 184] on div "Image L ast month, [PERSON_NAME], a board-certified podiatrist with over 20 yea…" at bounding box center [412, 189] width 579 height 513
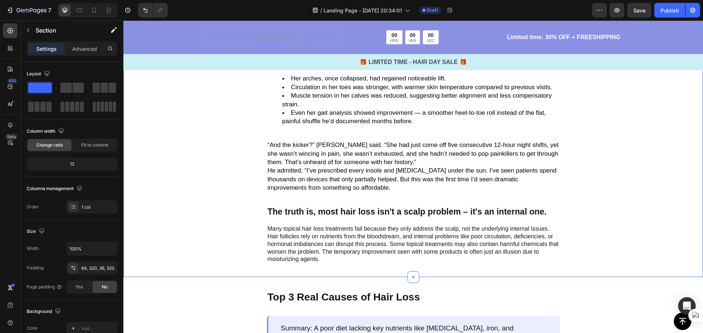
scroll to position [586, 0]
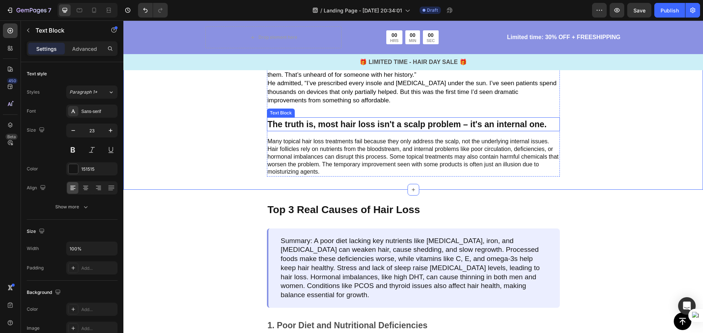
click at [446, 127] on p "The truth is, most hair loss isn't a scalp problem – it's an internal one." at bounding box center [413, 124] width 291 height 13
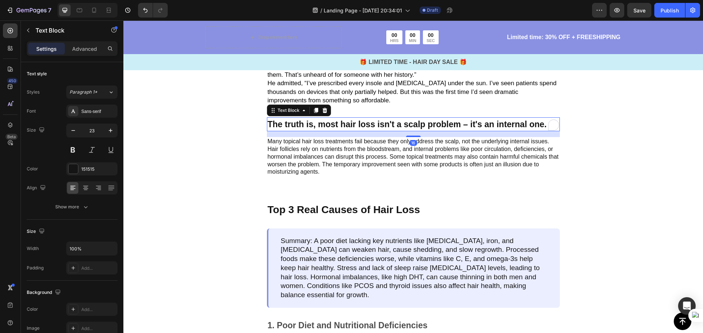
click at [531, 126] on p "The truth is, most hair loss isn't a scalp problem – it's an internal one." at bounding box center [413, 124] width 291 height 13
click at [532, 126] on p "The truth is, most hair loss isn't a scalp problem – it's an internal one." at bounding box center [413, 124] width 291 height 13
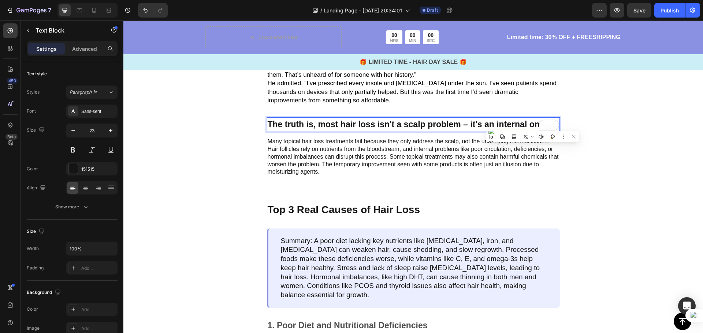
drag, startPoint x: 378, startPoint y: 127, endPoint x: 366, endPoint y: 126, distance: 11.7
click at [377, 126] on p "The truth is, most hair loss isn't a scalp problem – it's an internal one." at bounding box center [413, 124] width 291 height 13
click at [269, 122] on p "The truth is, most hair loss isn't a scalp problem – it's an internal one." at bounding box center [413, 124] width 291 height 13
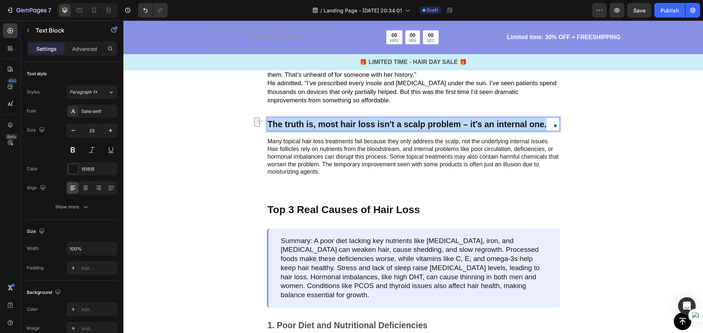
drag, startPoint x: 264, startPoint y: 123, endPoint x: 544, endPoint y: 130, distance: 280.5
click at [544, 130] on div "The truth is, most hair loss isn't a scalp problem – it's an internal one." at bounding box center [413, 124] width 293 height 14
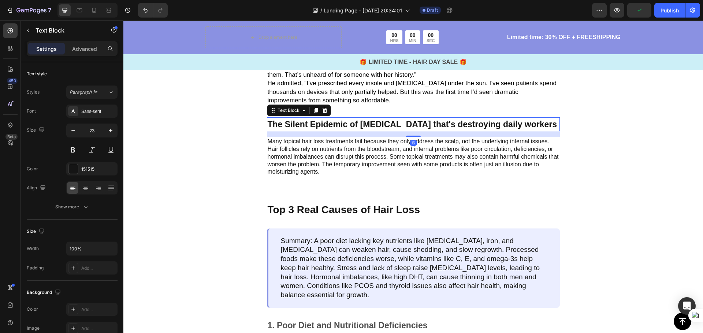
click at [426, 119] on p "The Silent Epidemic of Foot Pain that's destroying daily workers" at bounding box center [413, 124] width 291 height 13
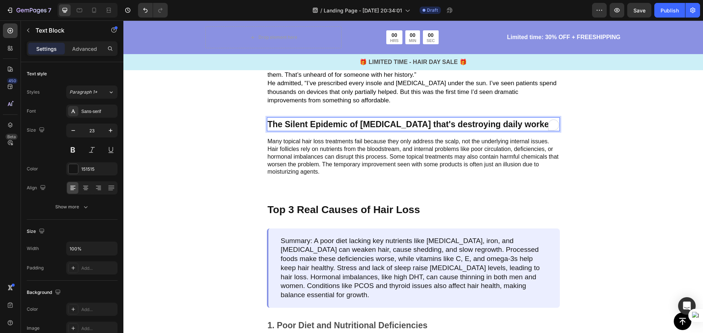
click at [404, 125] on p "The Silent Epidemic of Foot Pain that's destroying daily workers" at bounding box center [413, 124] width 291 height 13
click at [400, 123] on p "The Silent Epidemic of Foot Pain that's destroying daily workers" at bounding box center [413, 124] width 291 height 13
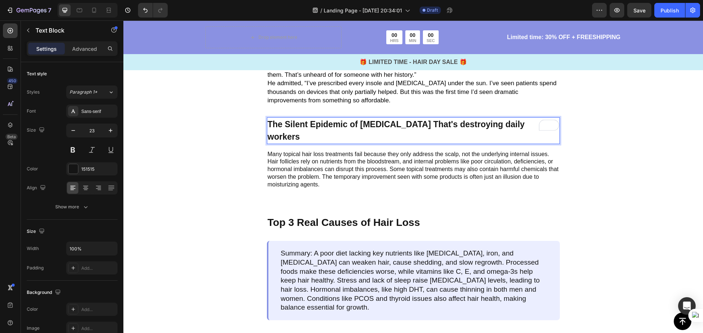
click at [431, 122] on p "The Silent Epidemic of Foot Pain That's destroying daily workers" at bounding box center [413, 130] width 291 height 25
click at [474, 124] on p "The Silent Epidemic of Foot Pain That's Destroying daily workers" at bounding box center [413, 130] width 291 height 25
click at [500, 124] on p "The Silent Epidemic of Foot Pain That's Destroying Daily workers" at bounding box center [413, 130] width 291 height 25
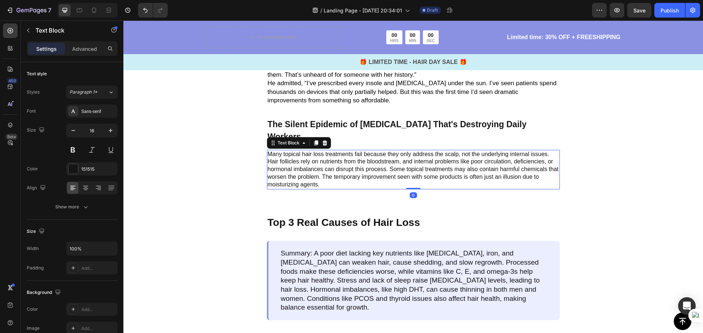
click at [405, 151] on p "Many topical hair loss treatments fail because they only address the scalp, not…" at bounding box center [413, 170] width 291 height 38
click at [343, 169] on p "Many topical hair loss treatments fail because they only address the scalp, not…" at bounding box center [413, 170] width 291 height 38
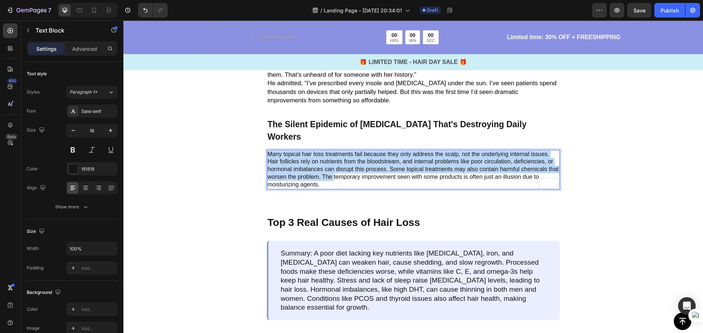
drag, startPoint x: 315, startPoint y: 161, endPoint x: 268, endPoint y: 140, distance: 51.8
click at [268, 151] on p "Many topical hair loss treatments fail because they only address the scalp, not…" at bounding box center [413, 170] width 291 height 38
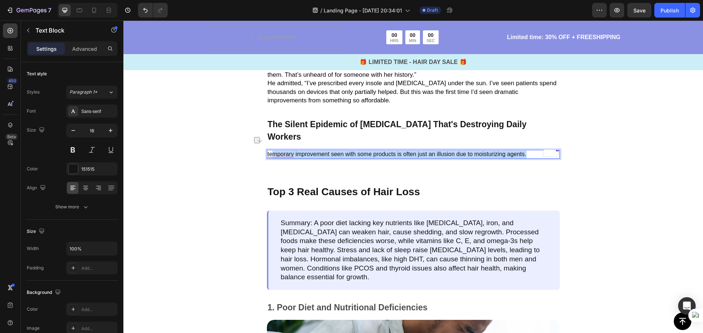
drag, startPoint x: 528, startPoint y: 144, endPoint x: 269, endPoint y: 138, distance: 258.5
click at [269, 151] on p "temporary improvement seen with some products is often just an illusion due to …" at bounding box center [413, 155] width 291 height 8
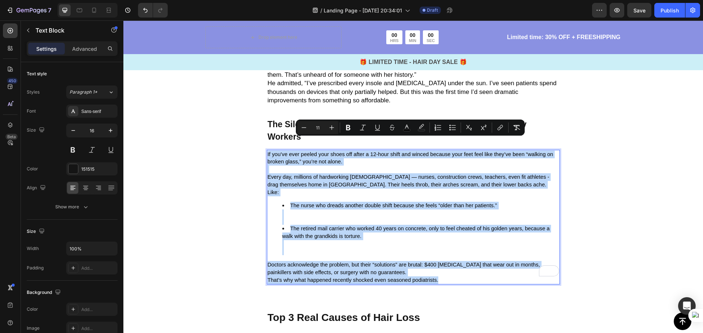
drag, startPoint x: 437, startPoint y: 258, endPoint x: 265, endPoint y: 138, distance: 210.2
click at [267, 150] on div "If you’ve ever peeled your shoes off after a 12-hour shift and winced because y…" at bounding box center [413, 217] width 293 height 135
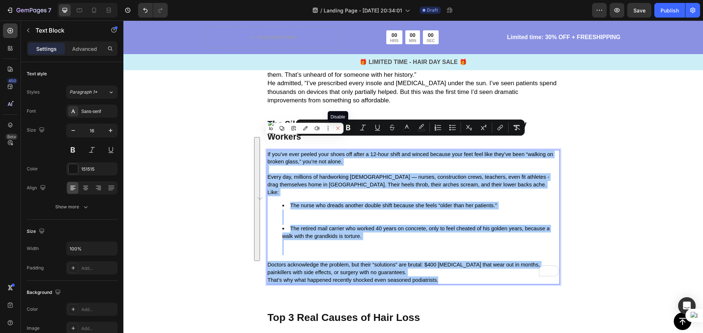
click at [337, 128] on icon at bounding box center [337, 128] width 3 height 3
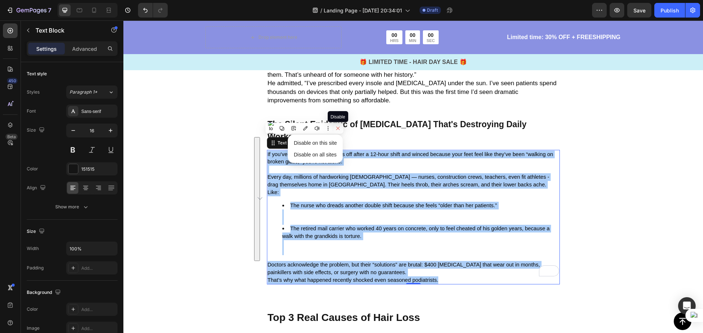
click at [337, 129] on icon at bounding box center [337, 128] width 3 height 3
click at [336, 128] on icon at bounding box center [337, 128] width 5 height 5
drag, startPoint x: 331, startPoint y: 143, endPoint x: 240, endPoint y: 148, distance: 90.2
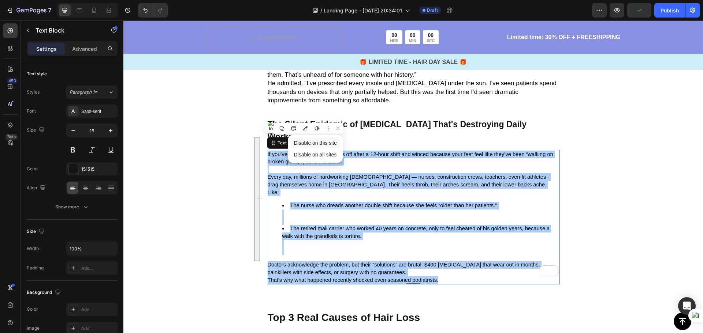
click at [331, 143] on span "Disable on this site" at bounding box center [315, 143] width 43 height 6
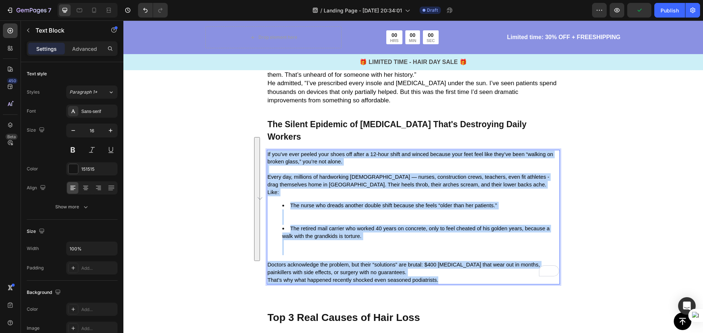
click at [442, 277] on p "That’s why what happened recently shocked even seasoned podiatrists." at bounding box center [413, 281] width 291 height 8
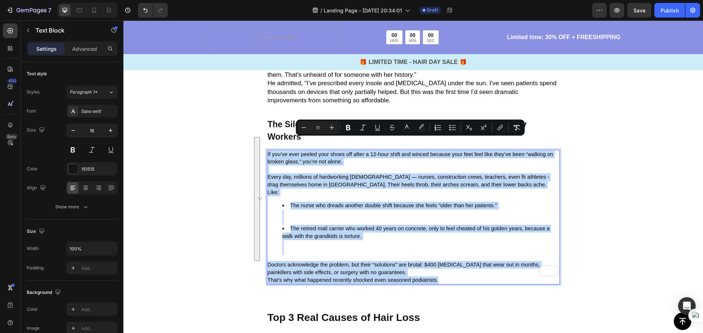
click at [442, 277] on p "That’s why what happened recently shocked even seasoned podiatrists." at bounding box center [413, 281] width 291 height 8
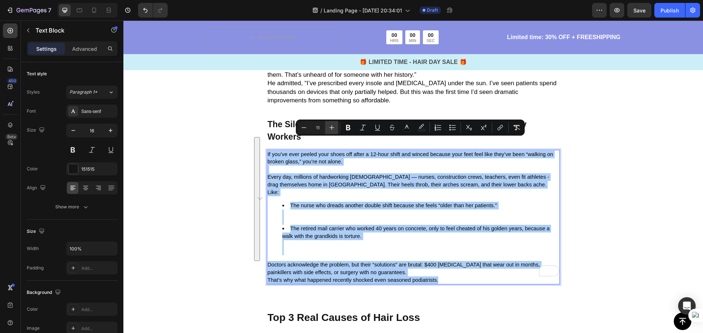
click at [330, 126] on icon "Editor contextual toolbar" at bounding box center [331, 127] width 7 height 7
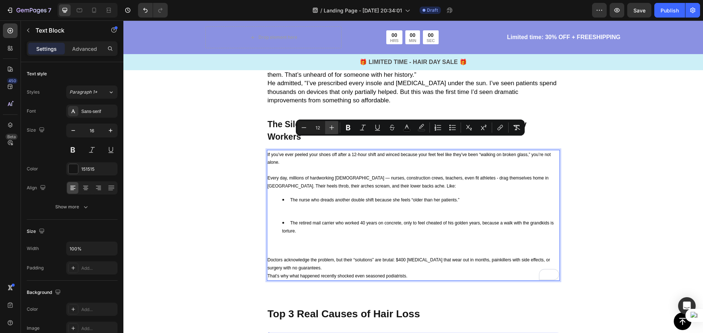
click at [330, 126] on icon "Editor contextual toolbar" at bounding box center [331, 127] width 7 height 7
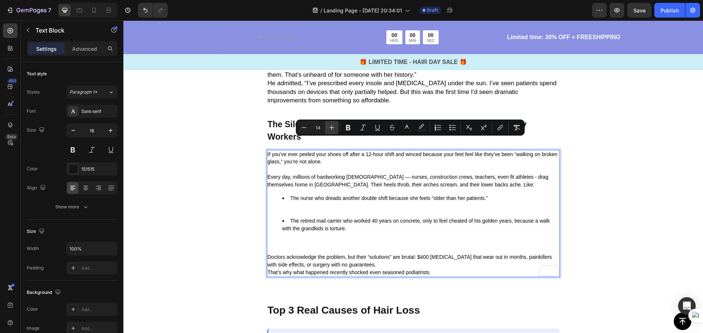
click at [330, 126] on icon "Editor contextual toolbar" at bounding box center [331, 127] width 7 height 7
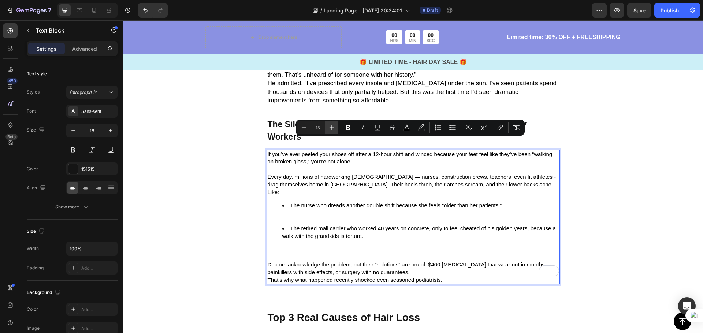
click at [330, 126] on icon "Editor contextual toolbar" at bounding box center [331, 127] width 7 height 7
type input "16"
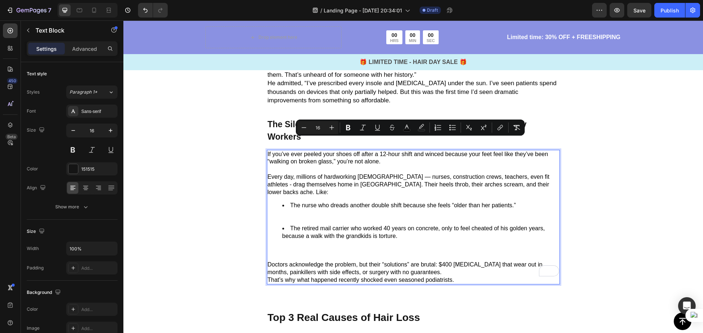
click at [460, 261] on p "Doctors acknowledge the problem, but their “solutions” are brutal: $400 [MEDICA…" at bounding box center [413, 268] width 291 height 15
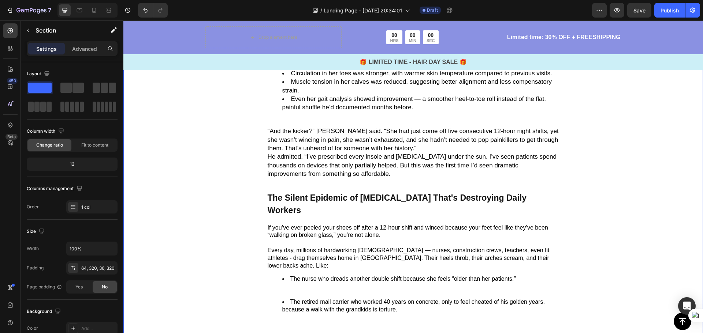
scroll to position [512, 0]
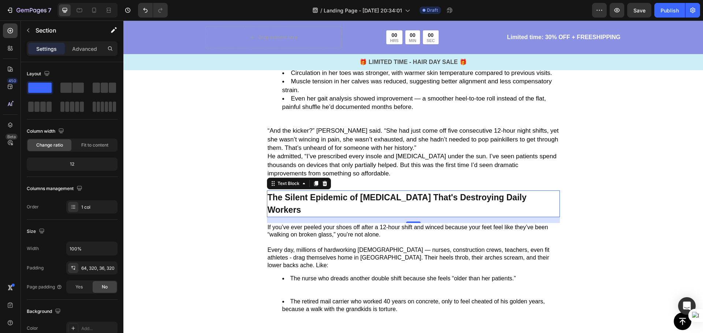
click at [418, 194] on p "The Silent Epidemic of Foot Pain That's Destroying Daily Workers" at bounding box center [413, 203] width 291 height 25
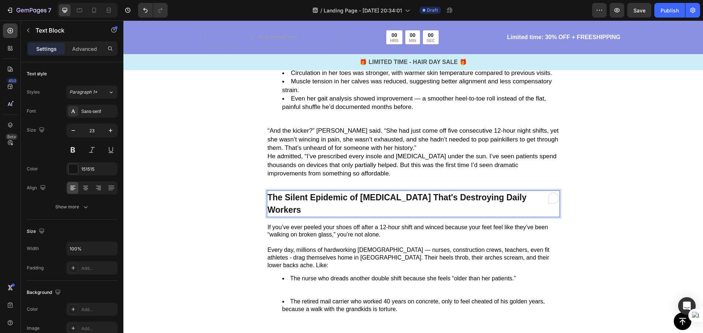
click at [522, 201] on p "The Silent Epidemic of Foot Pain That's Destroying Daily Workers" at bounding box center [413, 203] width 291 height 25
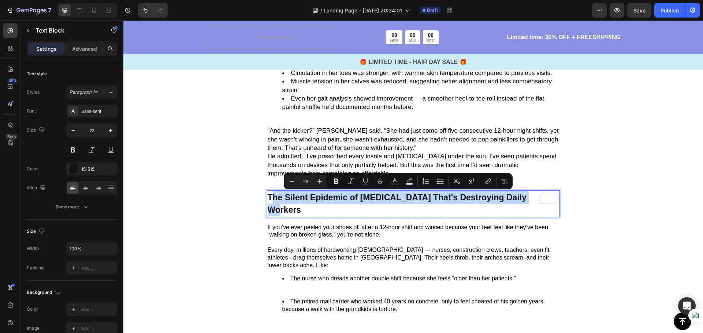
drag, startPoint x: 530, startPoint y: 199, endPoint x: 270, endPoint y: 194, distance: 259.9
click at [270, 194] on p "The Silent Epidemic of Foot Pain That's Destroying Daily Workers" at bounding box center [413, 203] width 291 height 25
click at [320, 182] on icon "Editor contextual toolbar" at bounding box center [319, 181] width 7 height 7
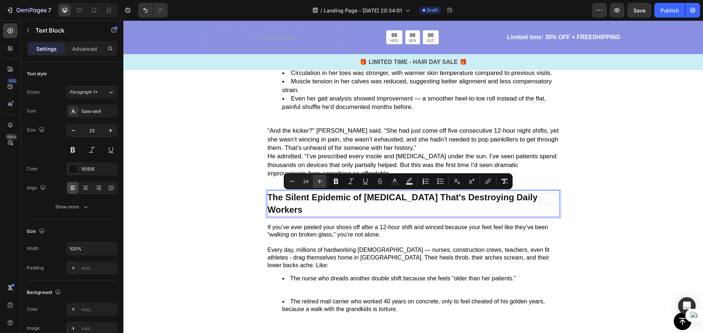
click at [320, 182] on icon "Editor contextual toolbar" at bounding box center [319, 181] width 7 height 7
type input "25"
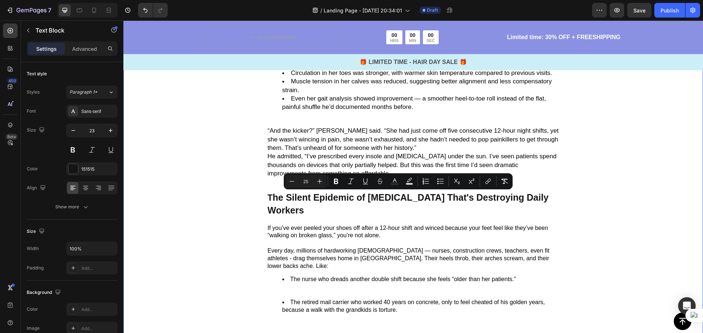
click at [592, 198] on div "Image L ast month, Dr. Evan Patel, a board-certified podiatrist with over 20 ye…" at bounding box center [412, 61] width 579 height 622
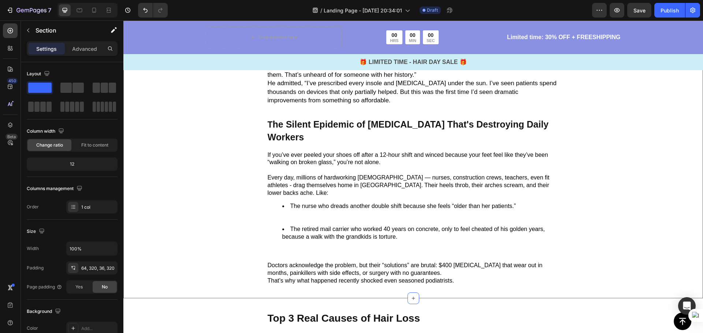
scroll to position [622, 0]
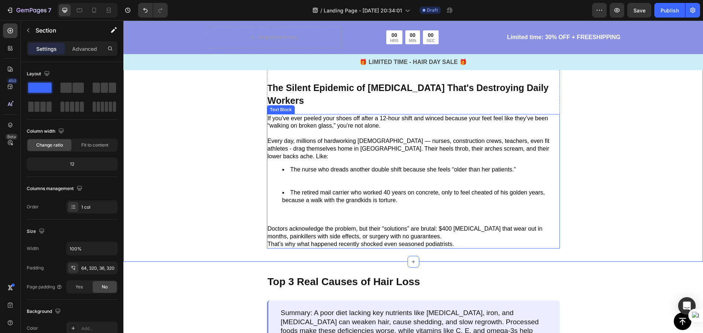
click at [335, 196] on li "The retired mail carrier who worked 40 years on concrete, only to feel cheated …" at bounding box center [420, 204] width 277 height 30
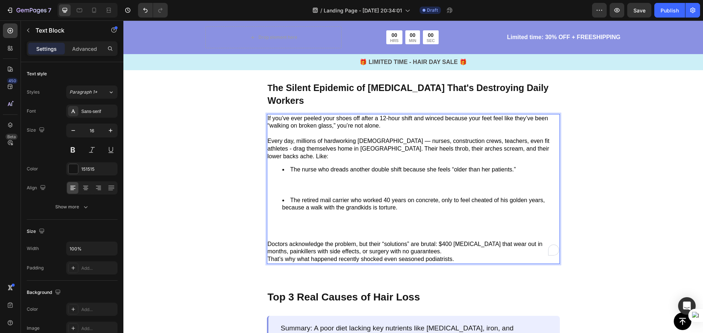
click at [269, 214] on div "If you’ve ever peeled your shoes off after a 12-hour shift and winced because y…" at bounding box center [413, 189] width 293 height 150
click at [269, 213] on ul "The nurse who dreads another double shift because she feels “older than her pat…" at bounding box center [413, 200] width 291 height 68
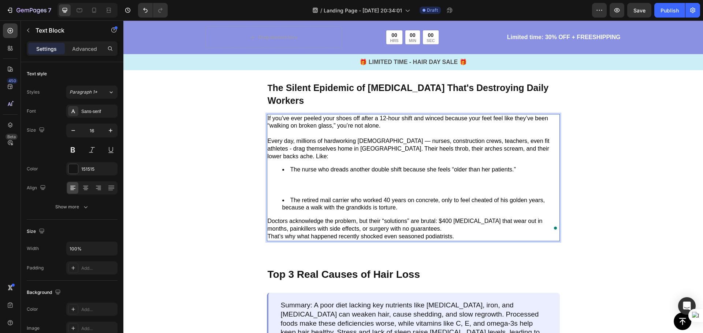
click at [289, 166] on li "The nurse who dreads another double shift because she feels “older than her pat…" at bounding box center [420, 181] width 277 height 30
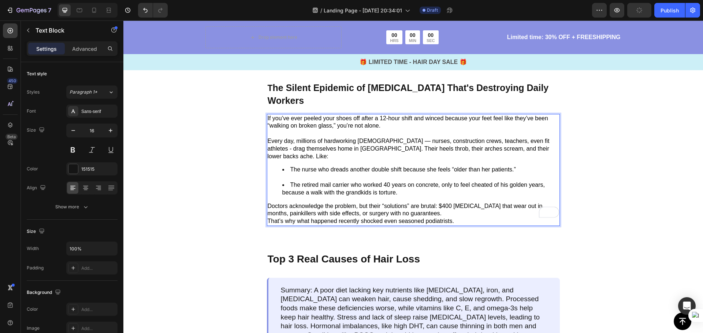
click at [282, 166] on li "The nurse who dreads another double shift because she feels “older than her pat…" at bounding box center [420, 173] width 277 height 15
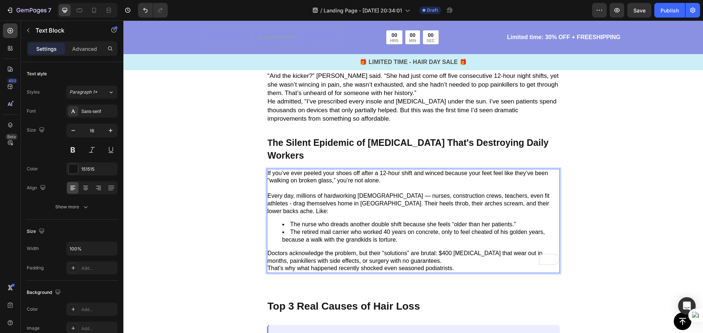
scroll to position [549, 0]
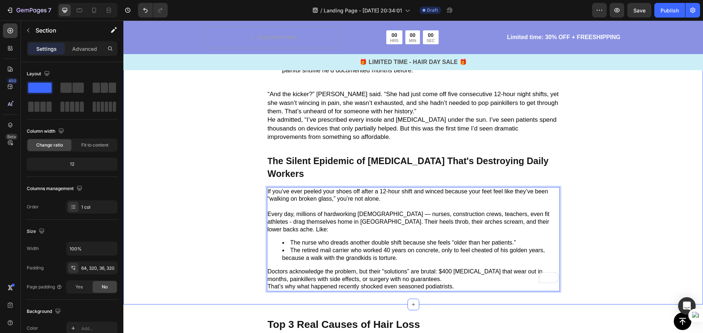
click at [646, 176] on div "Image L ast month, Dr. Evan Patel, a board-certified podiatrist with over 20 ye…" at bounding box center [412, 9] width 579 height 591
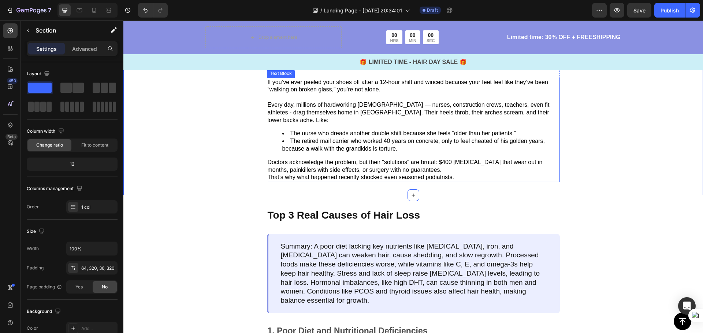
scroll to position [659, 0]
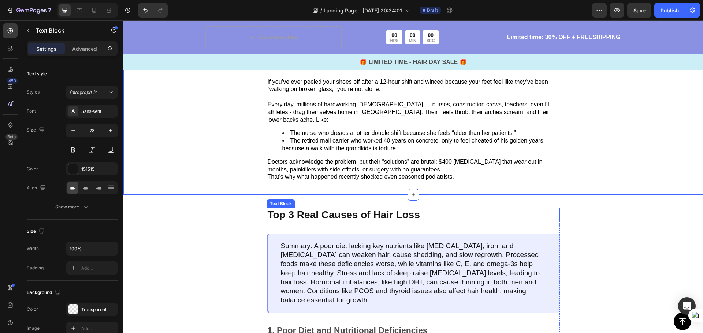
click at [429, 209] on p "Top 3 Real Causes of Hair Loss" at bounding box center [413, 215] width 291 height 12
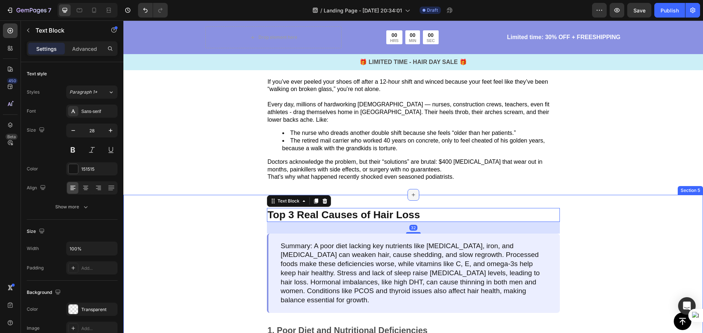
click at [416, 189] on div at bounding box center [413, 195] width 12 height 12
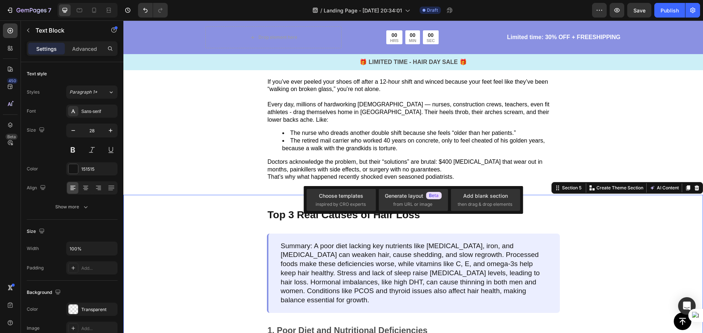
click at [603, 201] on div "Top 3 Real Causes of Hair Loss Text Block Summary: A poor diet lacking key nutr…" at bounding box center [412, 303] width 579 height 216
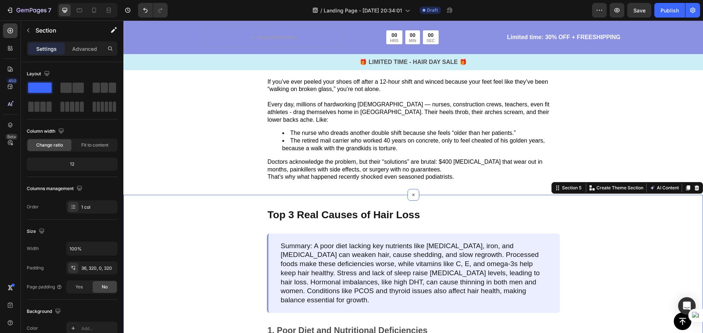
drag, startPoint x: 251, startPoint y: 185, endPoint x: 268, endPoint y: 187, distance: 17.8
click at [251, 195] on div "Top 3 Real Causes of Hair Loss Text Block Summary: A poor diet lacking key nutr…" at bounding box center [412, 303] width 579 height 216
click at [284, 209] on p "Top 3 Real Causes of Hair Loss" at bounding box center [413, 215] width 291 height 12
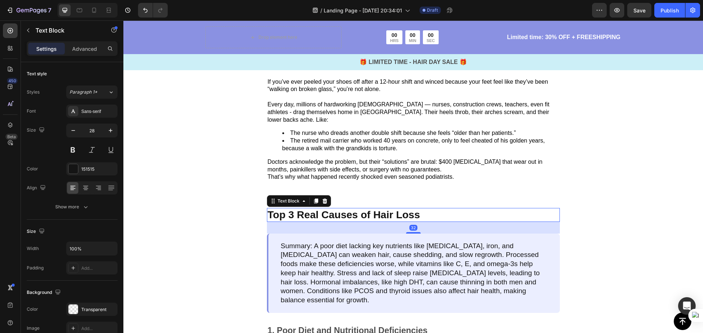
click at [441, 209] on p "Top 3 Real Causes of Hair Loss" at bounding box center [413, 215] width 291 height 12
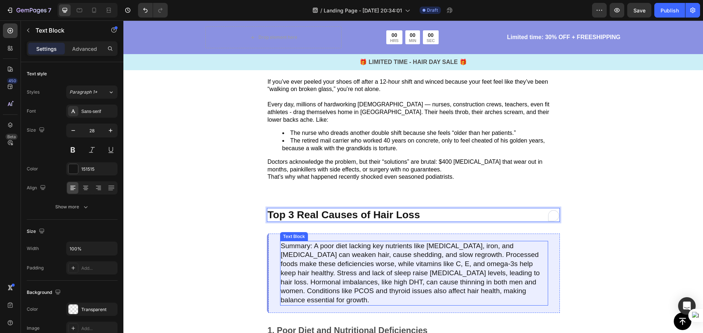
click at [464, 259] on p "Summary: A poor diet lacking key nutrients like [MEDICAL_DATA], iron, and [MEDI…" at bounding box center [414, 273] width 266 height 63
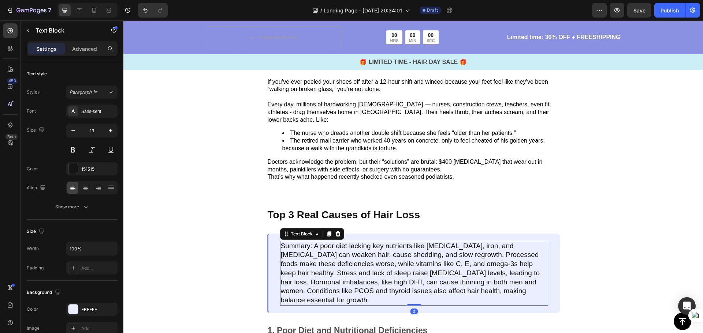
click at [466, 272] on p "Summary: A poor diet lacking key nutrients like [MEDICAL_DATA], iron, and [MEDI…" at bounding box center [414, 273] width 266 height 63
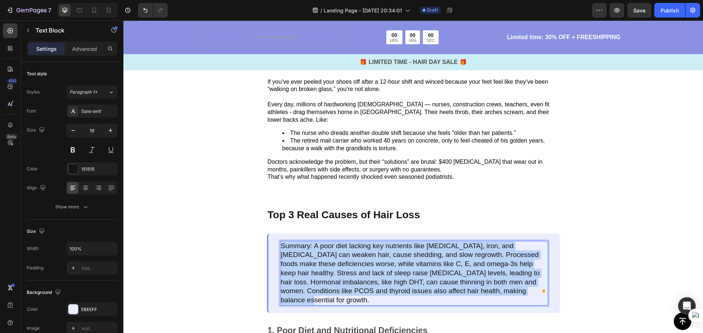
drag, startPoint x: 464, startPoint y: 270, endPoint x: 277, endPoint y: 223, distance: 192.6
click at [281, 242] on p "Summary: A poor diet lacking key nutrients like [MEDICAL_DATA], iron, and [MEDI…" at bounding box center [414, 273] width 266 height 63
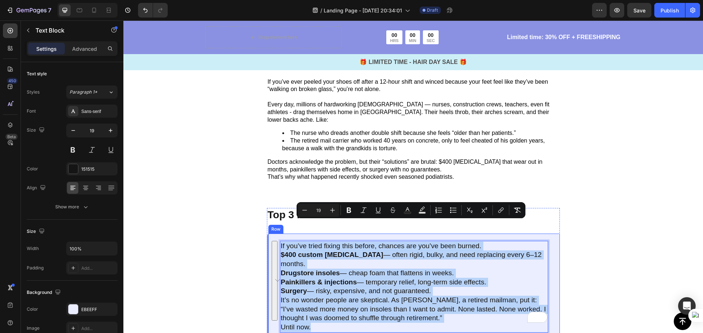
drag, startPoint x: 311, startPoint y: 294, endPoint x: 276, endPoint y: 226, distance: 76.6
click at [276, 234] on div "If you’ve tried fixing this before, chances are you’ve been burned. $400 custom…" at bounding box center [413, 287] width 293 height 107
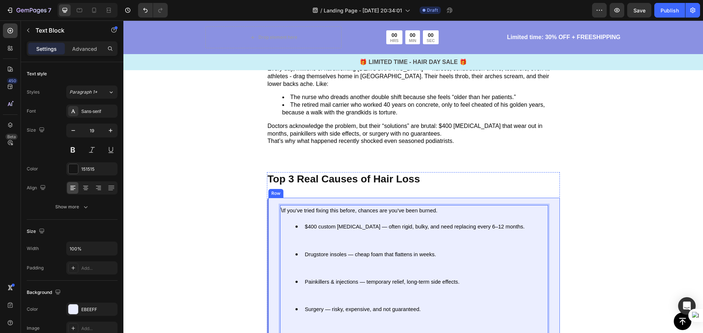
scroll to position [723, 0]
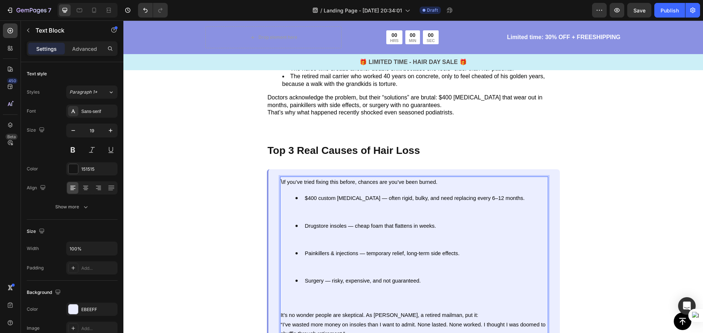
click at [281, 178] on p "\ If you’ve tried fixing this before, chances are you’ve been burned." at bounding box center [414, 183] width 266 height 10
click at [310, 194] on li "$400 custom [MEDICAL_DATA] — often rigid, bulky, and need replacing every 6–12 …" at bounding box center [421, 207] width 252 height 27
click at [306, 194] on li "$400 custom [MEDICAL_DATA] — often rigid, bulky, and need replacing every 6–12 …" at bounding box center [421, 207] width 252 height 27
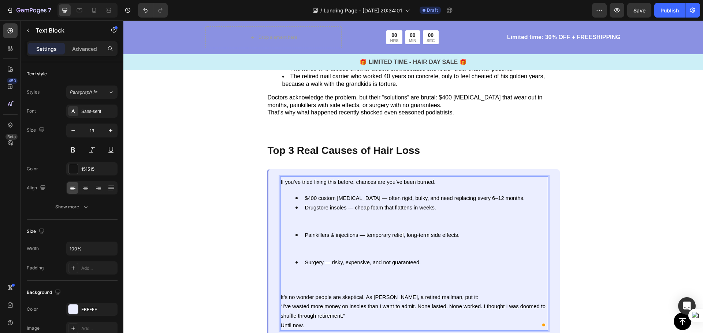
click at [301, 208] on li "Drugstore insoles — cheap foam that flattens in weeks." at bounding box center [421, 216] width 252 height 27
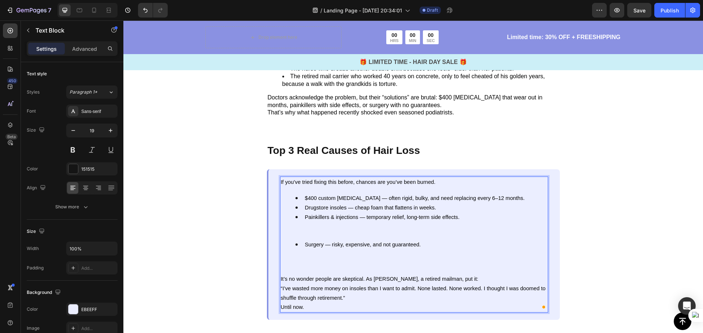
click at [305, 218] on li "Painkillers & injections — temporary relief, long-term side effects." at bounding box center [421, 226] width 252 height 27
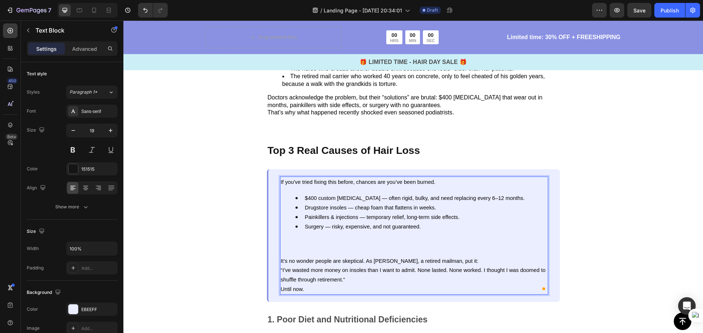
click at [292, 233] on div "If you’ve tried fixing this before, chances are you’ve been burned. $400 custom…" at bounding box center [414, 236] width 268 height 118
click at [287, 230] on div "If you’ve tried fixing this before, chances are you’ve been burned. $400 custom…" at bounding box center [414, 236] width 268 height 118
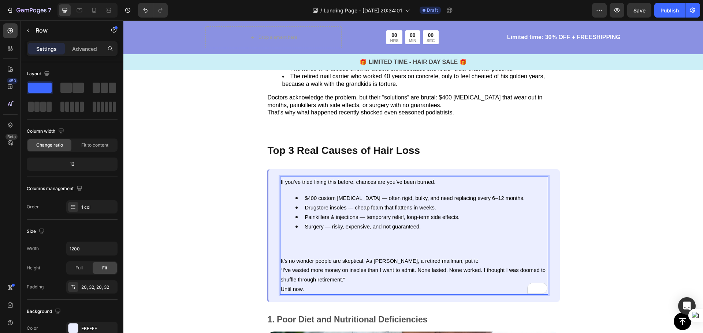
click at [276, 230] on div "If you’ve tried fixing this before, chances are you’ve been burned. $400 custom…" at bounding box center [413, 235] width 293 height 133
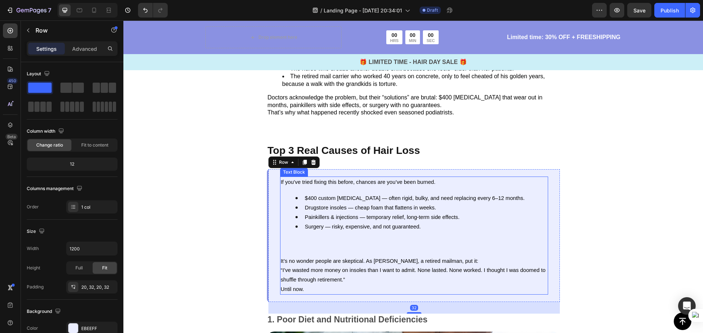
click at [283, 232] on div "If you’ve tried fixing this before, chances are you’ve been burned. $400 custom…" at bounding box center [414, 236] width 268 height 118
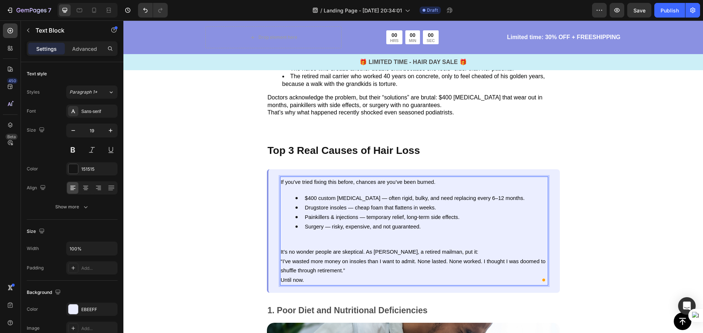
click at [300, 224] on div "If you’ve tried fixing this before, chances are you’ve been burned. $400 custom…" at bounding box center [414, 231] width 268 height 109
click at [292, 220] on ul "$400 custom [MEDICAL_DATA] — often rigid, bulky, and need replacing every 6–12 …" at bounding box center [414, 217] width 266 height 47
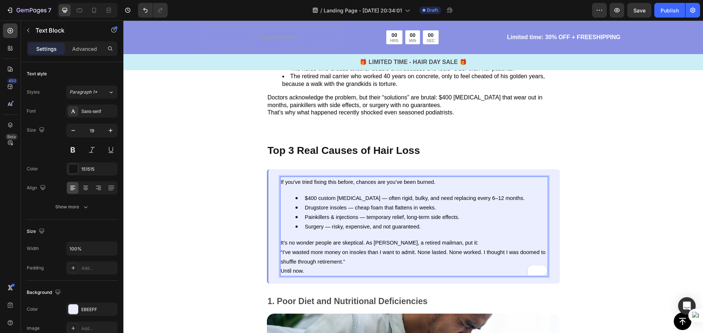
click at [300, 214] on div "If you’ve tried fixing this before, chances are you’ve been burned. $400 custom…" at bounding box center [414, 227] width 268 height 100
click at [296, 213] on div "If you’ve tried fixing this before, chances are you’ve been burned. $400 custom…" at bounding box center [414, 227] width 268 height 100
click at [309, 177] on div "If you’ve tried fixing this before, chances are you’ve been burned. $400 custom…" at bounding box center [414, 227] width 268 height 100
click at [391, 145] on p "Top 3 Real Causes of Hair Loss" at bounding box center [413, 151] width 291 height 12
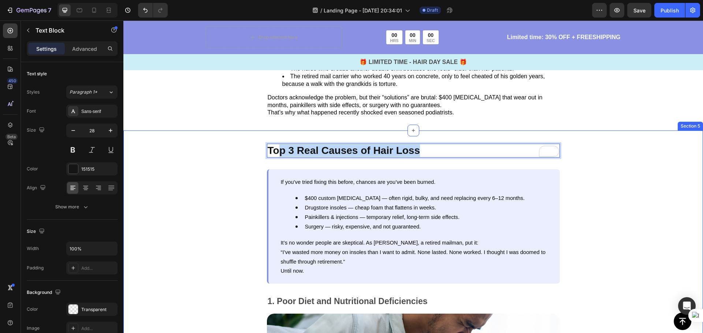
drag, startPoint x: 420, startPoint y: 127, endPoint x: 279, endPoint y: 119, distance: 141.1
click at [279, 131] on div "Top 3 Real Causes of Hair Loss Text Block 32 If you’ve tried fixing this before…" at bounding box center [412, 326] width 579 height 390
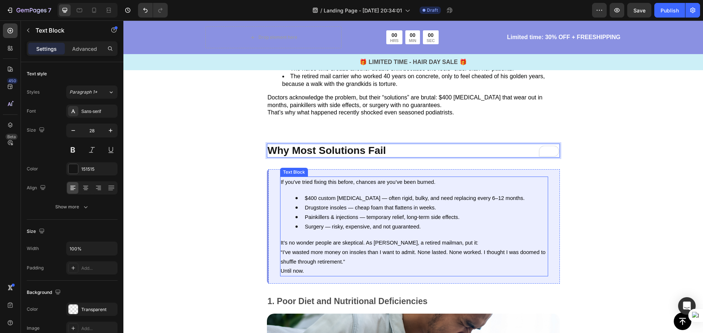
click at [437, 178] on p "If you’ve tried fixing this before, chances are you’ve been burned." at bounding box center [414, 183] width 266 height 10
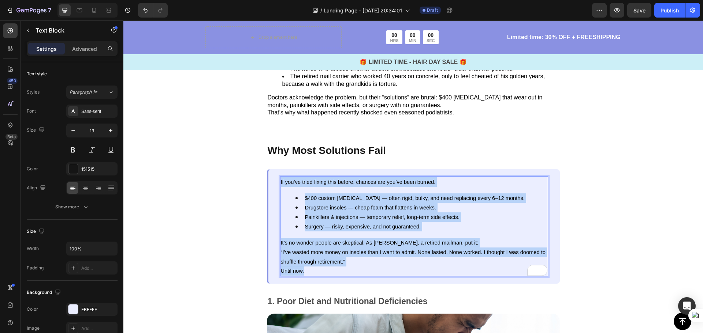
drag, startPoint x: 307, startPoint y: 249, endPoint x: 278, endPoint y: 157, distance: 96.7
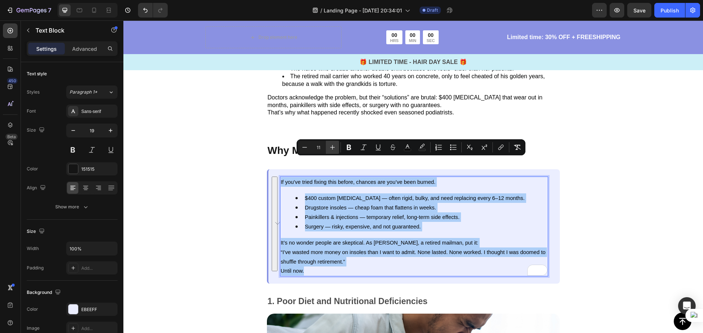
click at [333, 148] on icon "Editor contextual toolbar" at bounding box center [332, 147] width 7 height 7
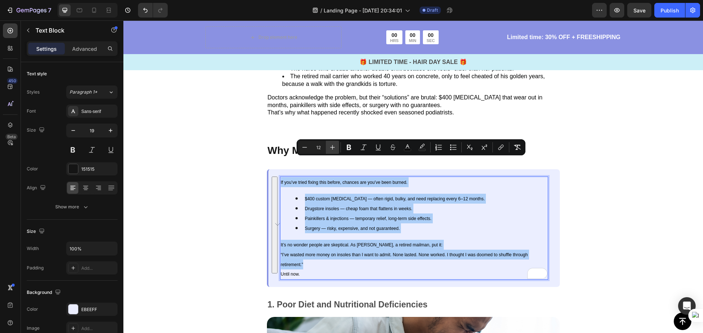
click at [333, 148] on icon "Editor contextual toolbar" at bounding box center [332, 147] width 7 height 7
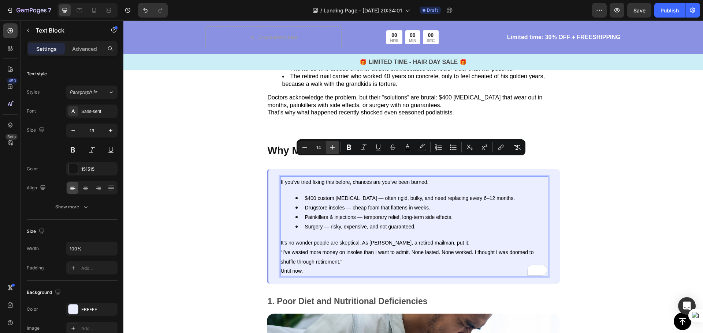
click at [333, 148] on icon "Editor contextual toolbar" at bounding box center [332, 147] width 7 height 7
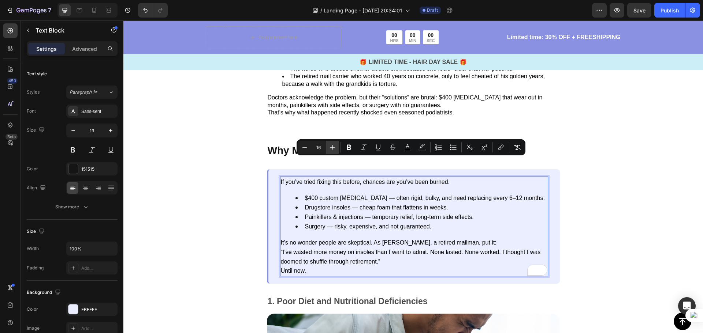
click at [333, 148] on icon "Editor contextual toolbar" at bounding box center [332, 147] width 7 height 7
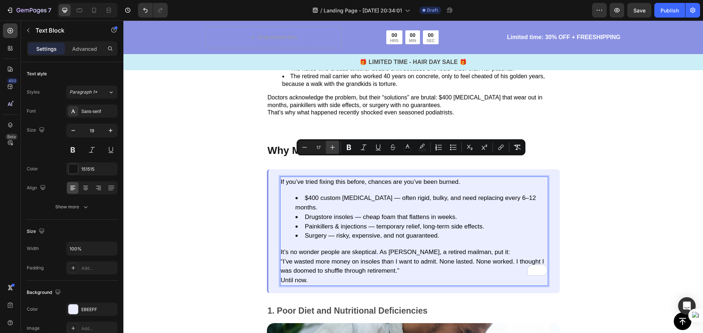
click at [333, 148] on icon "Editor contextual toolbar" at bounding box center [332, 147] width 7 height 7
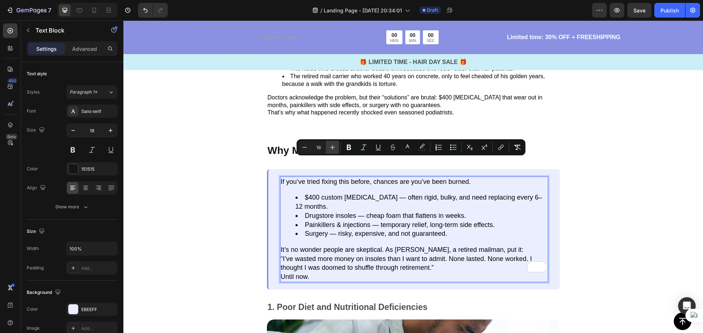
drag, startPoint x: 336, startPoint y: 145, endPoint x: 242, endPoint y: 172, distance: 98.1
click at [336, 145] on button "Plus" at bounding box center [332, 147] width 13 height 13
type input "19"
click at [325, 273] on p "Until now." at bounding box center [414, 277] width 266 height 9
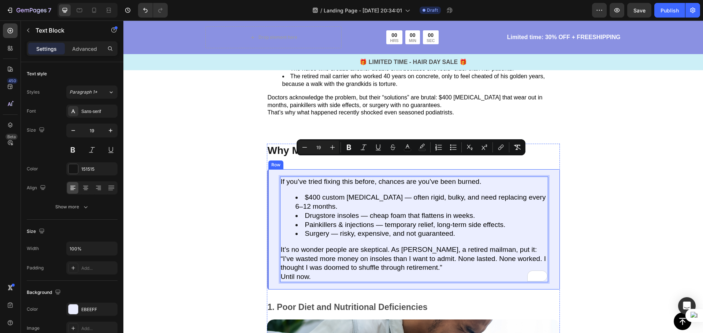
click at [631, 183] on div "Why Most Solutions Fail Text Block If you’ve tried fixing this before, chances …" at bounding box center [412, 329] width 579 height 396
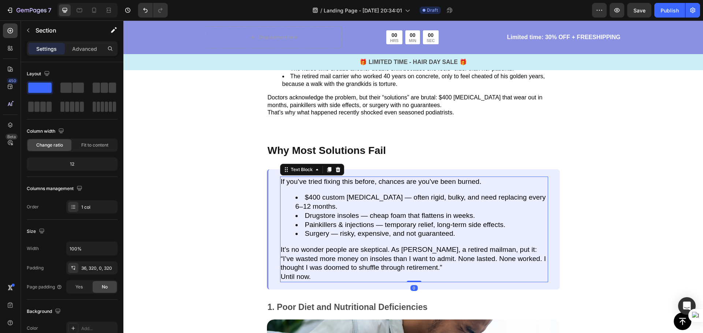
click at [383, 194] on span "$400 custom [MEDICAL_DATA] — often rigid, bulky, and need replacing every 6–12 …" at bounding box center [420, 202] width 250 height 17
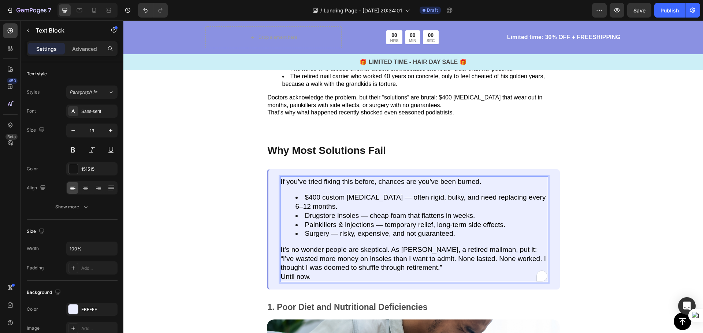
click at [384, 194] on span "$400 custom [MEDICAL_DATA] — often rigid, bulky, and need replacing every 6–12 …" at bounding box center [420, 202] width 250 height 17
click at [380, 194] on span "$400 custom [MEDICAL_DATA] — often rigid, bulky, and need replacing every 6–12 …" at bounding box center [420, 202] width 250 height 17
click at [295, 194] on span "$400 custom [MEDICAL_DATA] - often rigid, bulky, and need replacing every 6–12 …" at bounding box center [418, 202] width 246 height 17
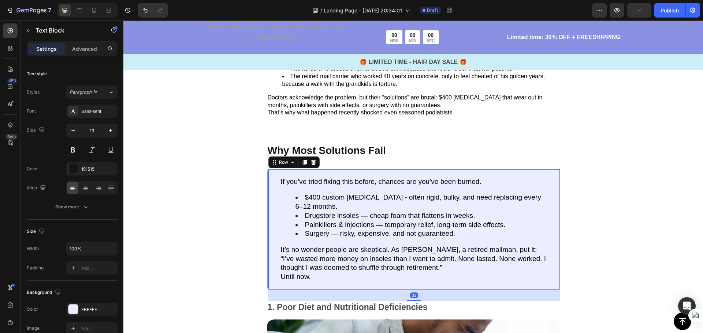
click at [546, 197] on div "If you’ve tried fixing this before, chances are you’ve been burned. $400 custom…" at bounding box center [413, 229] width 293 height 120
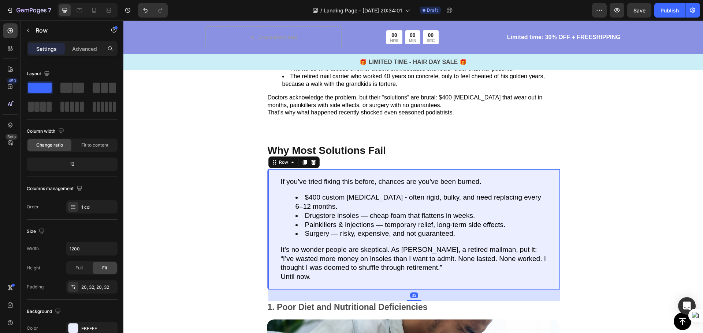
click at [542, 212] on li "Drugstore insoles — cheap foam that flattens in weeks." at bounding box center [421, 216] width 252 height 9
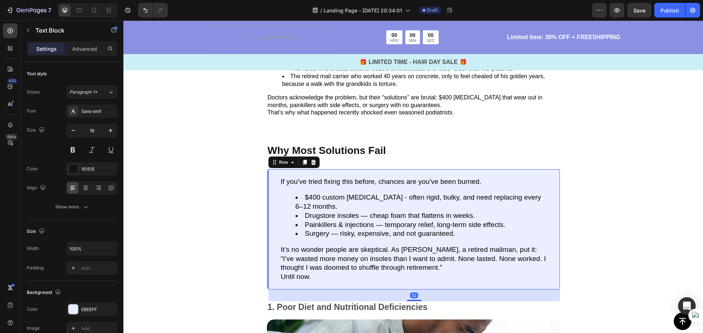
click at [553, 213] on div "If you’ve tried fixing this before, chances are you’ve been burned. $400 custom…" at bounding box center [413, 229] width 293 height 120
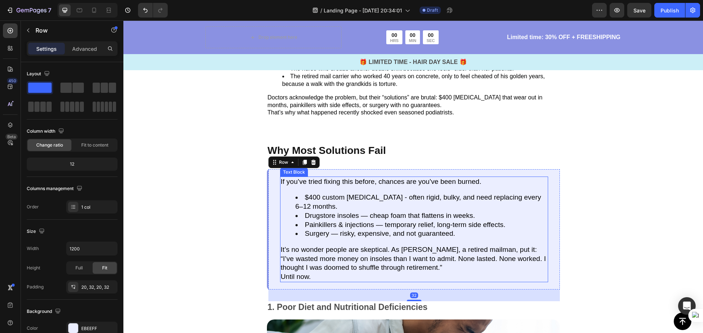
click at [541, 230] on li "Surgery — risky, expensive, and not guaranteed." at bounding box center [421, 234] width 252 height 9
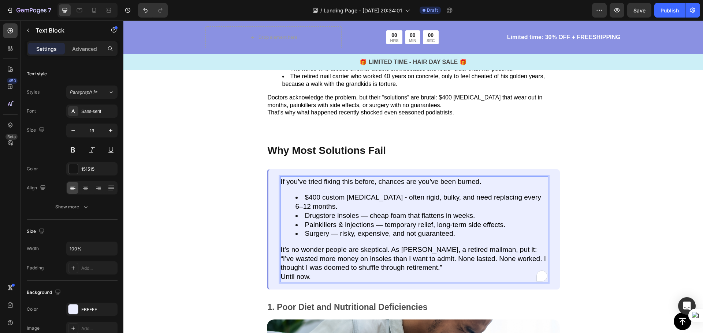
click at [367, 212] on span "Drugstore insoles — cheap foam that flattens in weeks." at bounding box center [390, 216] width 170 height 8
click at [379, 221] on li "Painkillers & injections — temporary relief, long-term side effects." at bounding box center [421, 225] width 252 height 9
click at [336, 230] on span "Surgery — risky, expensive, and not guaranteed." at bounding box center [380, 234] width 150 height 8
click at [479, 246] on span "It’s no wonder people are skeptical. As [PERSON_NAME], a retired mailman, put i…" at bounding box center [409, 250] width 256 height 8
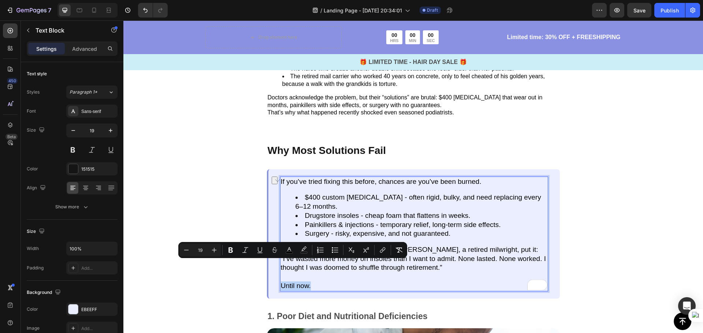
drag, startPoint x: 317, startPoint y: 266, endPoint x: 278, endPoint y: 262, distance: 38.6
click at [281, 282] on p "Until now." at bounding box center [414, 286] width 266 height 9
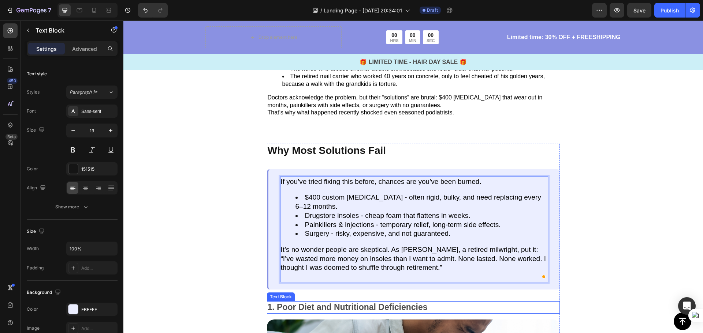
click at [345, 302] on p "1. Poor Diet and Nutritional Deficiencies" at bounding box center [413, 307] width 291 height 11
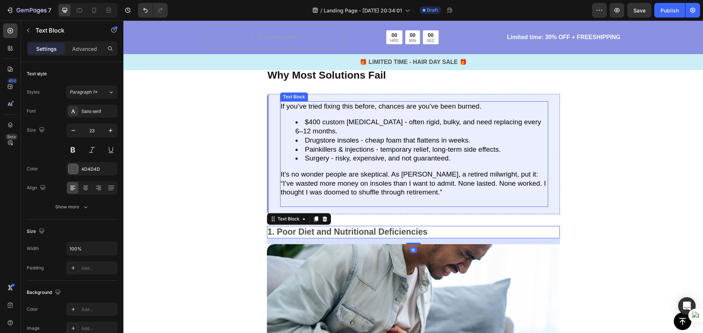
scroll to position [833, 0]
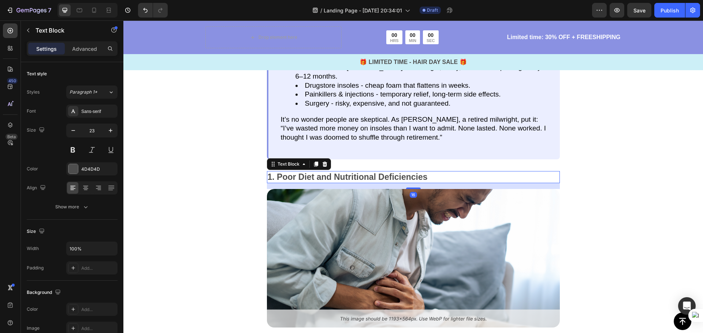
click at [434, 175] on p "1. Poor Diet and Nutritional Deficiencies" at bounding box center [413, 177] width 291 height 11
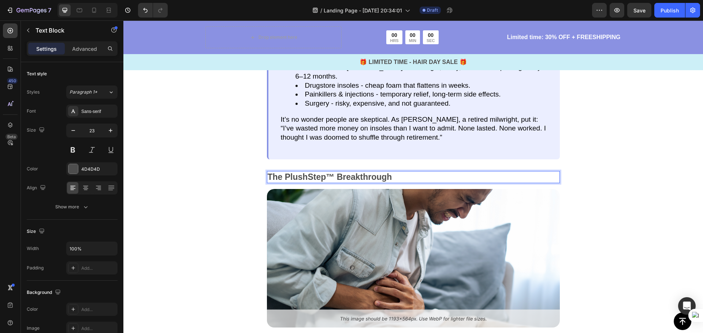
click at [323, 178] on p "The PlushStep™ Breakthrough" at bounding box center [413, 177] width 291 height 11
click at [281, 175] on p "The Ac™ Breakthrough" at bounding box center [413, 177] width 291 height 11
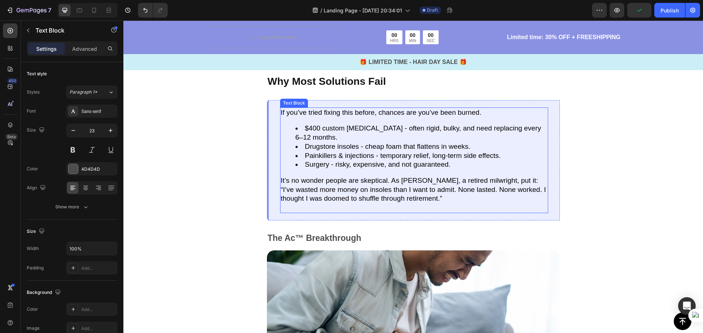
scroll to position [797, 0]
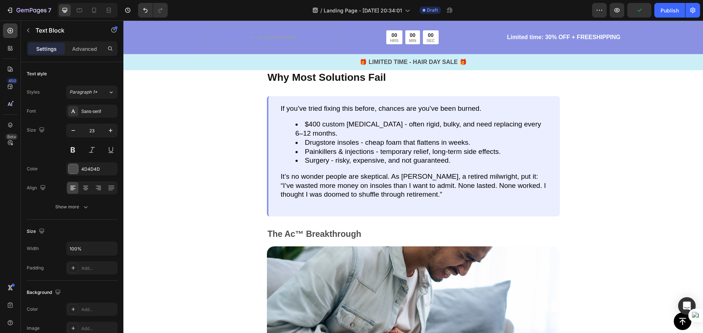
click at [292, 229] on p "The Ac™ Breakthrough" at bounding box center [413, 234] width 291 height 11
click at [453, 229] on p "The Breakthorugh Solution™ Breakthrough" at bounding box center [413, 234] width 291 height 11
click at [384, 229] on p "The Breakthrough Solution, ActivFlow Insoles" at bounding box center [413, 234] width 291 height 11
click at [417, 229] on p "The Breakthrough Solution, ActivFlow Insoles" at bounding box center [413, 234] width 291 height 11
click at [469, 229] on p "The Breakthrough Solution, ActiveFlow™ Insoles" at bounding box center [413, 234] width 291 height 11
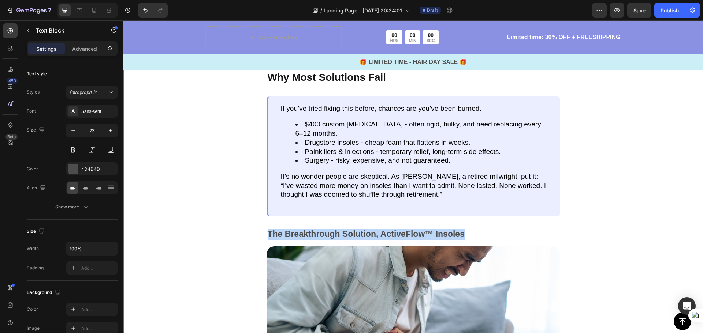
drag, startPoint x: 462, startPoint y: 213, endPoint x: 279, endPoint y: 214, distance: 183.0
click at [250, 214] on div "Why Most Solutions Fail Text Block If you’ve tried fixing this before, chances …" at bounding box center [412, 262] width 345 height 383
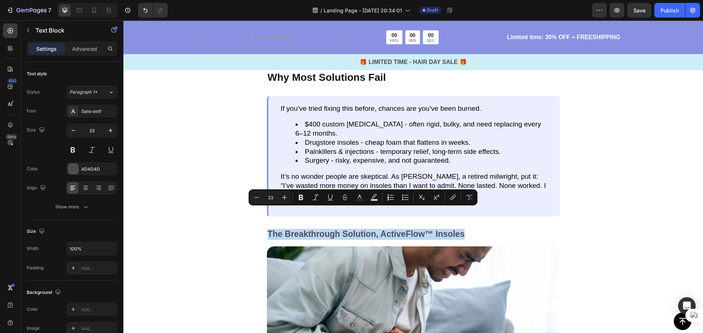
click at [472, 228] on div "The Breakthrough Solution, ActiveFlow™ Insoles" at bounding box center [413, 234] width 293 height 12
click at [473, 229] on p "The Breakthrough Solution, ActiveFlow™ Insoles" at bounding box center [413, 234] width 291 height 11
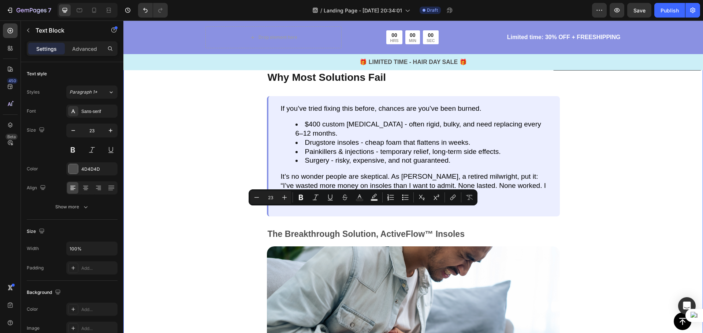
click at [568, 213] on div "Why Most Solutions Fail Text Block If you’ve tried fixing this before, chances …" at bounding box center [412, 262] width 345 height 383
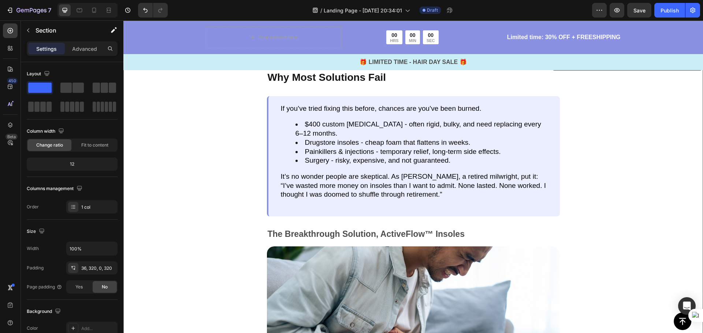
click at [634, 213] on div "Why Most Solutions Fail Text Block If you’ve tried fixing this before, chances …" at bounding box center [412, 255] width 579 height 396
click at [464, 228] on div "The Breakthrough Solution, ActiveFlow™ Insoles" at bounding box center [413, 234] width 293 height 12
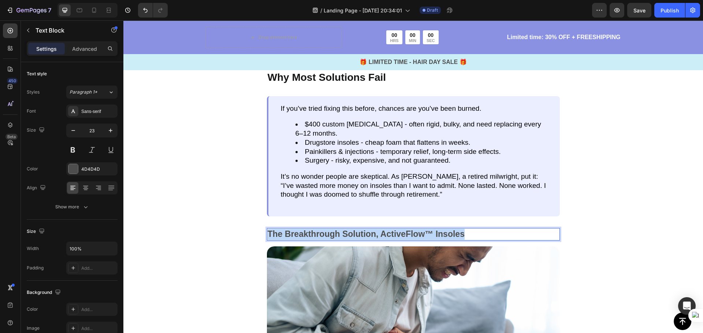
drag, startPoint x: 468, startPoint y: 213, endPoint x: 265, endPoint y: 213, distance: 203.2
click at [268, 229] on p "The Breakthrough Solution, ActiveFlow™ Insoles" at bounding box center [413, 234] width 291 height 11
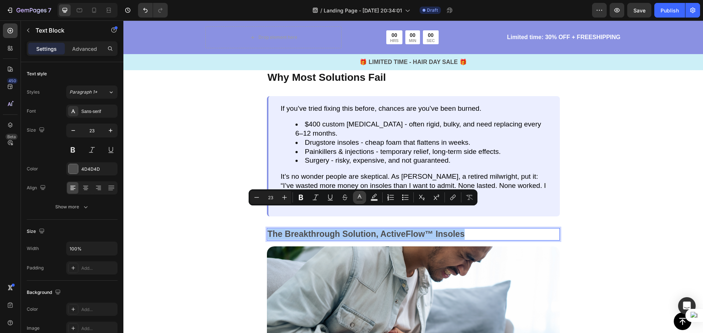
click at [358, 198] on icon "Editor contextual toolbar" at bounding box center [359, 197] width 7 height 7
type input "4D4D4D"
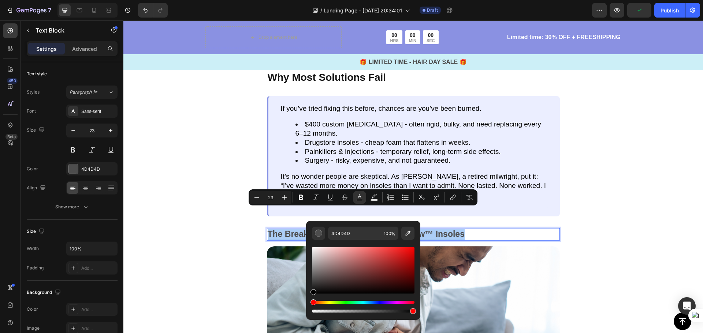
drag, startPoint x: 438, startPoint y: 305, endPoint x: 302, endPoint y: 298, distance: 135.6
type input "000000"
click at [284, 197] on icon "Editor contextual toolbar" at bounding box center [284, 197] width 5 height 5
type input "25"
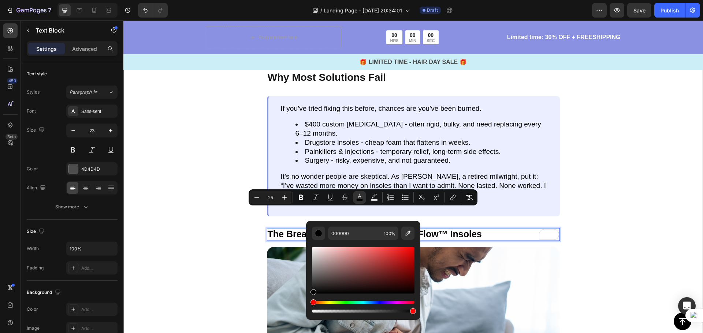
click at [576, 178] on div "Why Most Solutions Fail Text Block If you’ve tried fixing this before, chances …" at bounding box center [412, 262] width 345 height 383
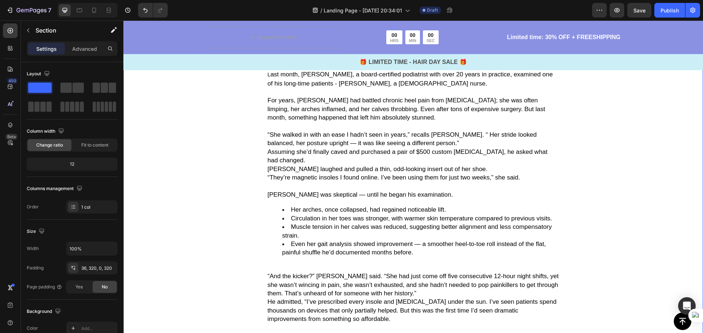
scroll to position [366, 0]
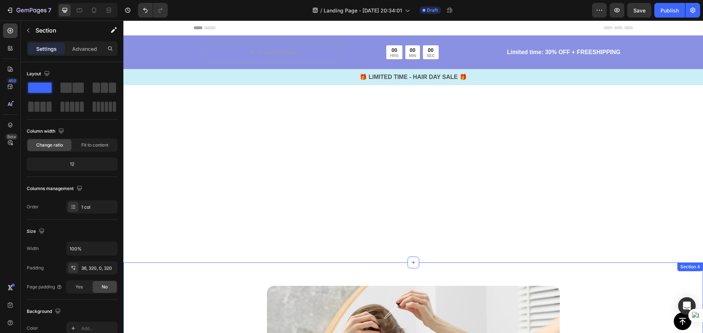
scroll to position [366, 0]
